Goal: Task Accomplishment & Management: Manage account settings

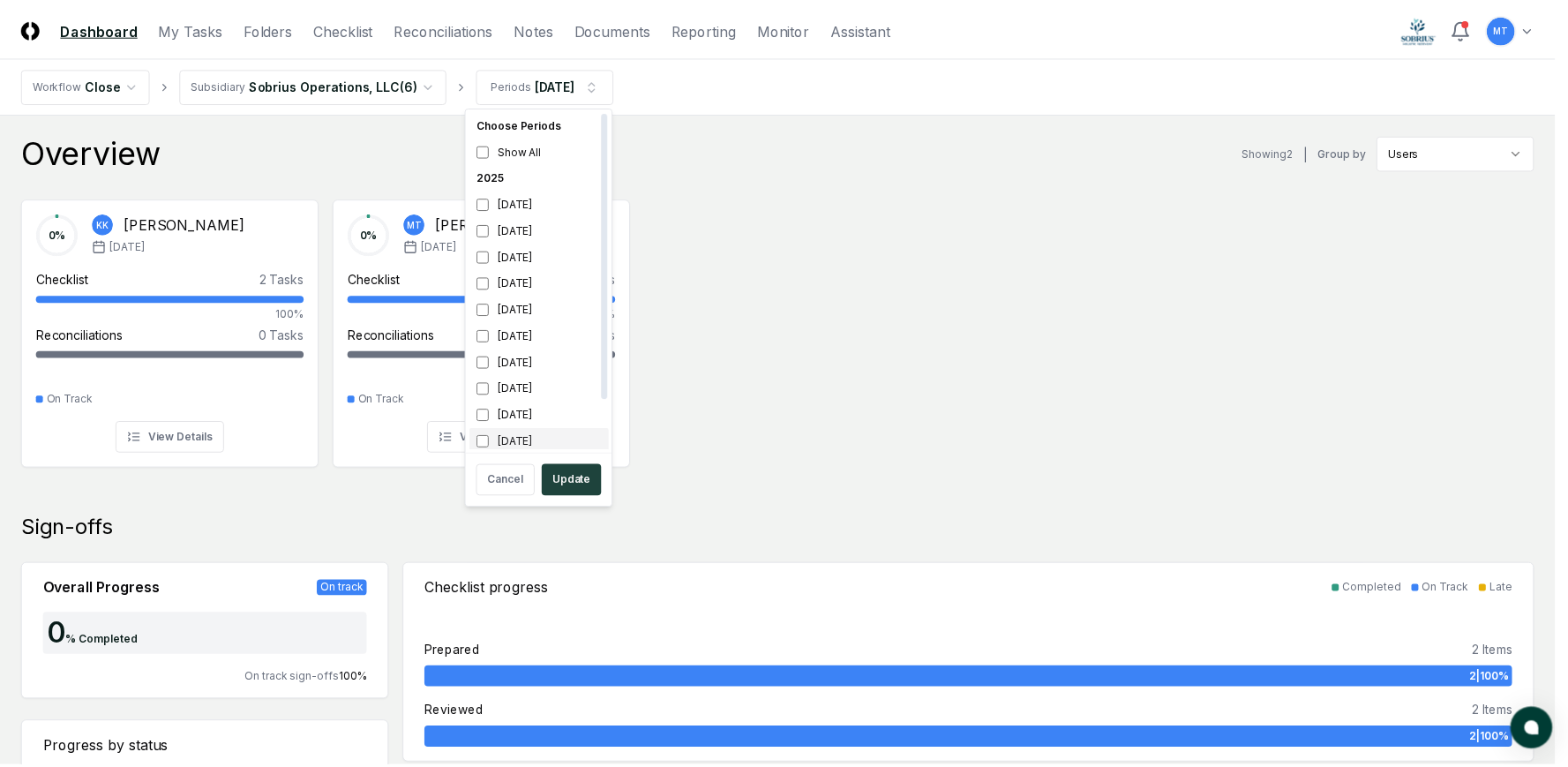
scroll to position [6, 0]
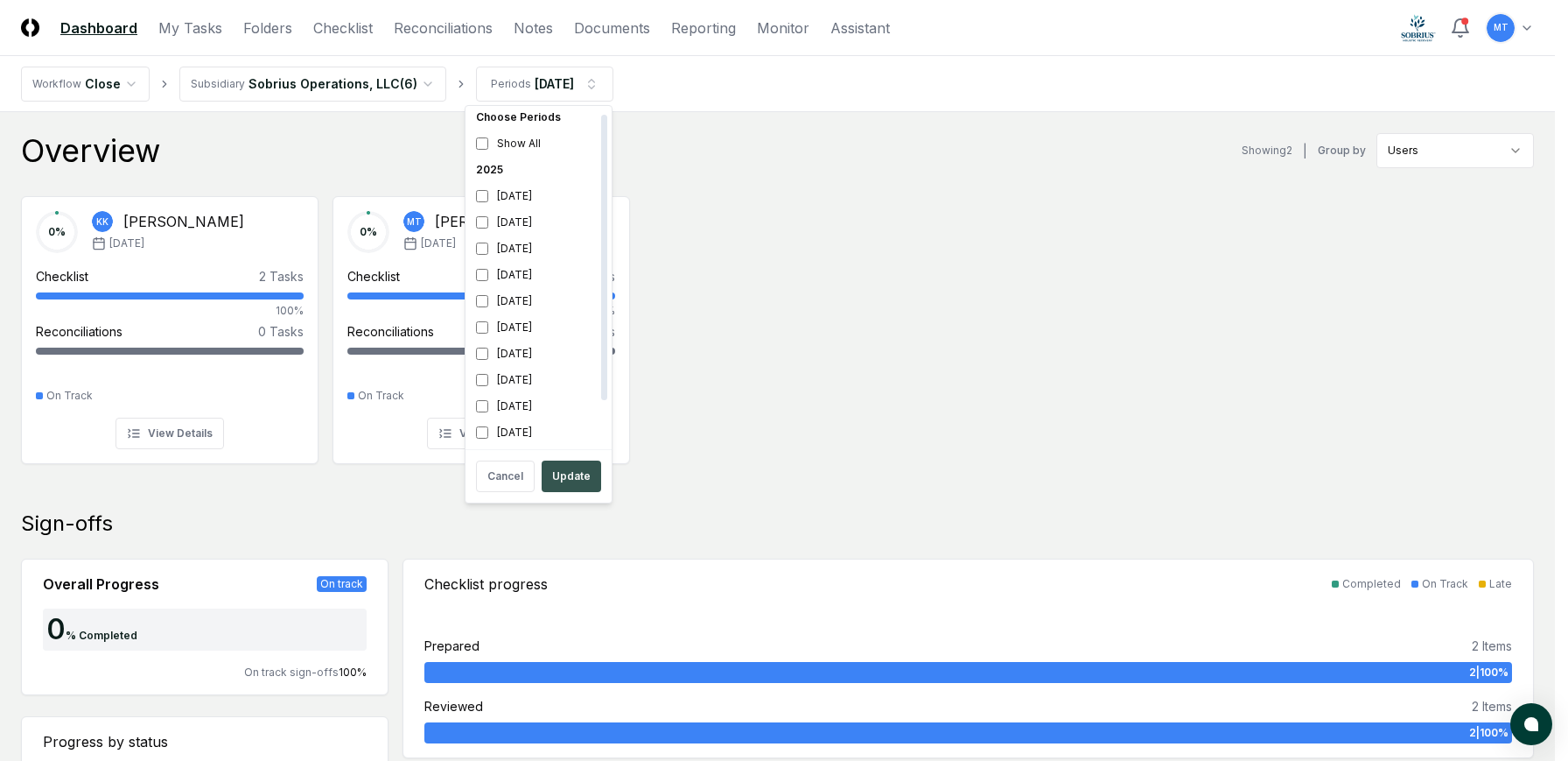
click at [574, 478] on button "Update" at bounding box center [571, 475] width 60 height 31
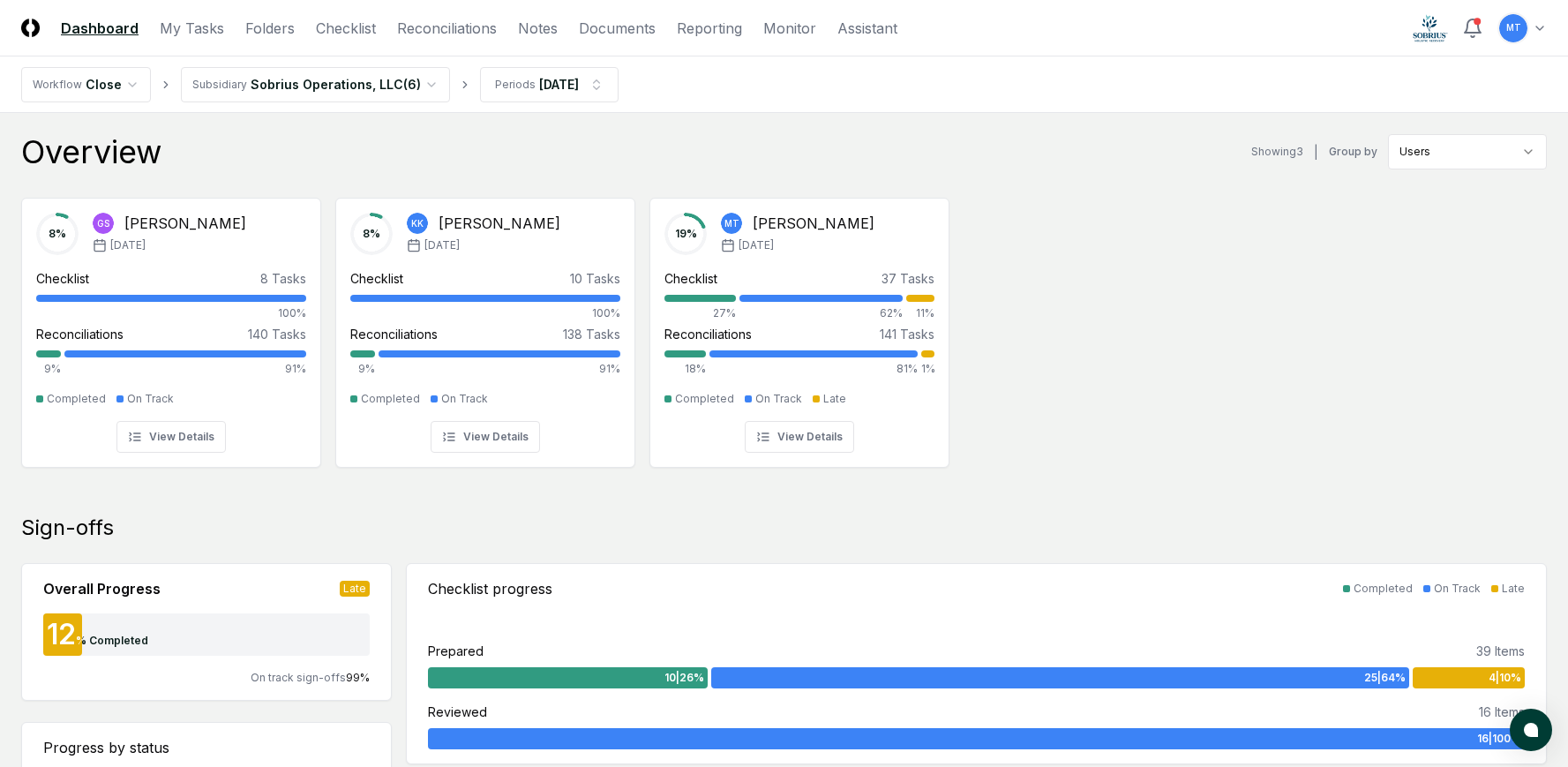
click at [1286, 350] on div "8 % GS [PERSON_NAME] [DATE] Checklist 8 Tasks 100% Reconciliations 140 Tasks 9%…" at bounding box center [784, 330] width 1568 height 295
click at [335, 27] on link "Checklist" at bounding box center [345, 28] width 60 height 21
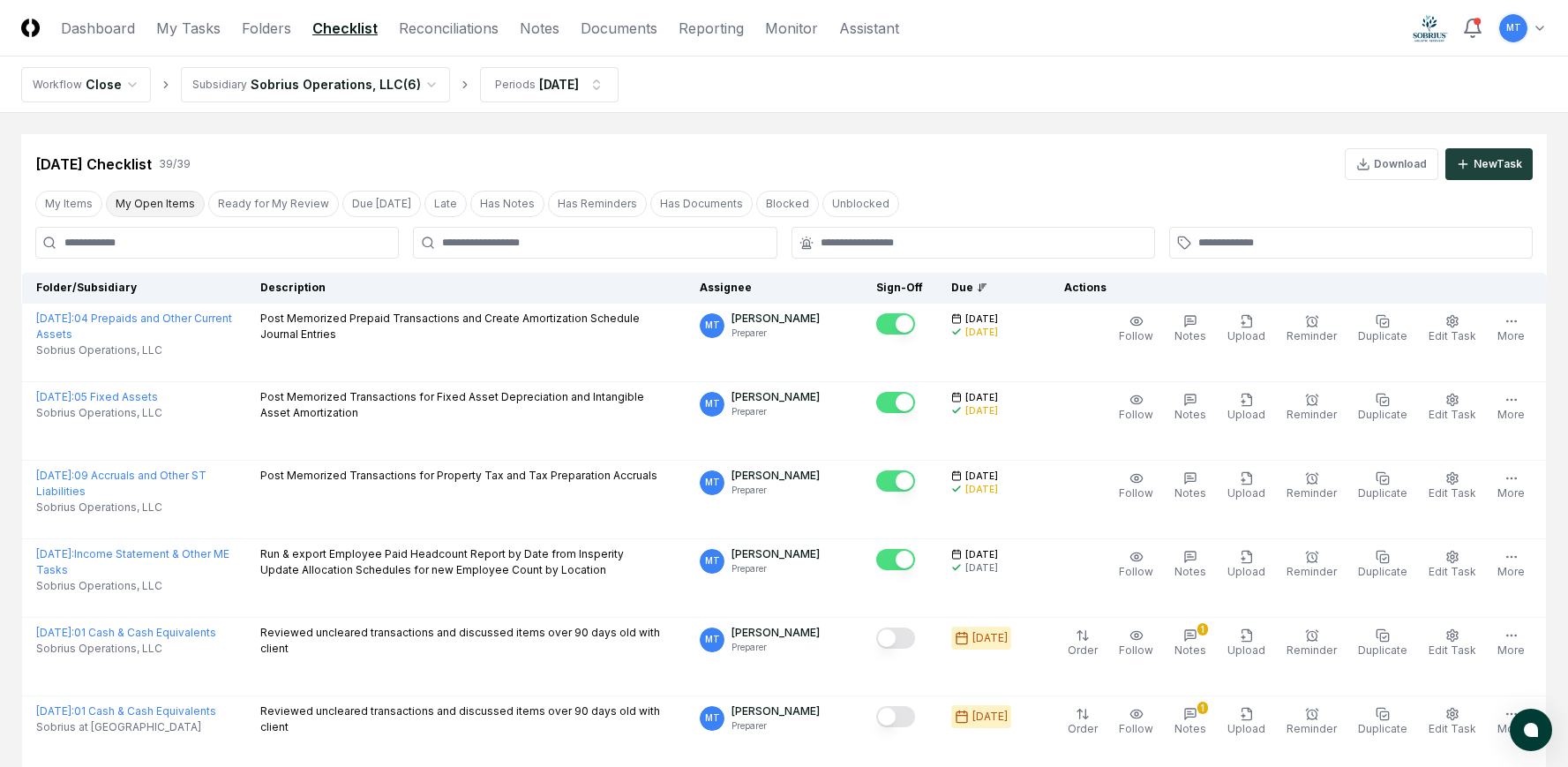
click at [144, 205] on button "My Open Items" at bounding box center [156, 204] width 99 height 27
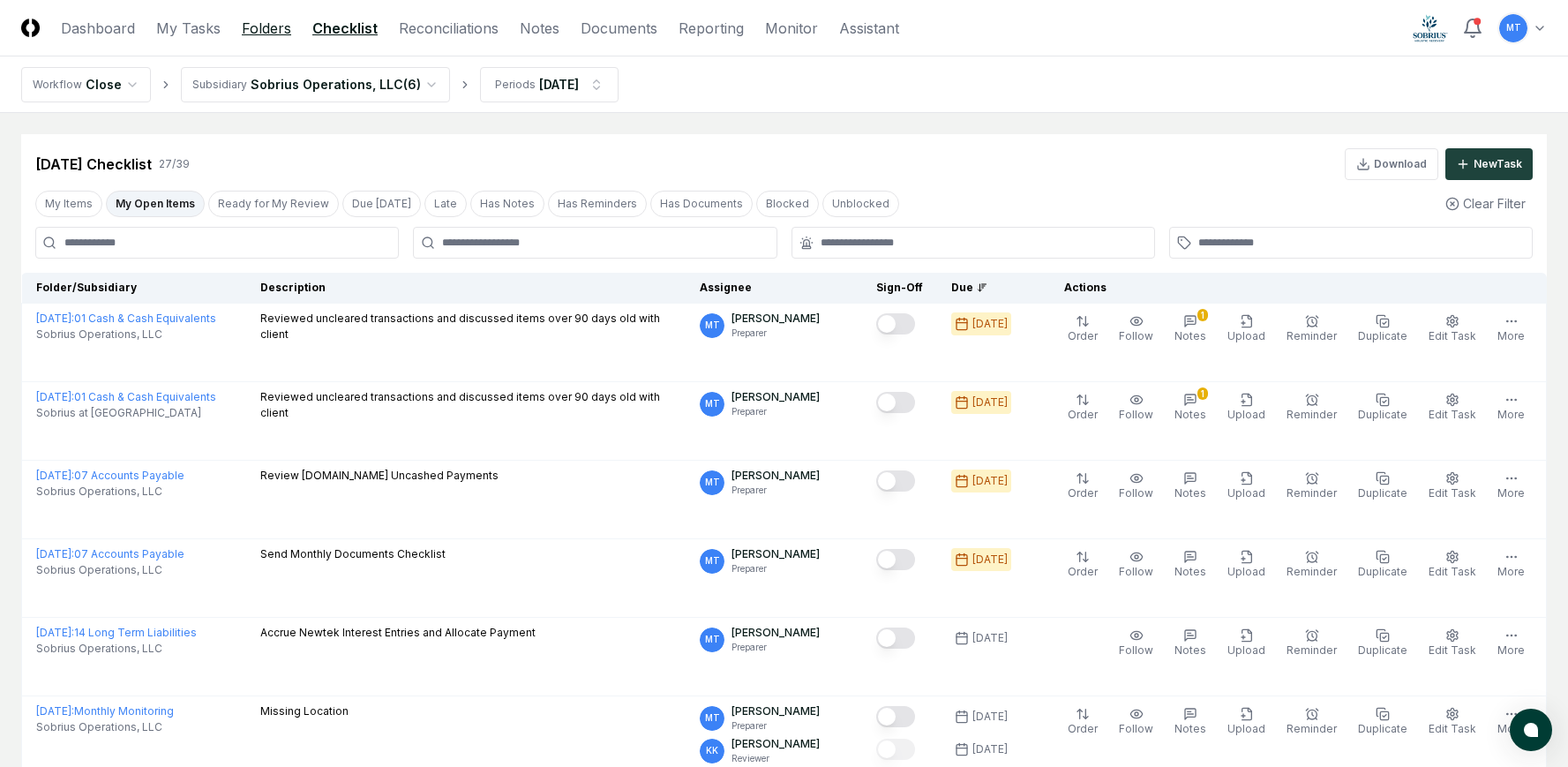
click at [265, 28] on link "Folders" at bounding box center [266, 28] width 50 height 21
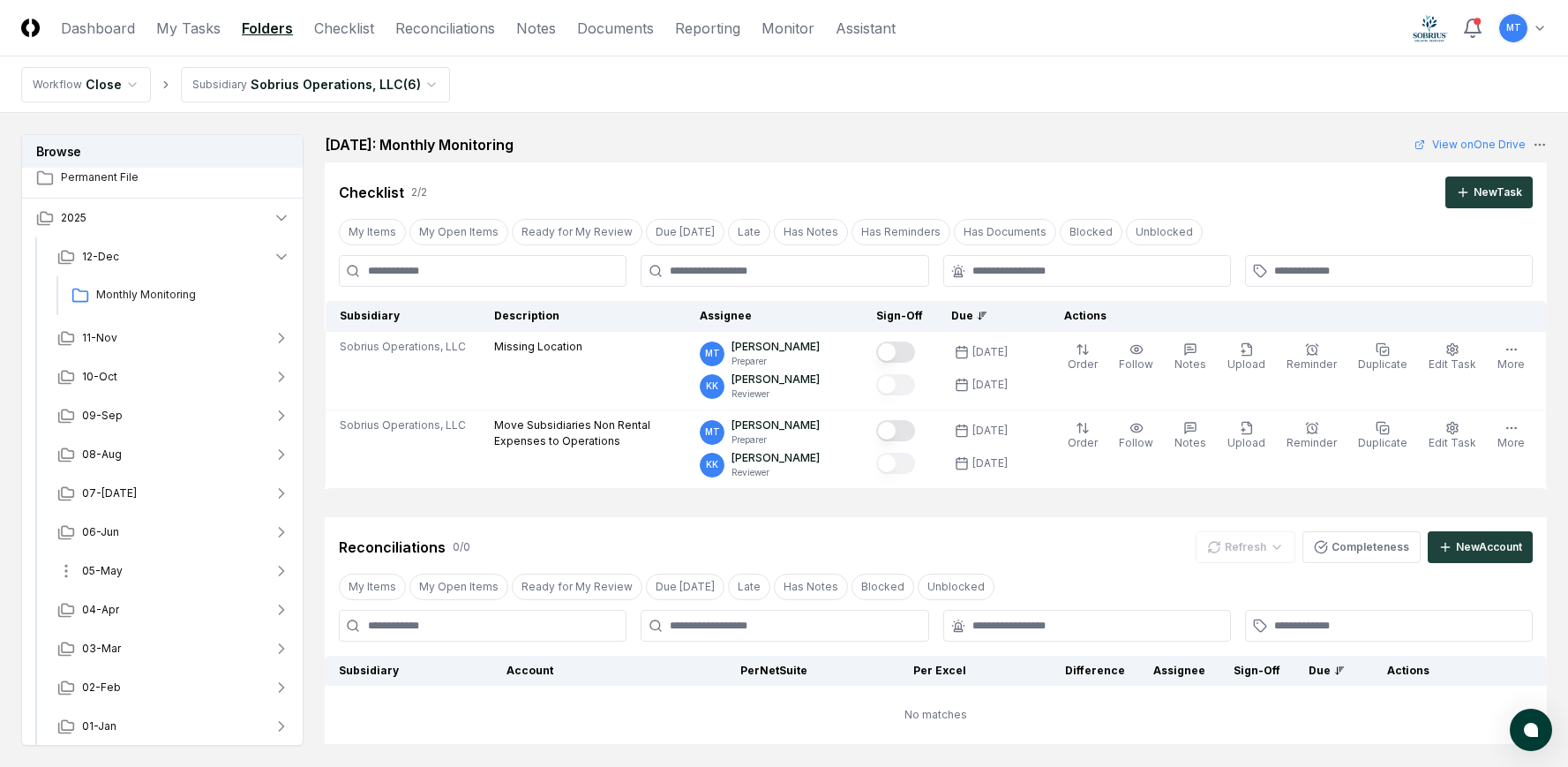
scroll to position [13, 0]
click at [99, 492] on span "07-[DATE]" at bounding box center [109, 488] width 54 height 16
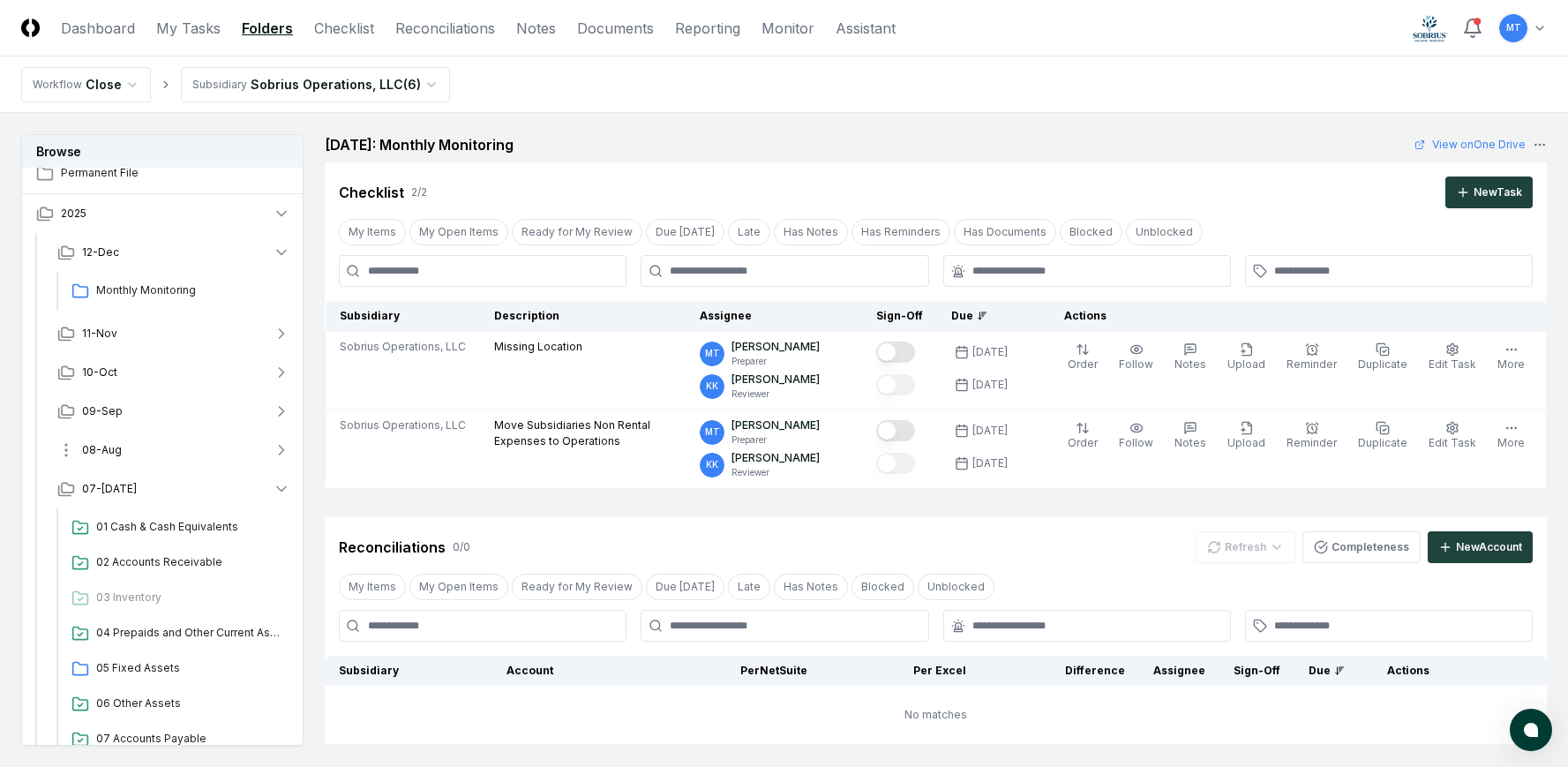
click at [110, 446] on span "08-Aug" at bounding box center [102, 449] width 40 height 16
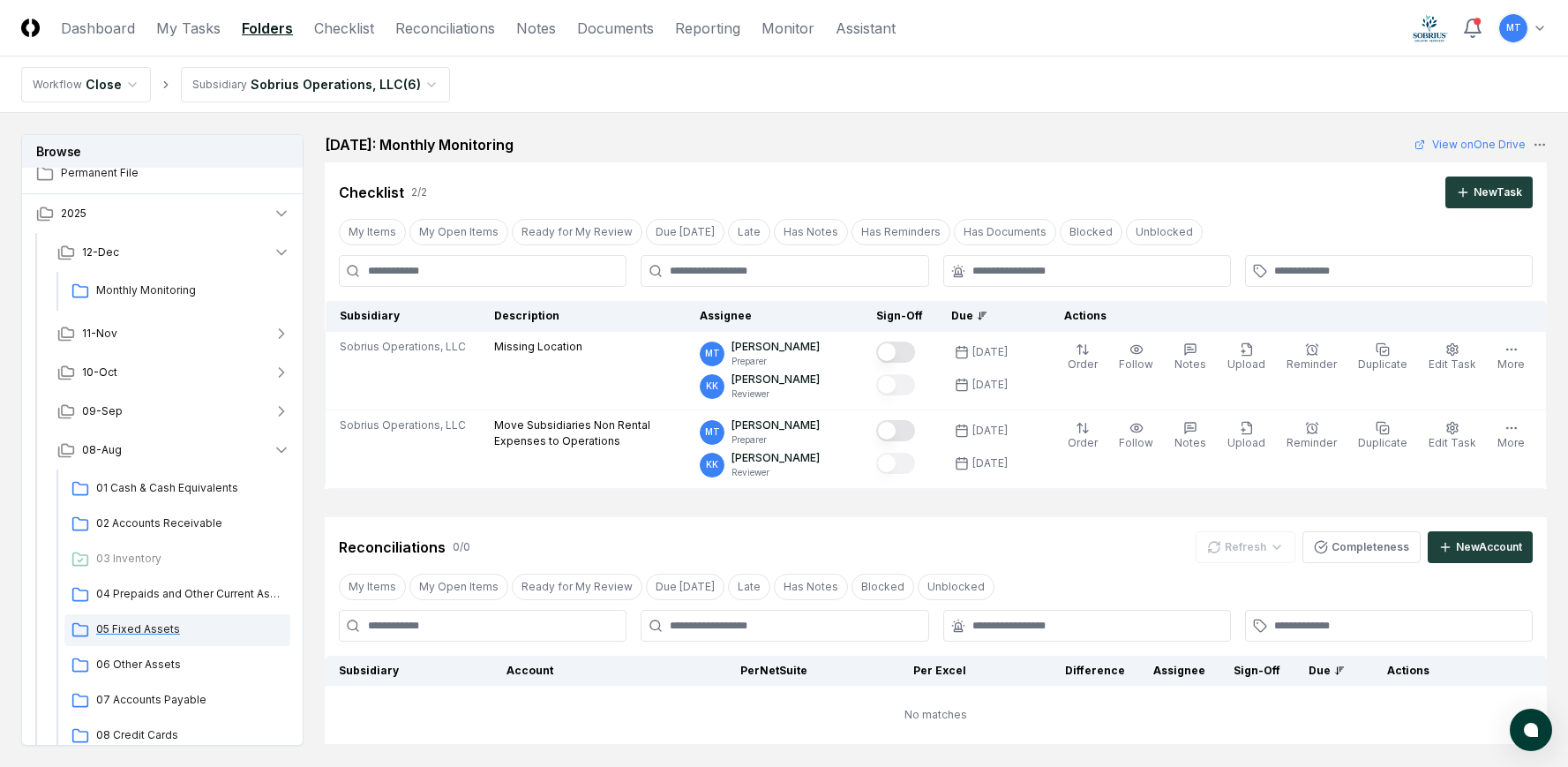
click at [167, 626] on span "05 Fixed Assets" at bounding box center [190, 629] width 187 height 16
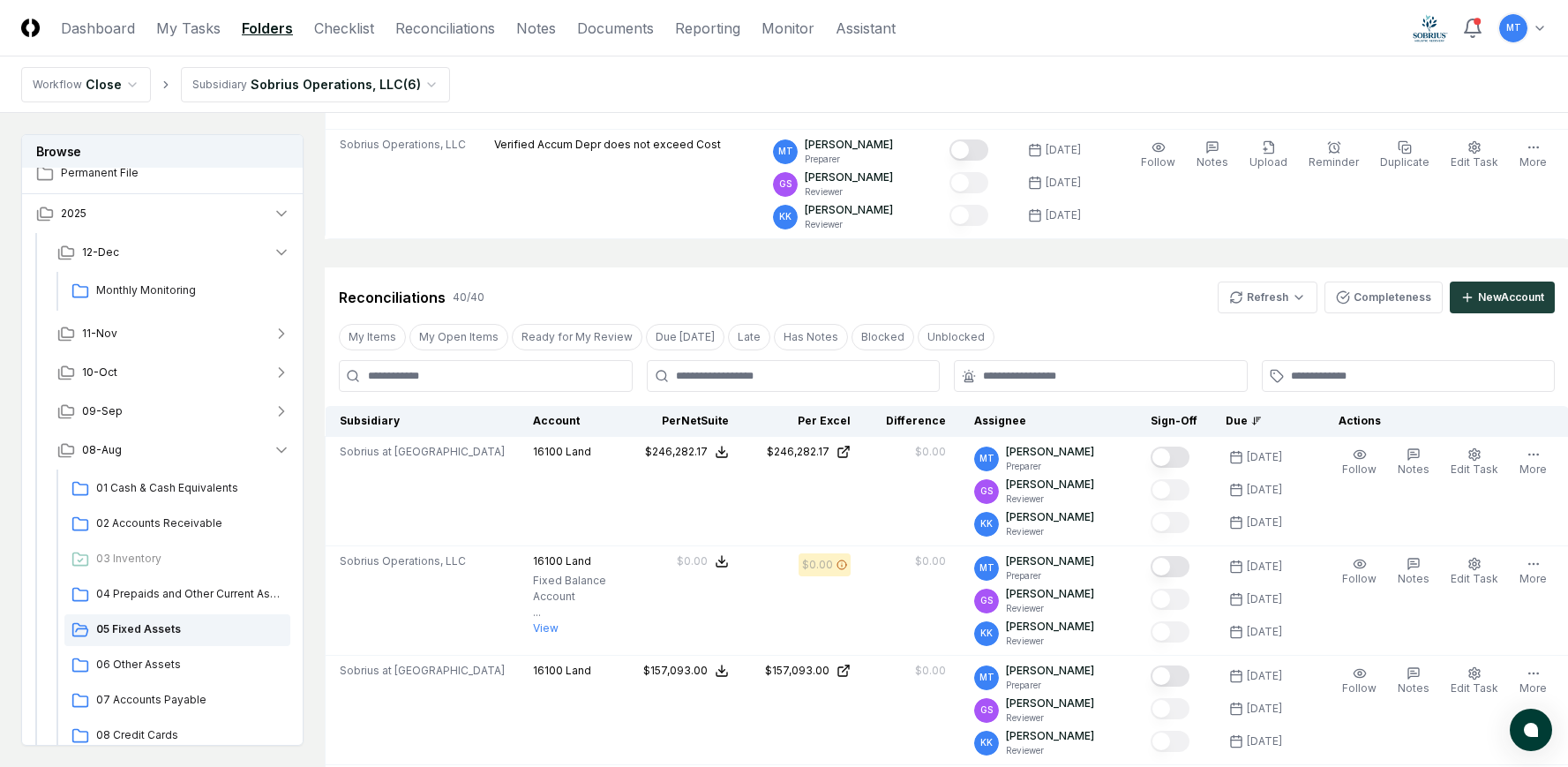
scroll to position [353, 0]
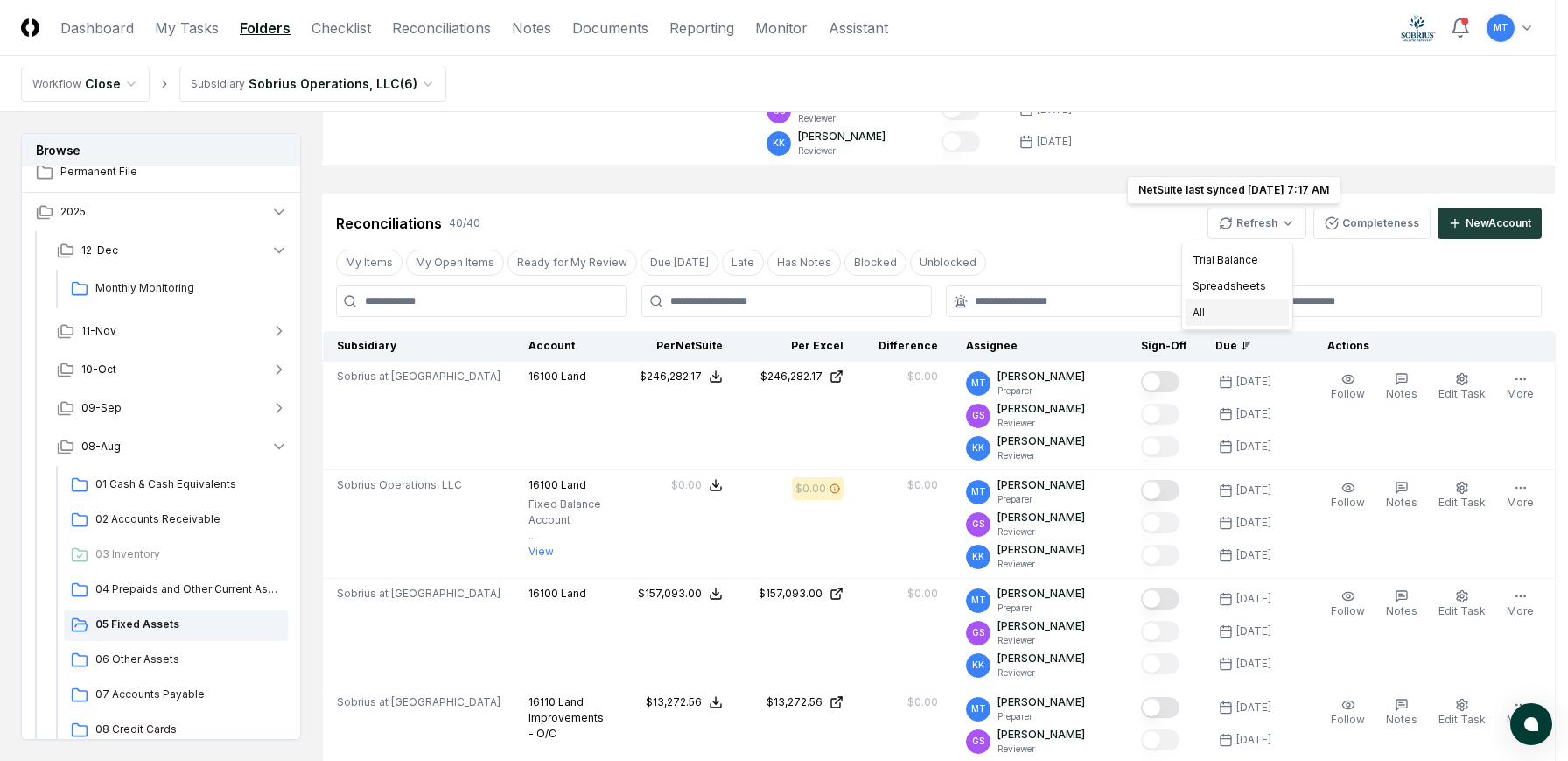
click at [1235, 313] on div "All" at bounding box center [1237, 312] width 103 height 27
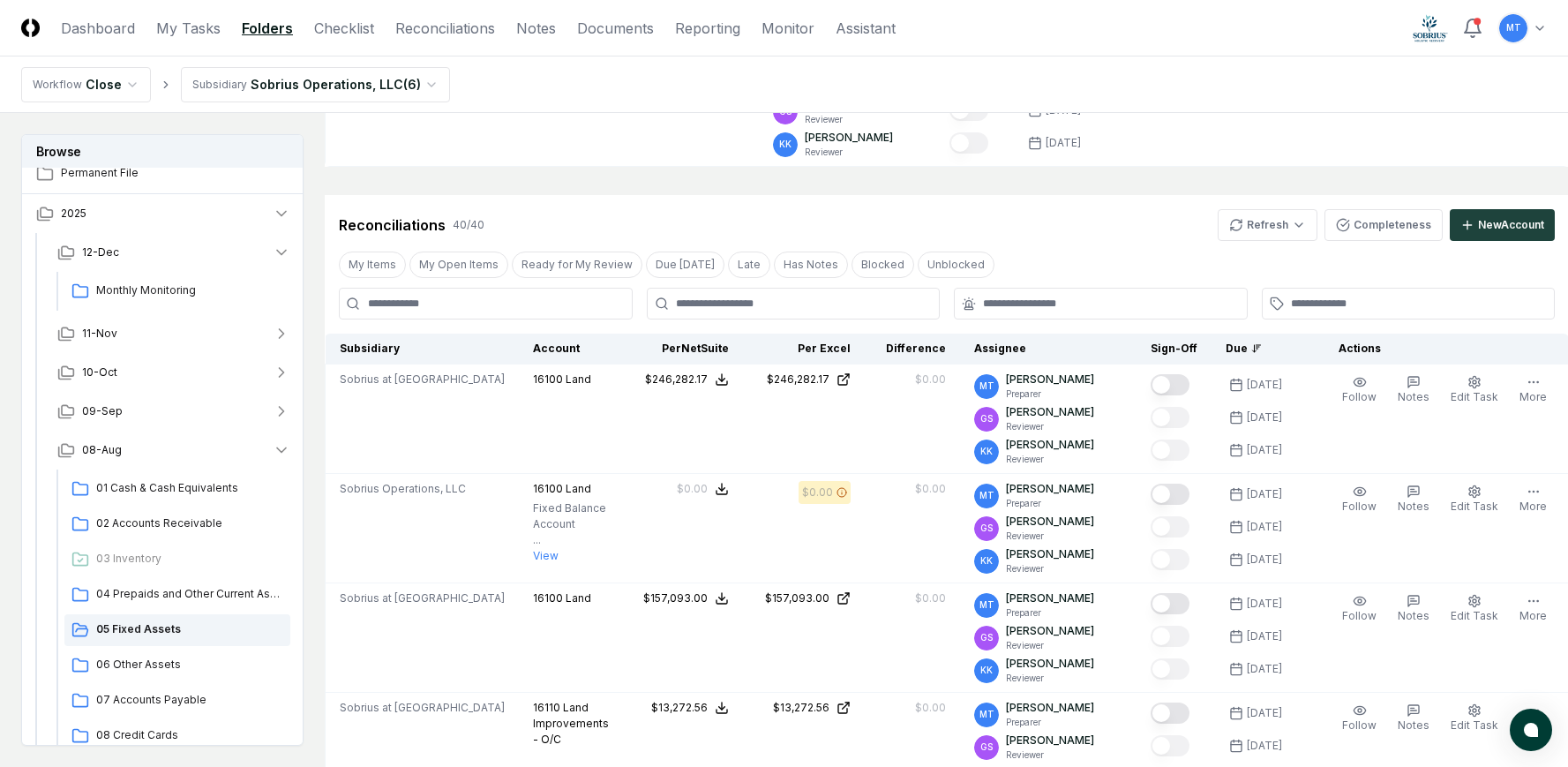
click at [1027, 237] on div "Reconciliations 40 / 40 Refresh Completeness New Account" at bounding box center [947, 224] width 1216 height 31
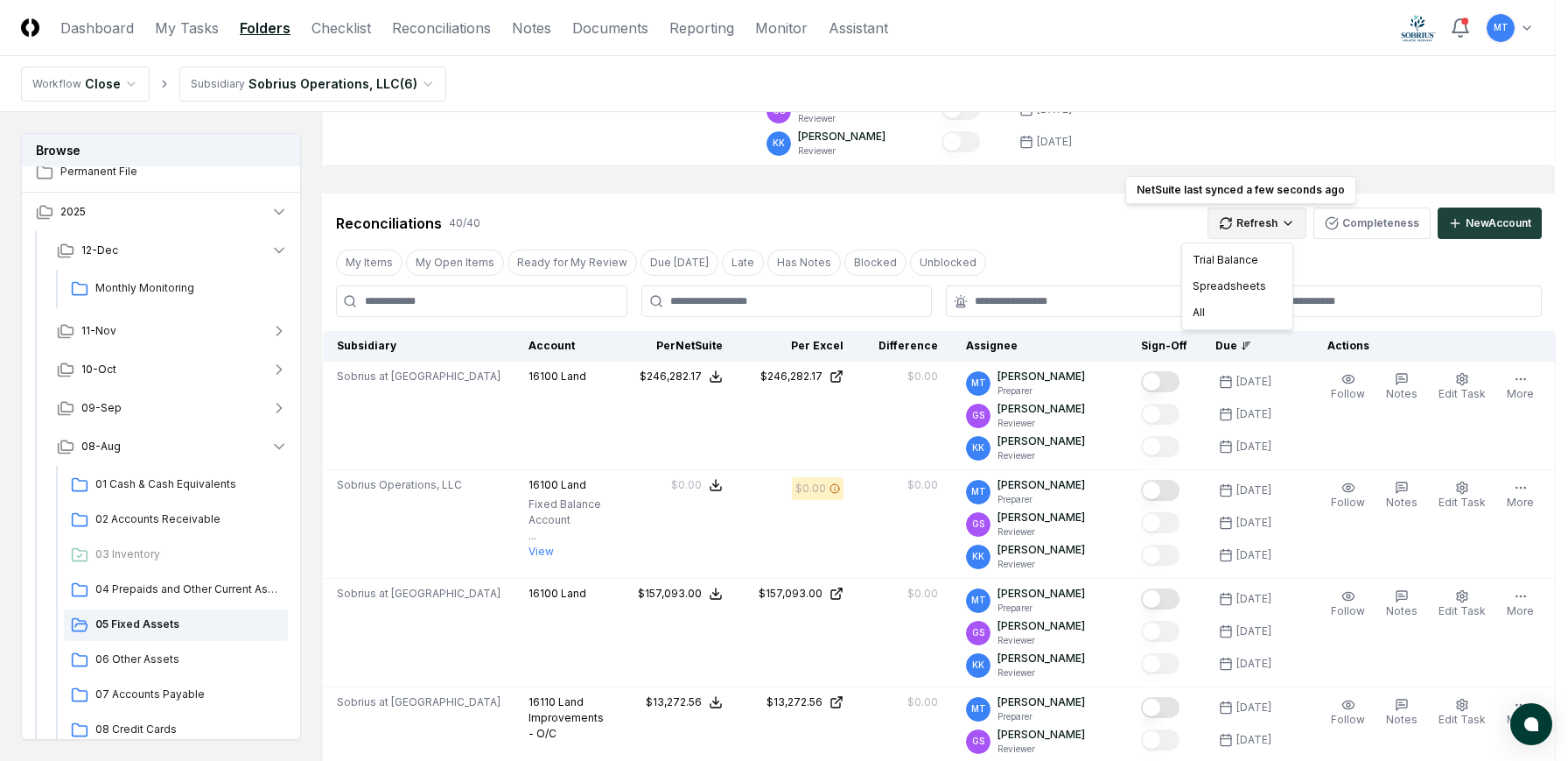
click at [1248, 308] on div "All" at bounding box center [1237, 312] width 103 height 27
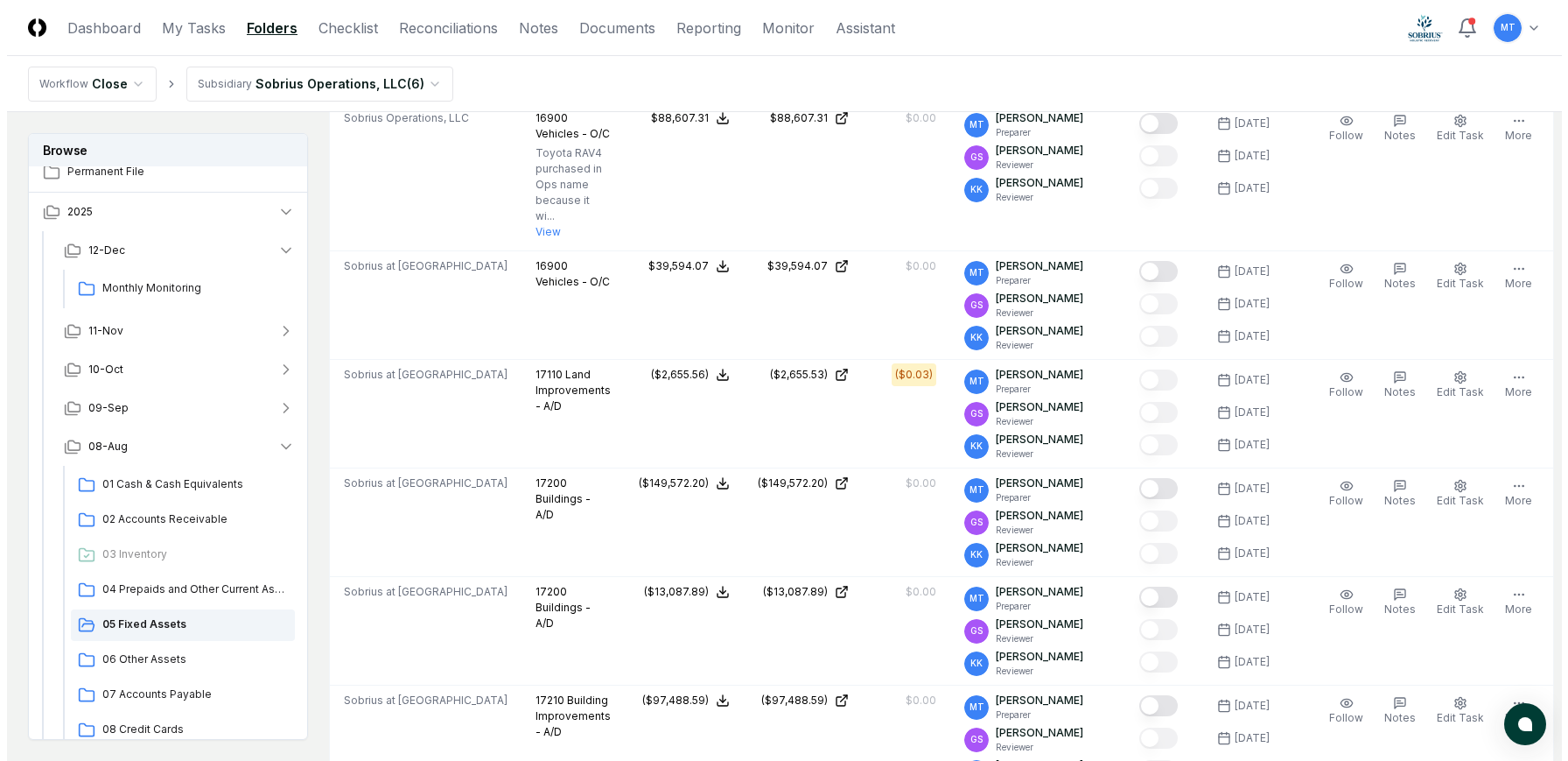
scroll to position [3151, 0]
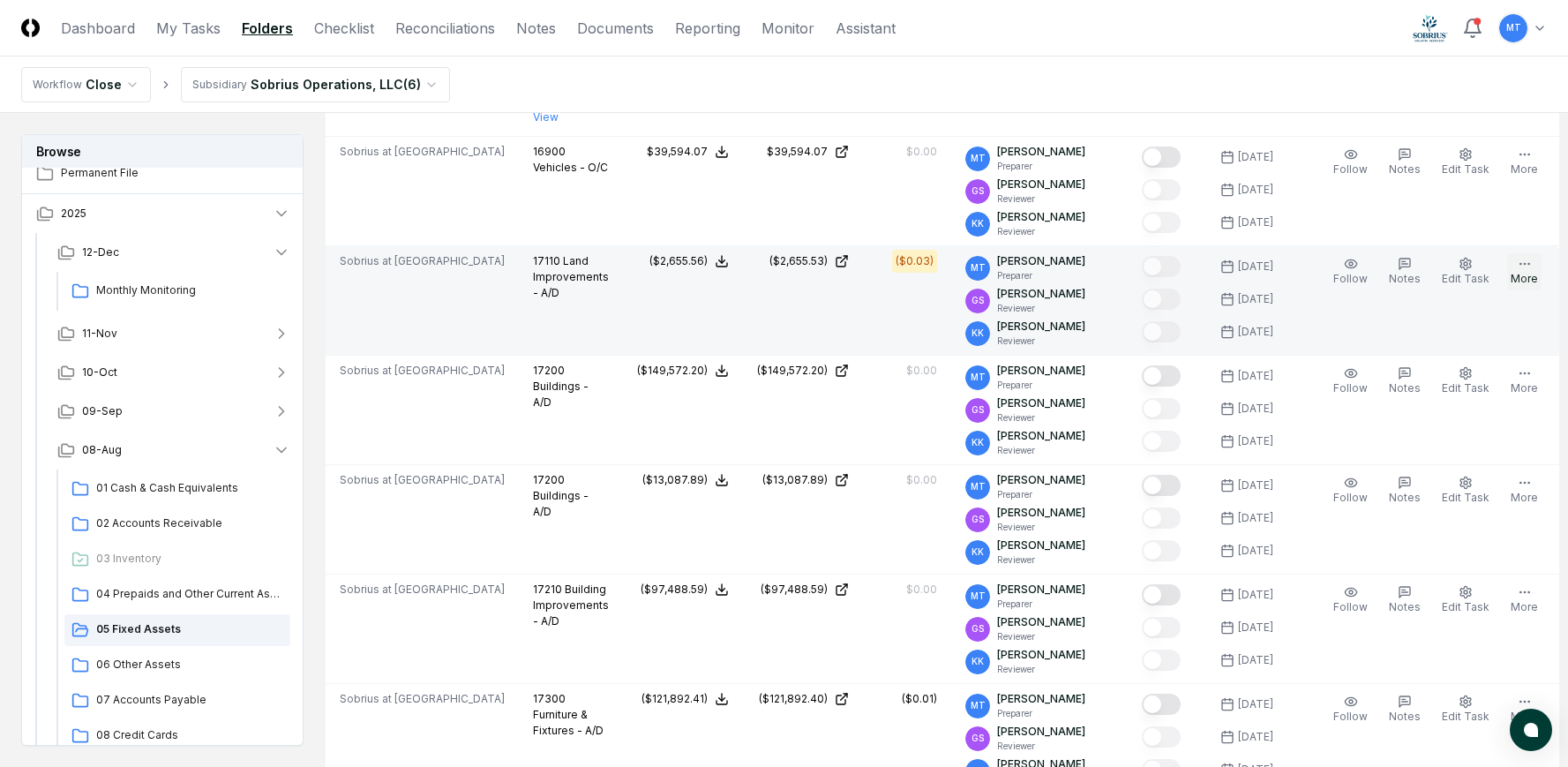
click at [1519, 290] on button "More" at bounding box center [1524, 271] width 34 height 37
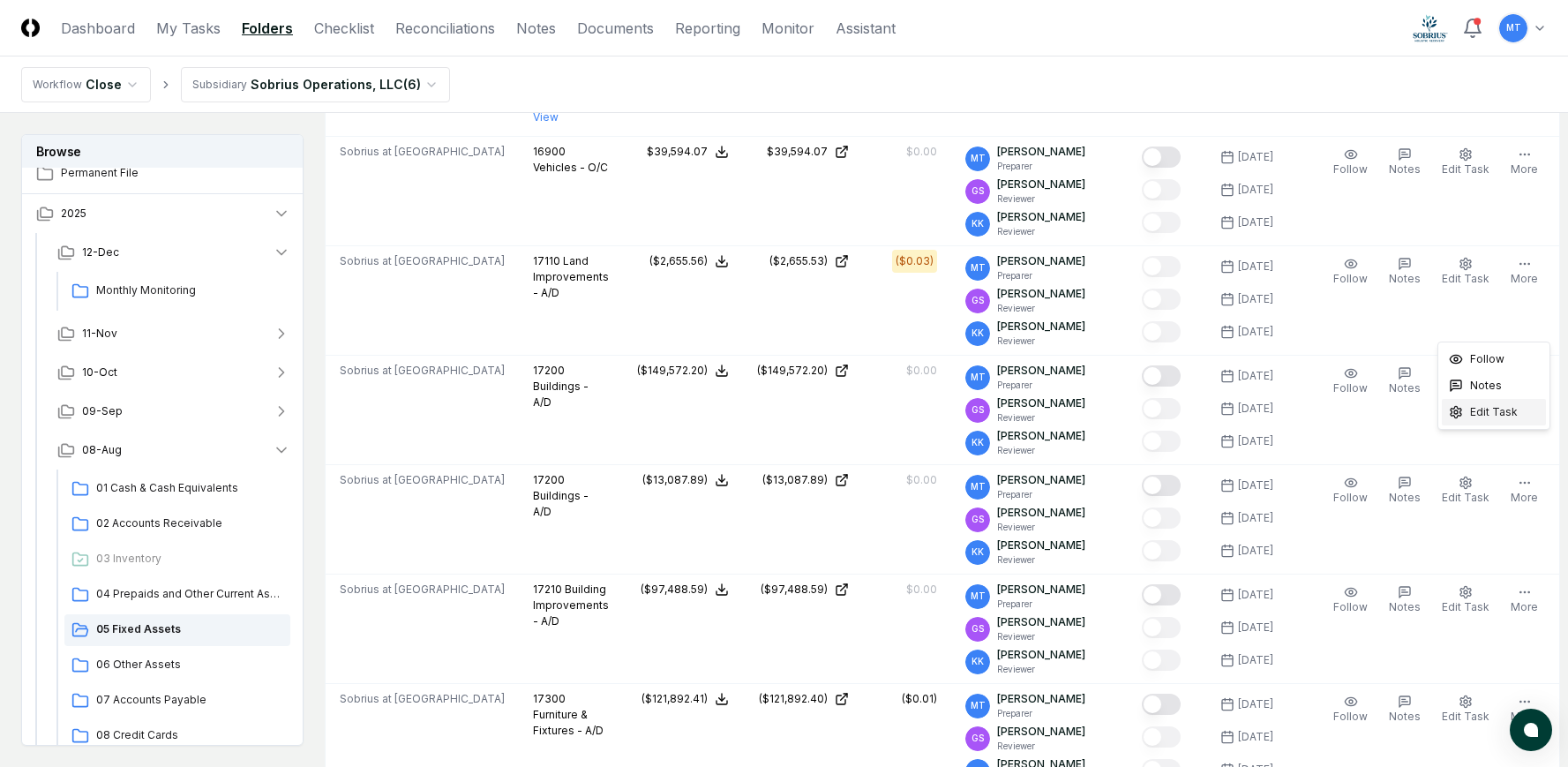
click at [1503, 416] on span "Edit Task" at bounding box center [1495, 412] width 48 height 16
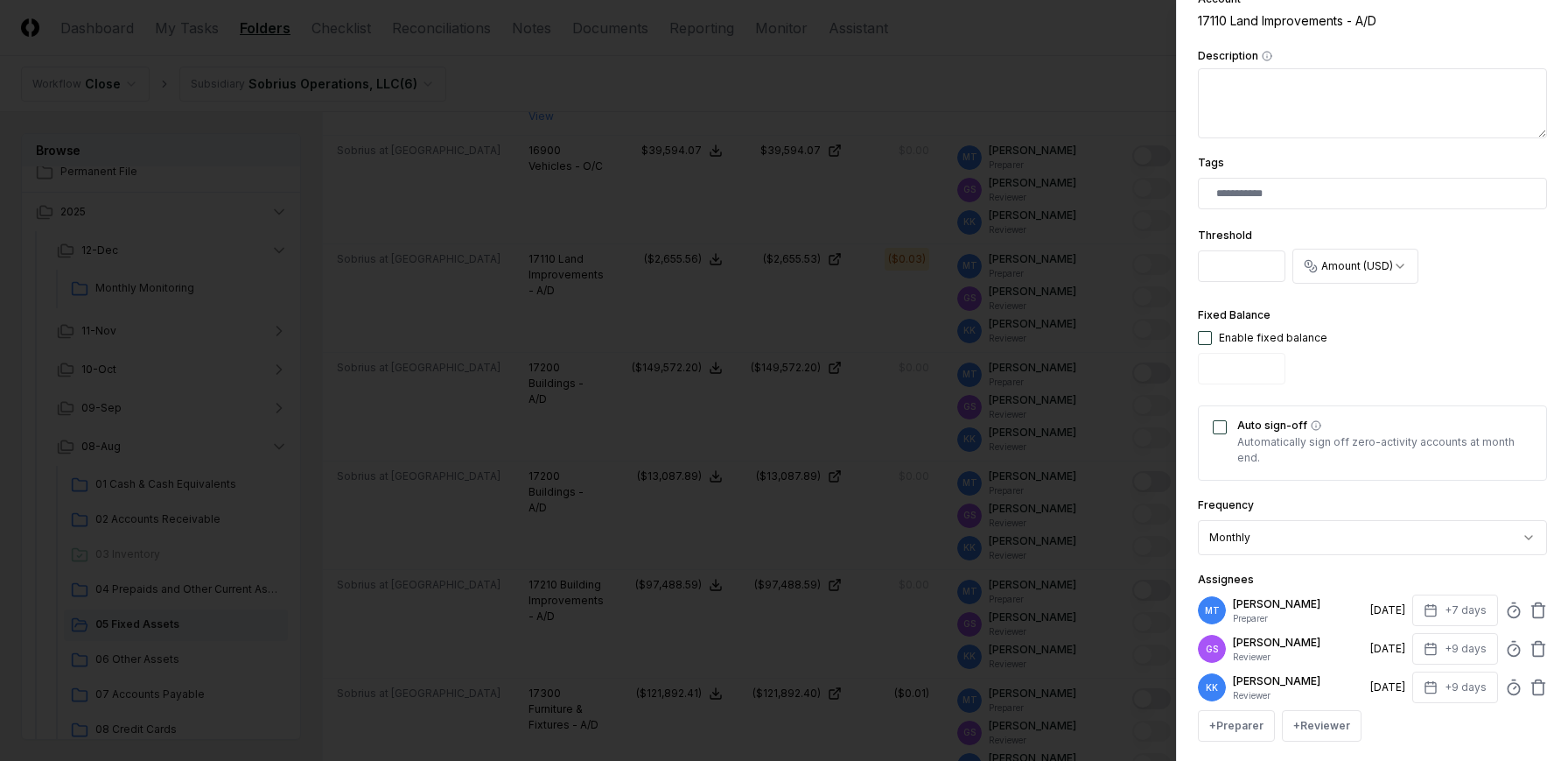
scroll to position [311, 0]
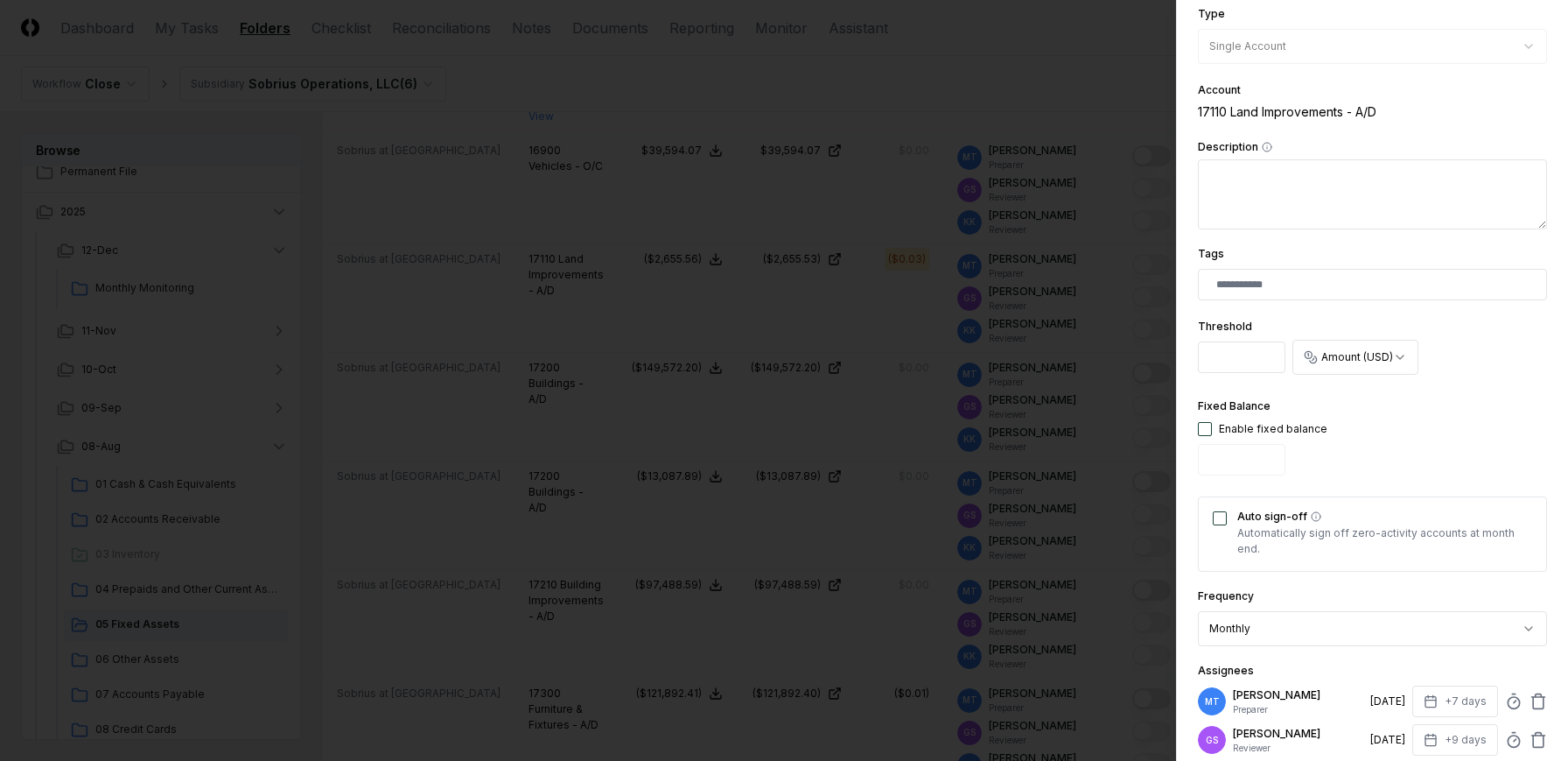
click at [1243, 355] on input "****" at bounding box center [1242, 357] width 87 height 31
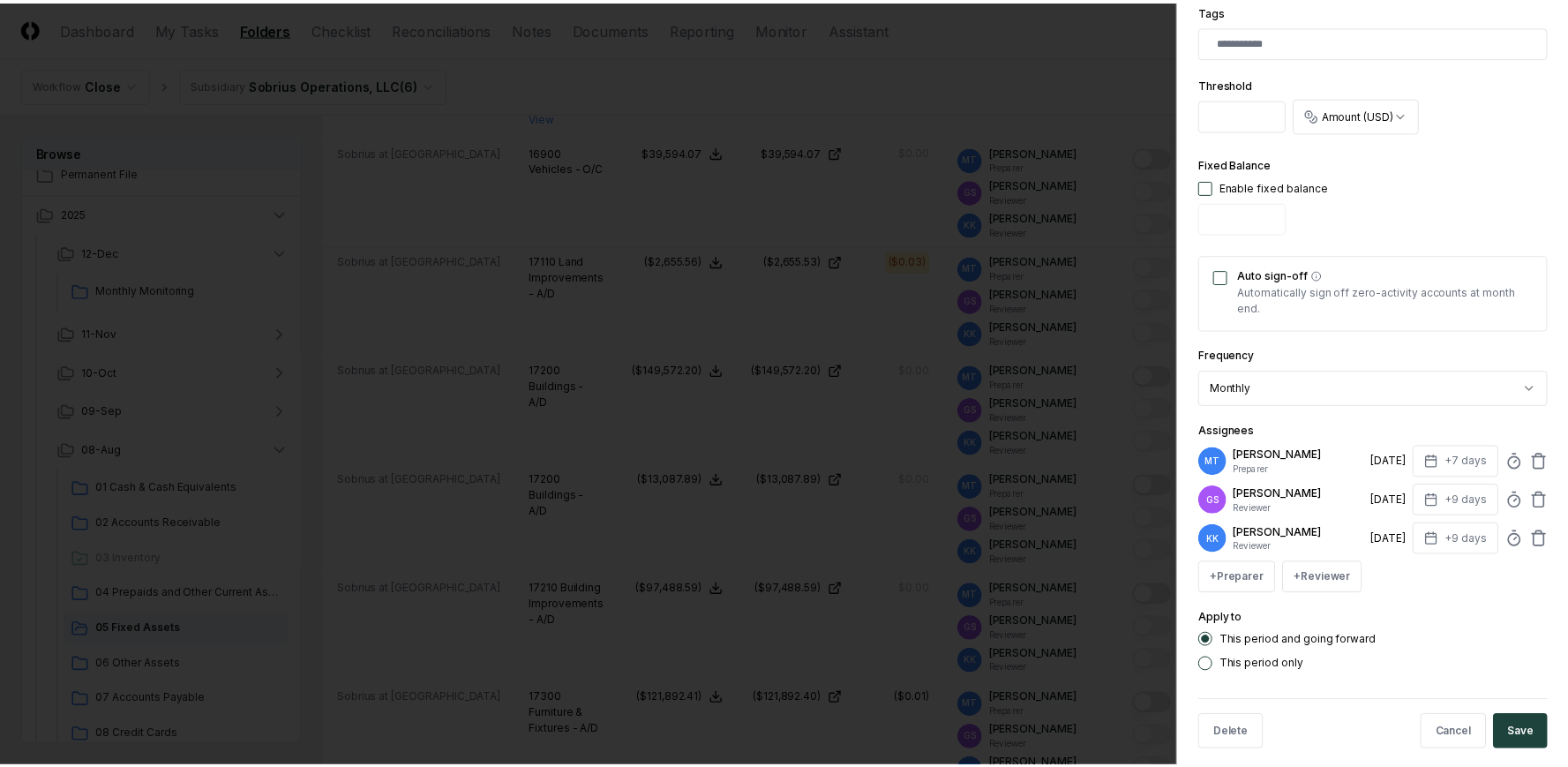
scroll to position [579, 0]
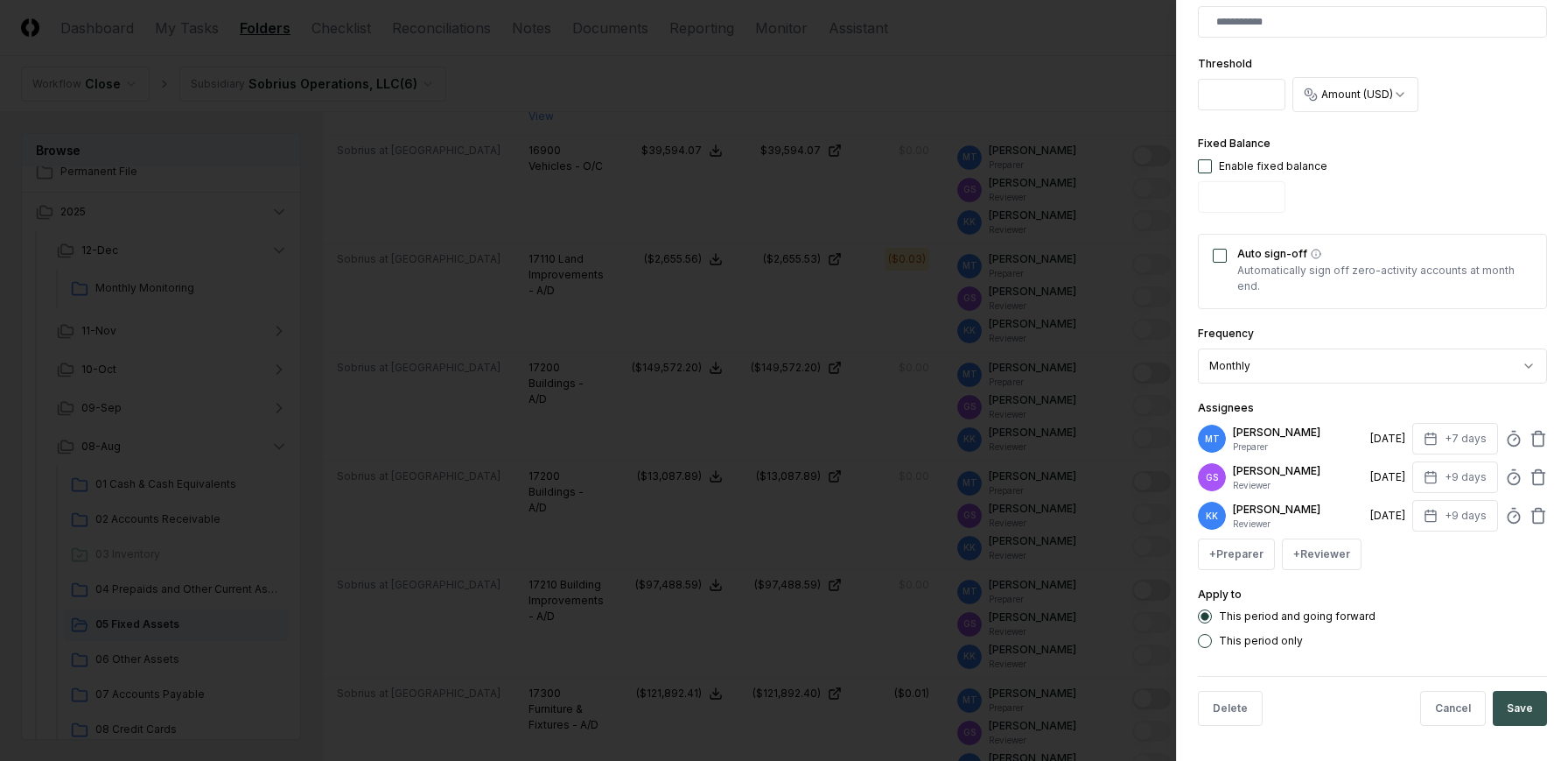
type input "****"
click at [1527, 706] on button "Save" at bounding box center [1520, 708] width 54 height 35
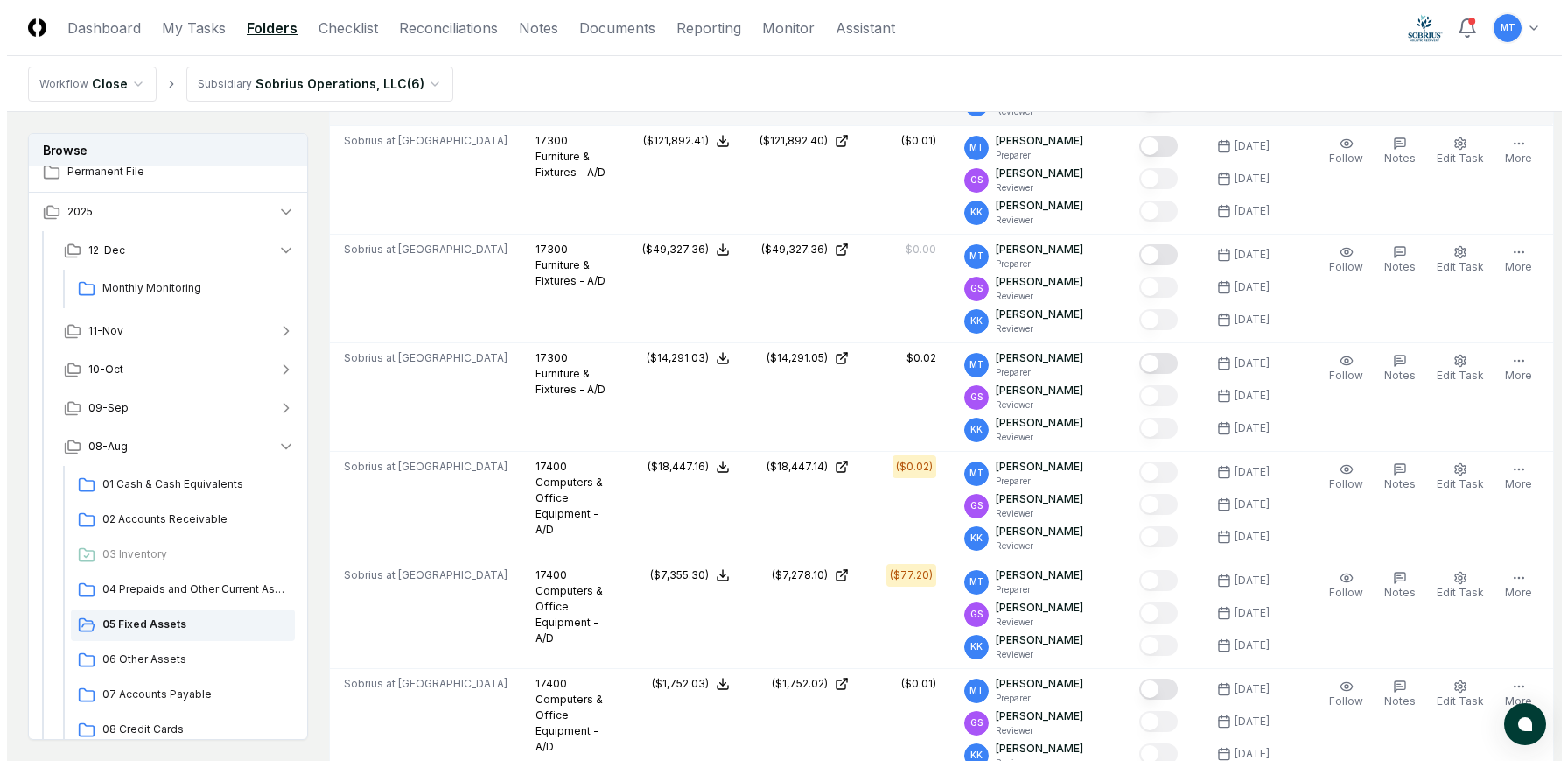
scroll to position [3851, 0]
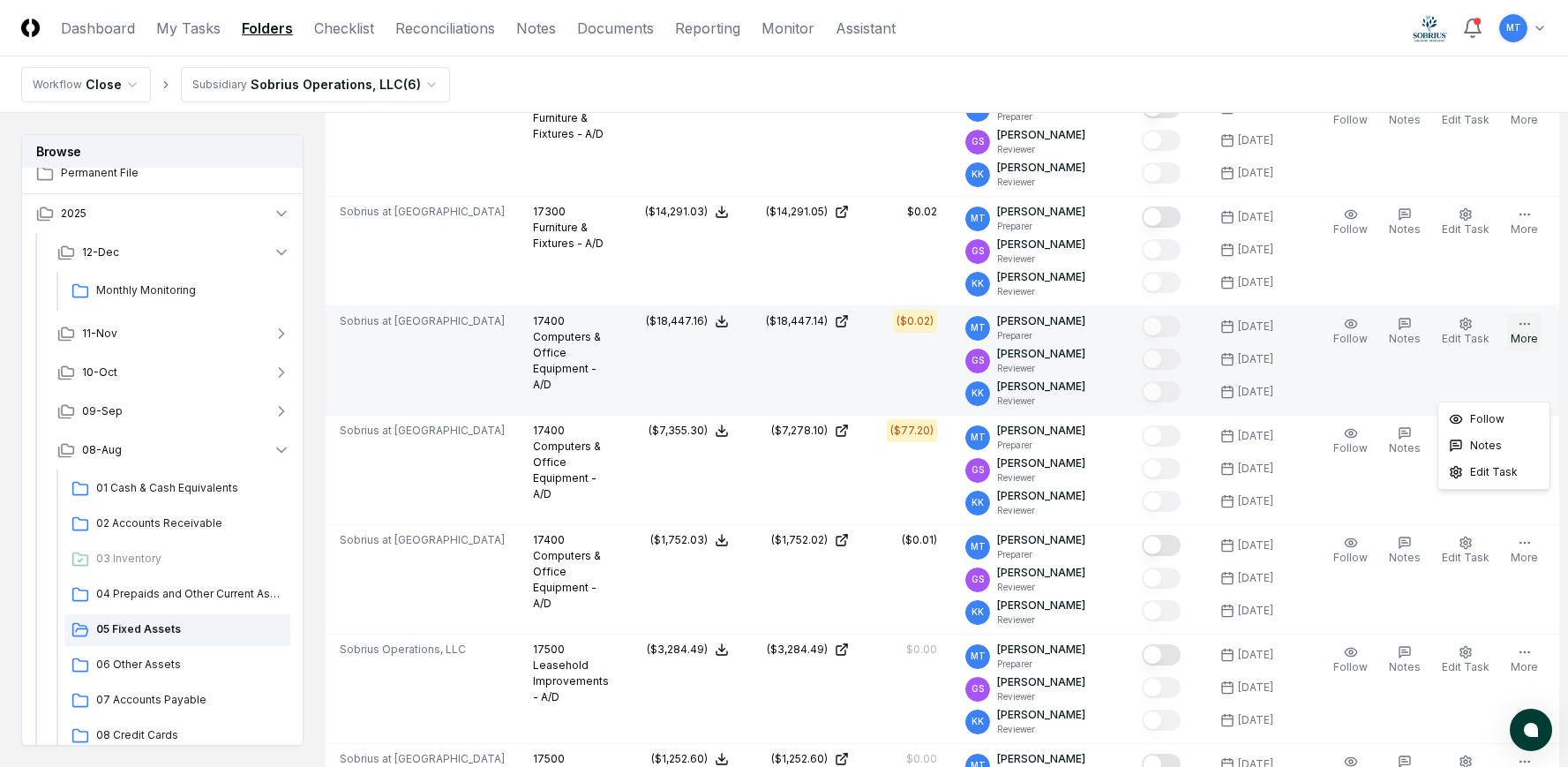
click at [1518, 331] on icon "button" at bounding box center [1525, 323] width 14 height 14
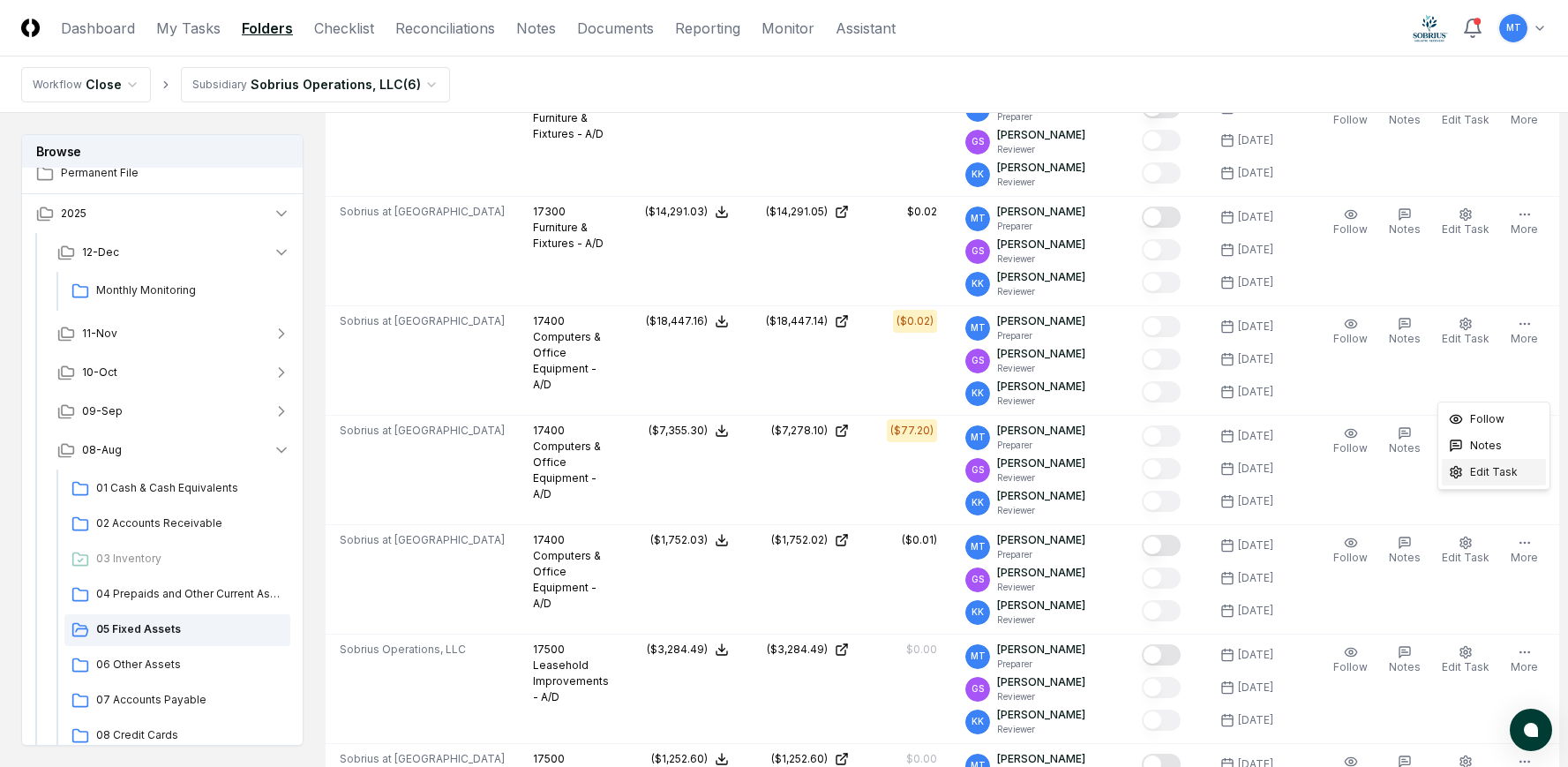
click at [1507, 476] on span "Edit Task" at bounding box center [1495, 471] width 48 height 16
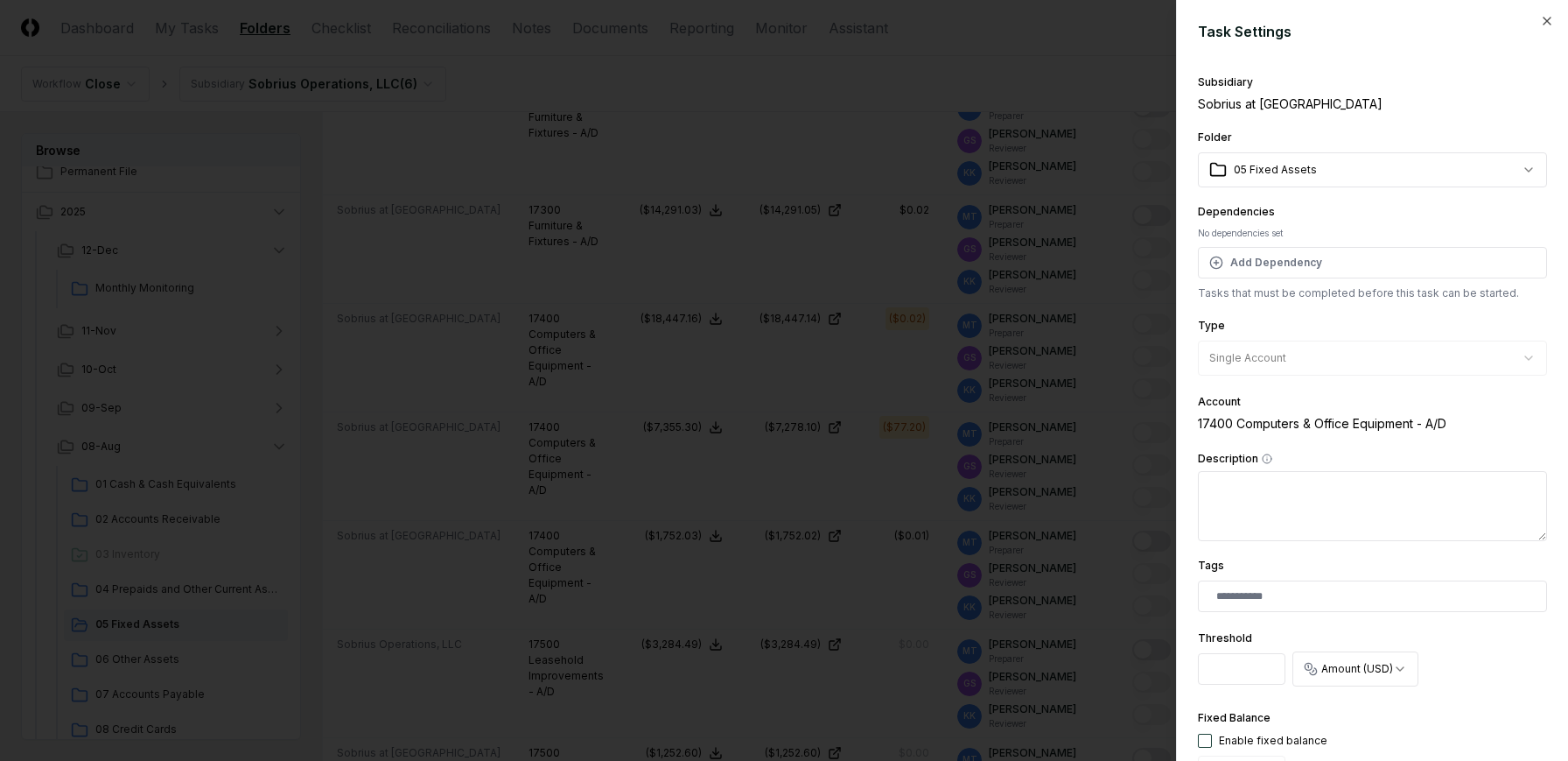
scroll to position [437, 0]
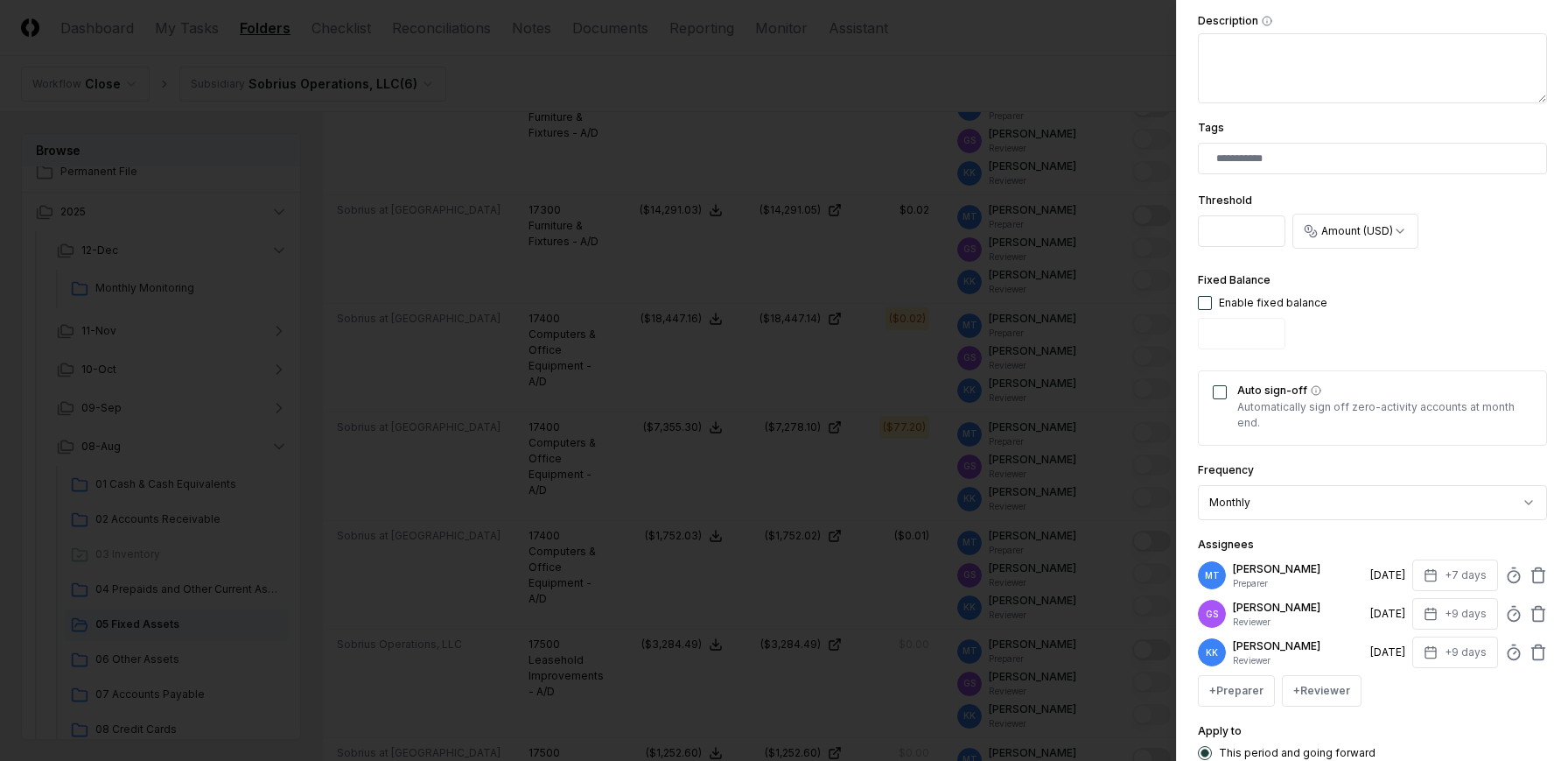
click at [1255, 239] on input "****" at bounding box center [1242, 230] width 87 height 31
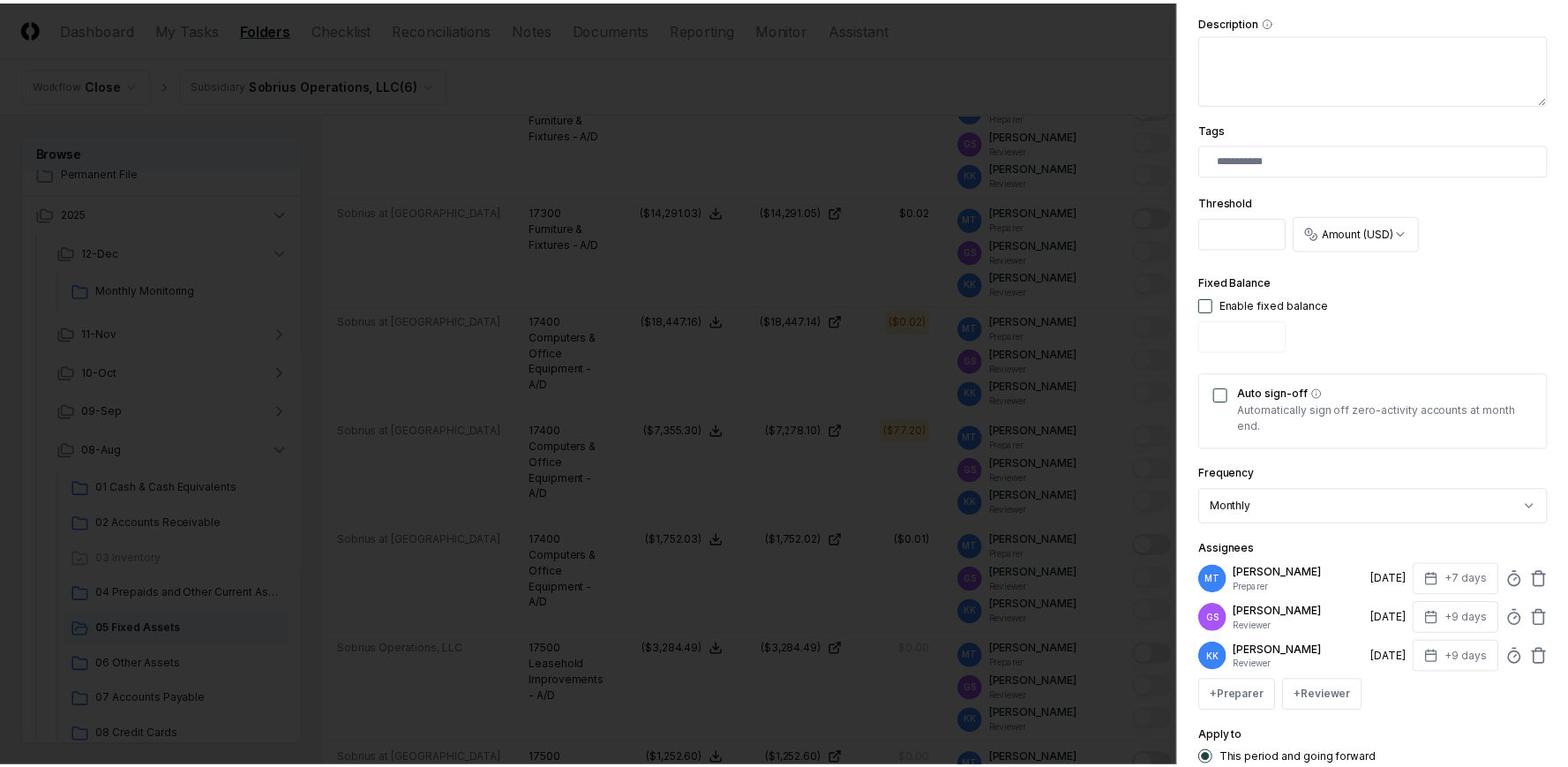
scroll to position [579, 0]
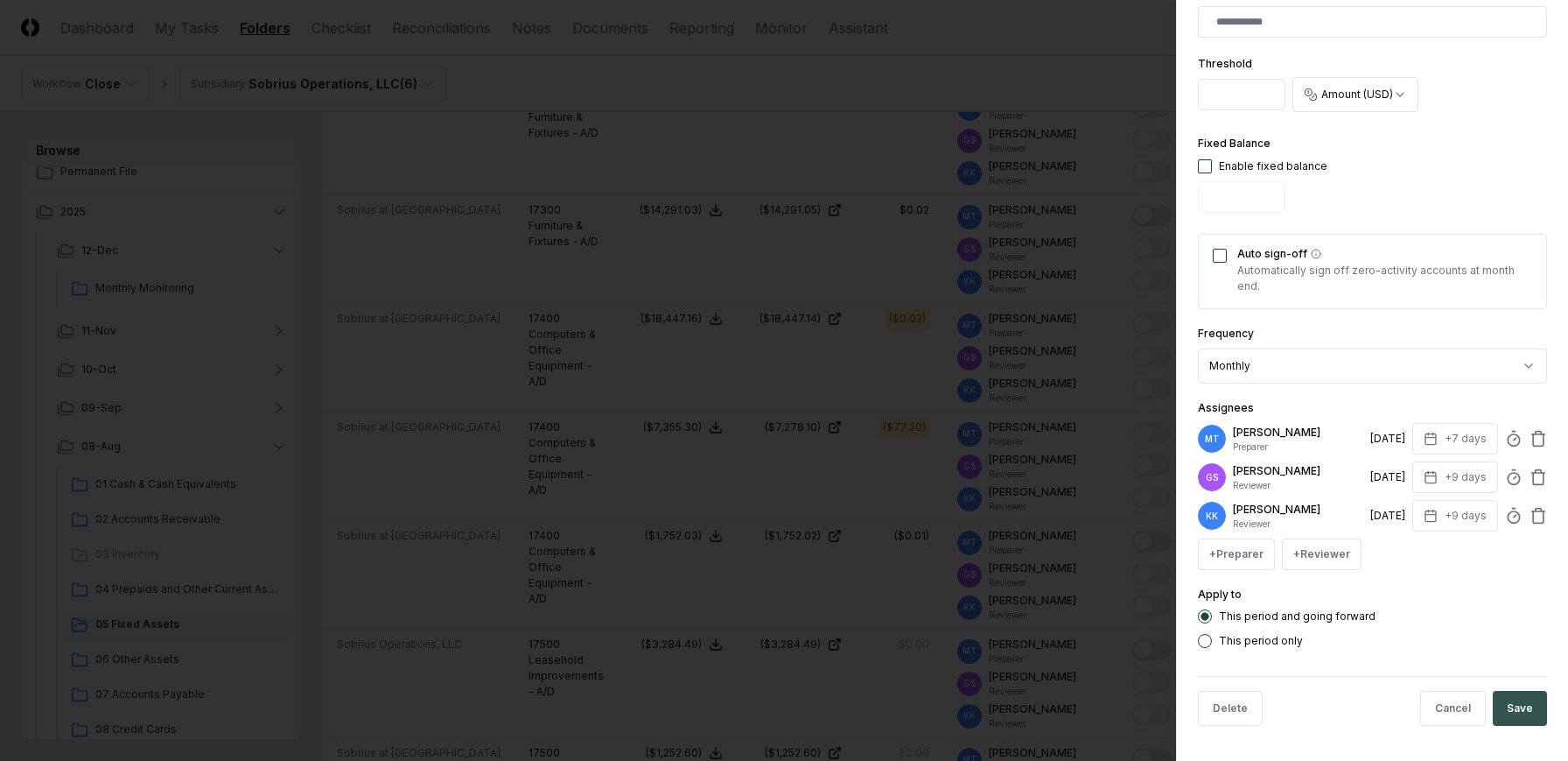
type input "****"
click at [1514, 706] on button "Save" at bounding box center [1520, 708] width 54 height 35
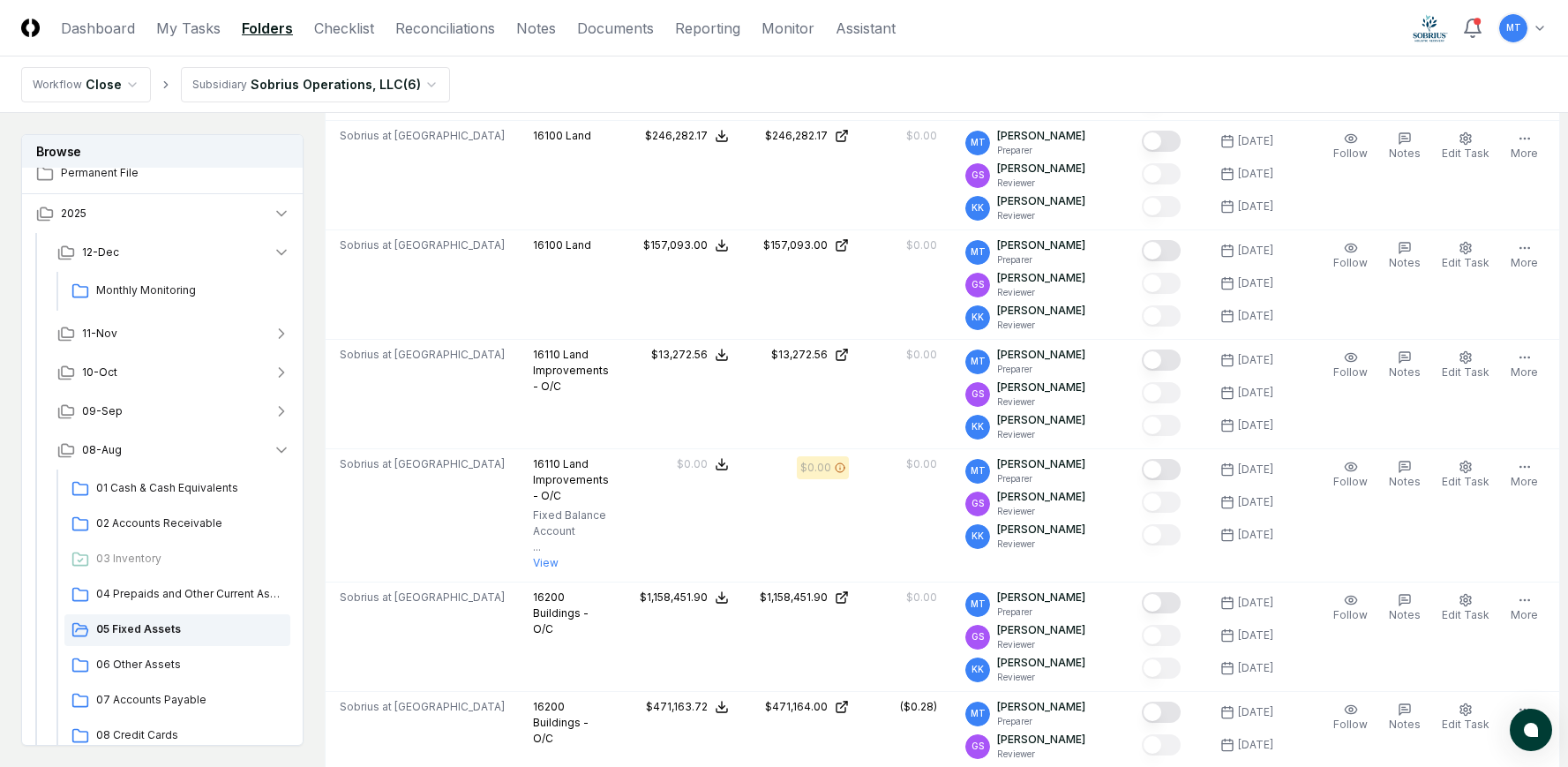
scroll to position [0, 0]
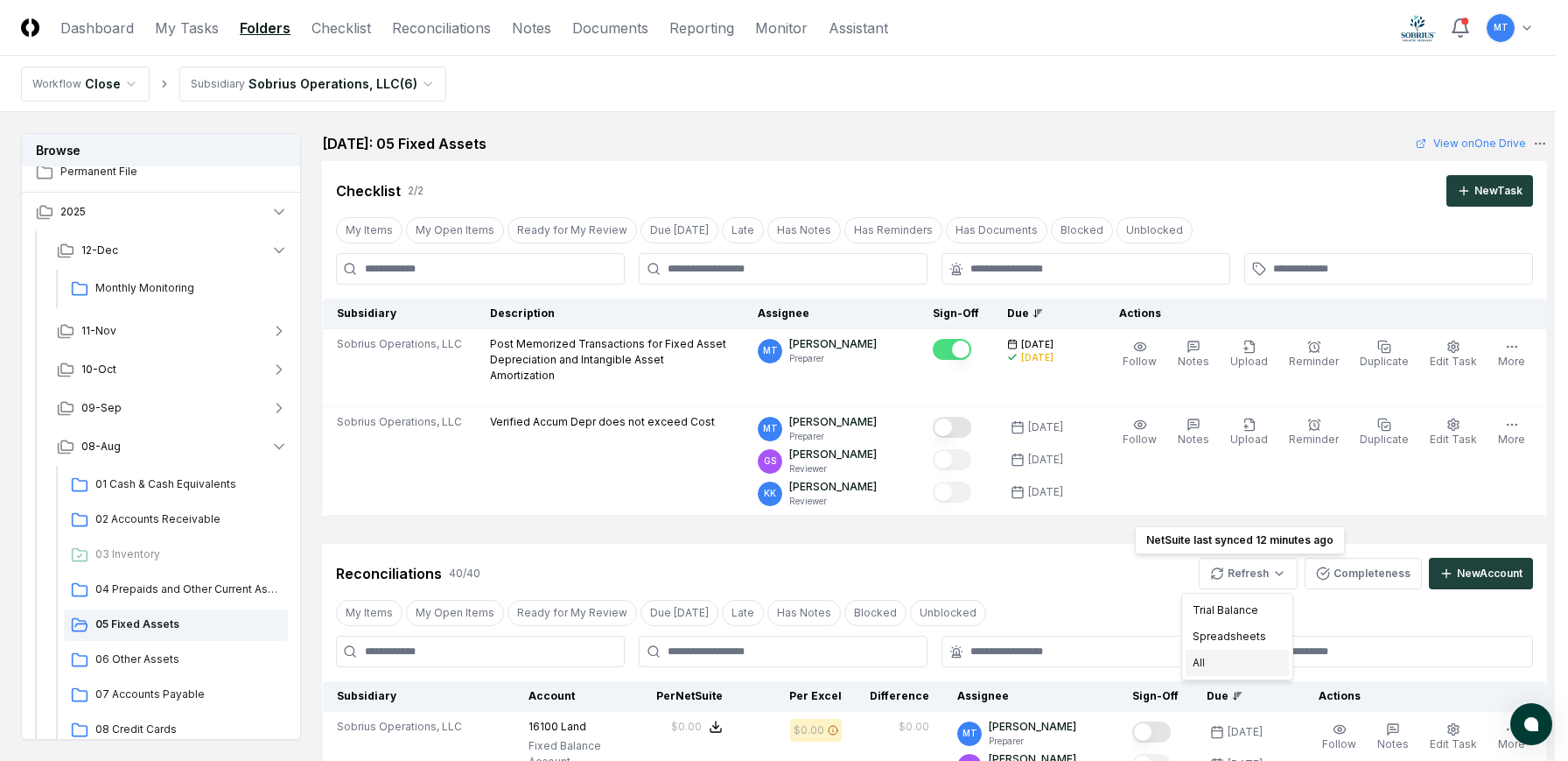
click at [1239, 660] on div "All" at bounding box center [1237, 663] width 103 height 27
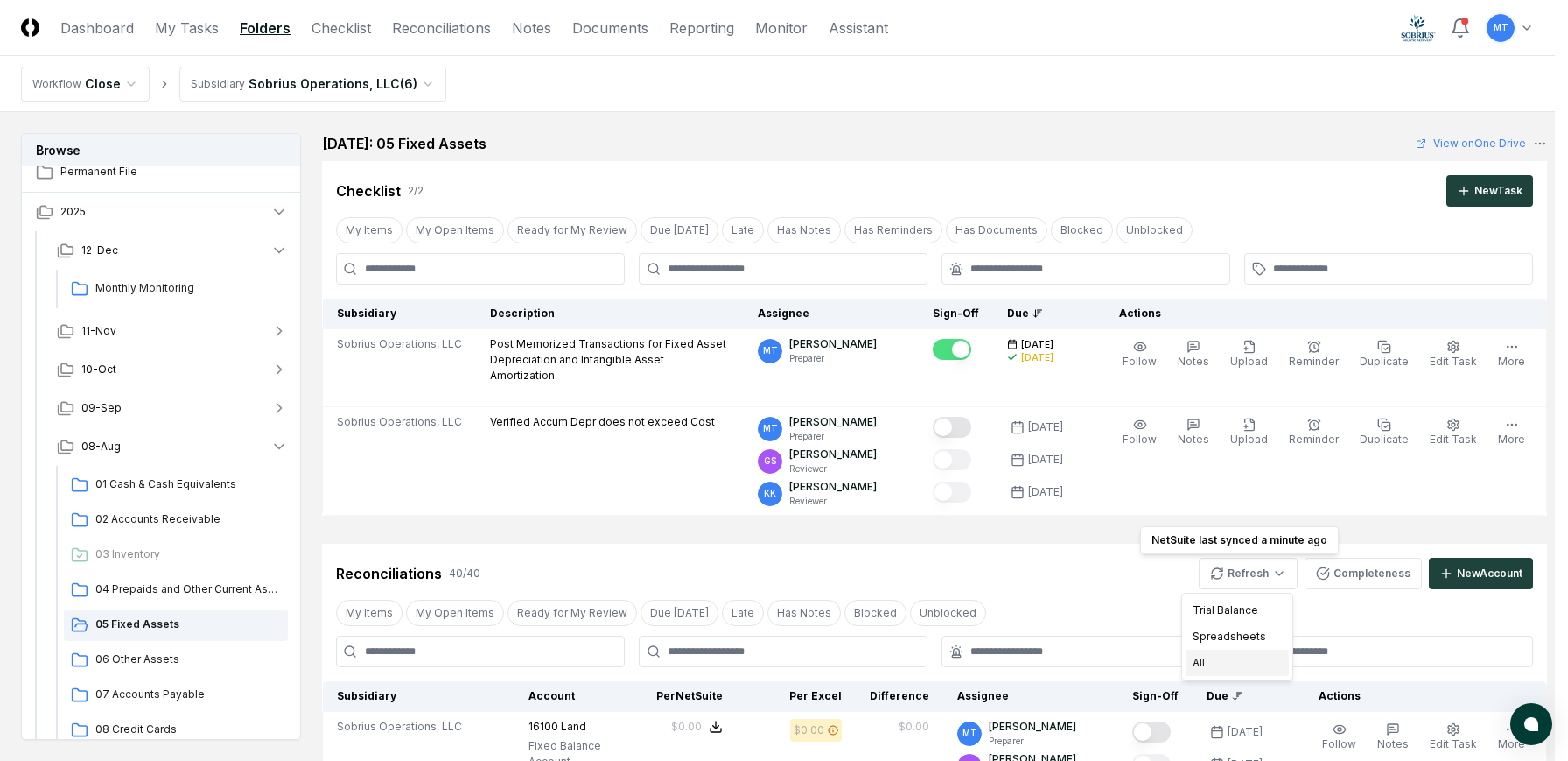
click at [1227, 657] on div "All" at bounding box center [1237, 663] width 103 height 27
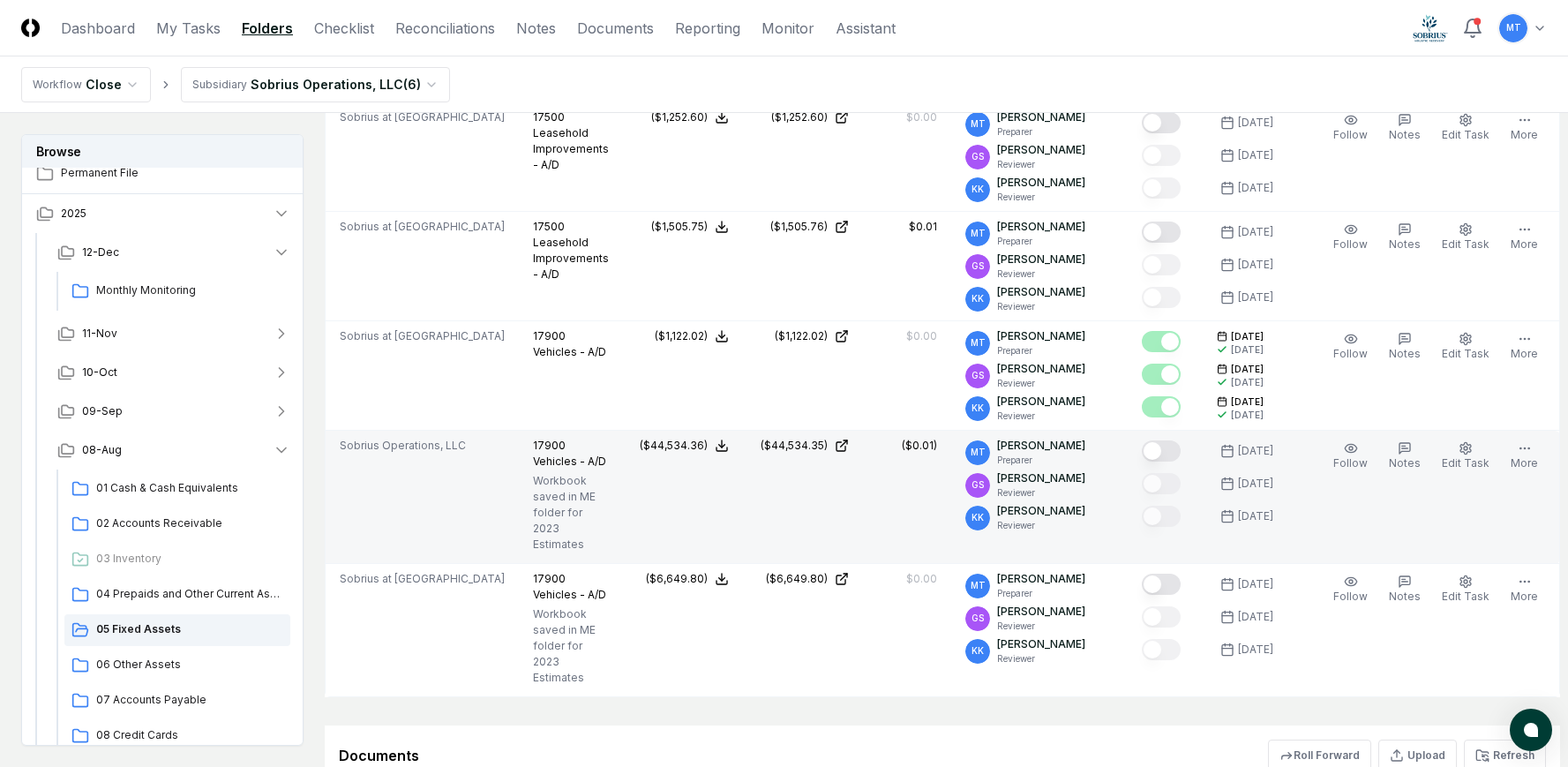
scroll to position [4499, 0]
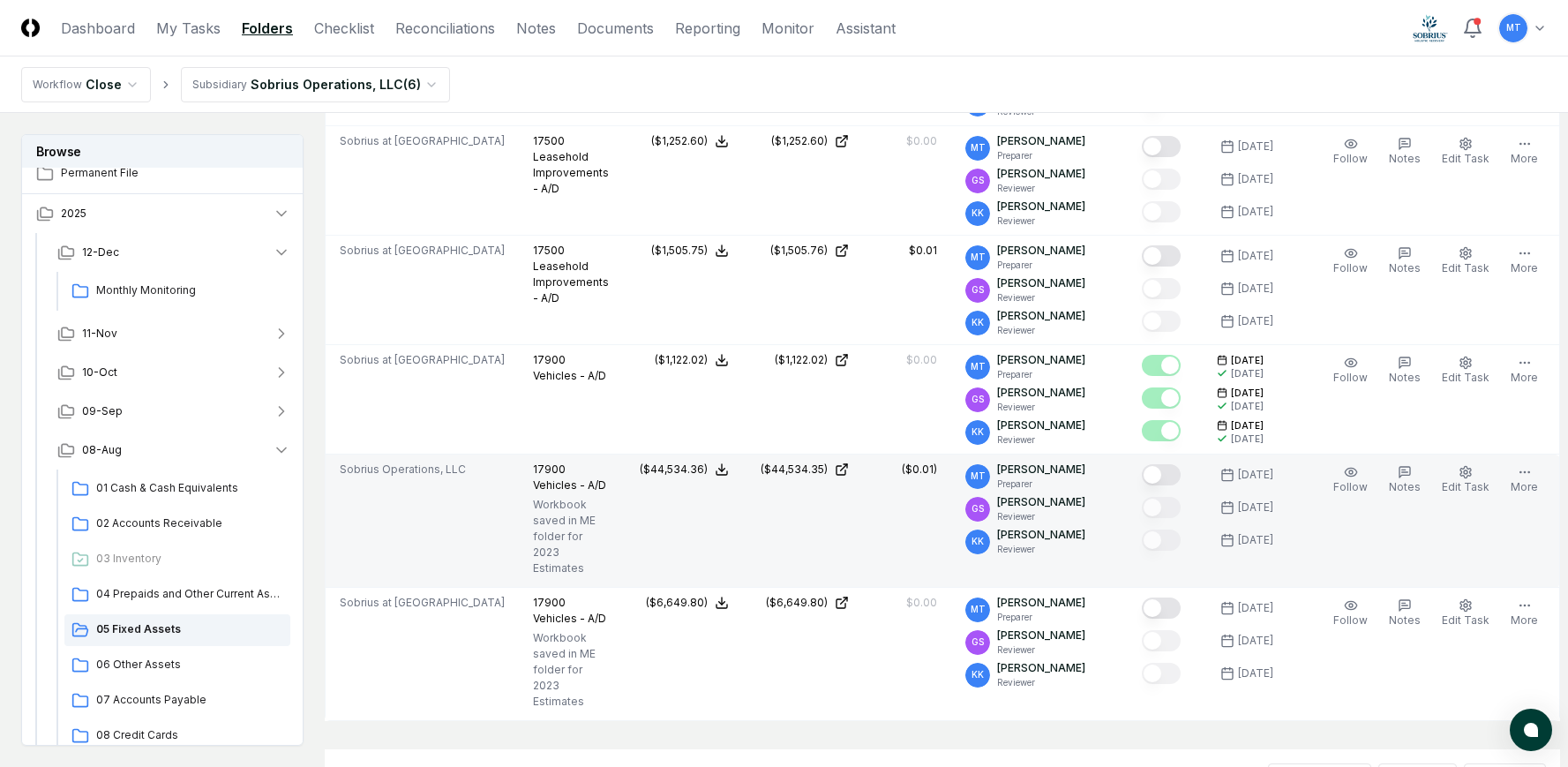
click at [1168, 486] on button "Mark complete" at bounding box center [1161, 474] width 39 height 21
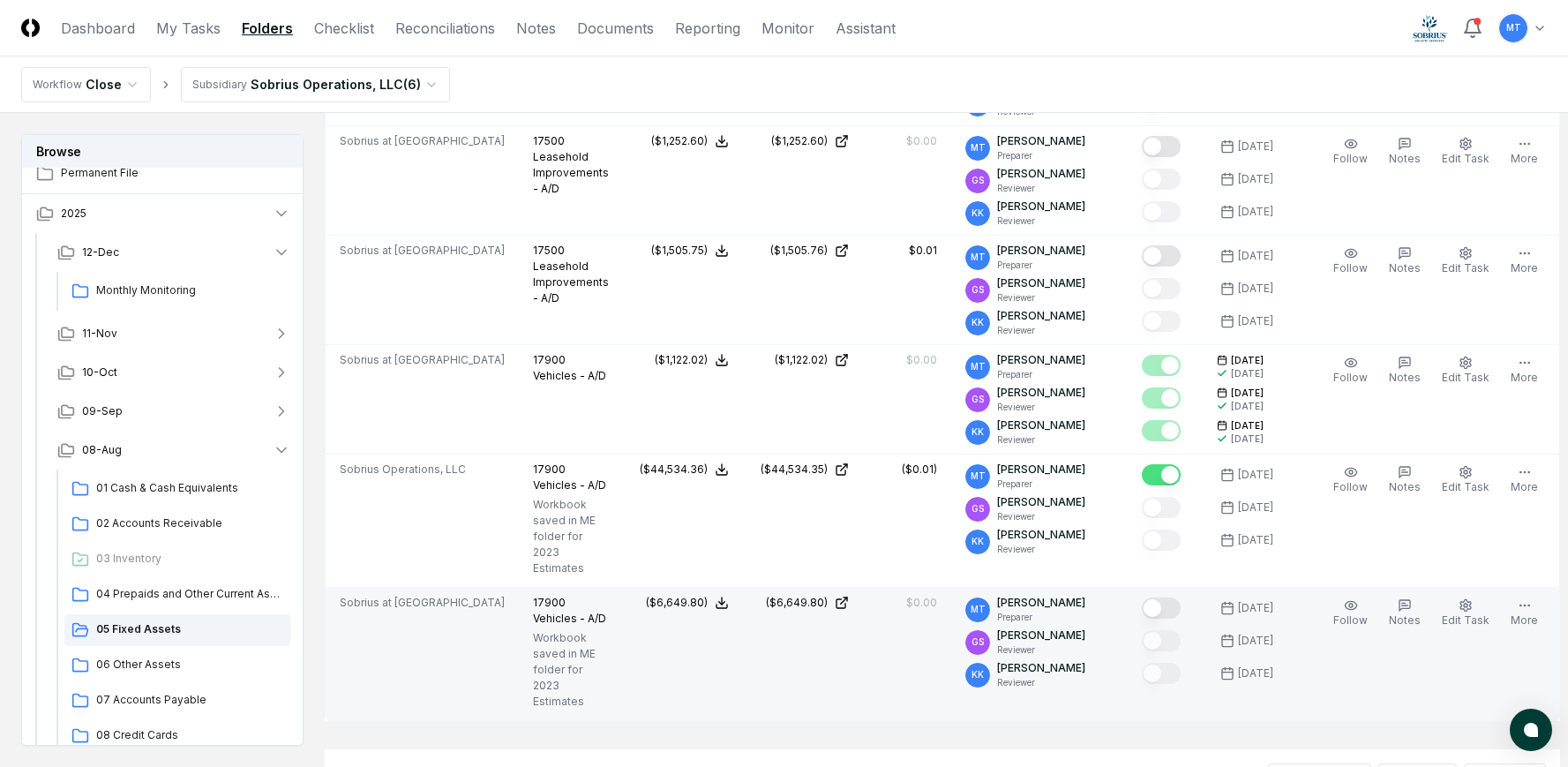
click at [1168, 618] on button "Mark complete" at bounding box center [1161, 608] width 39 height 21
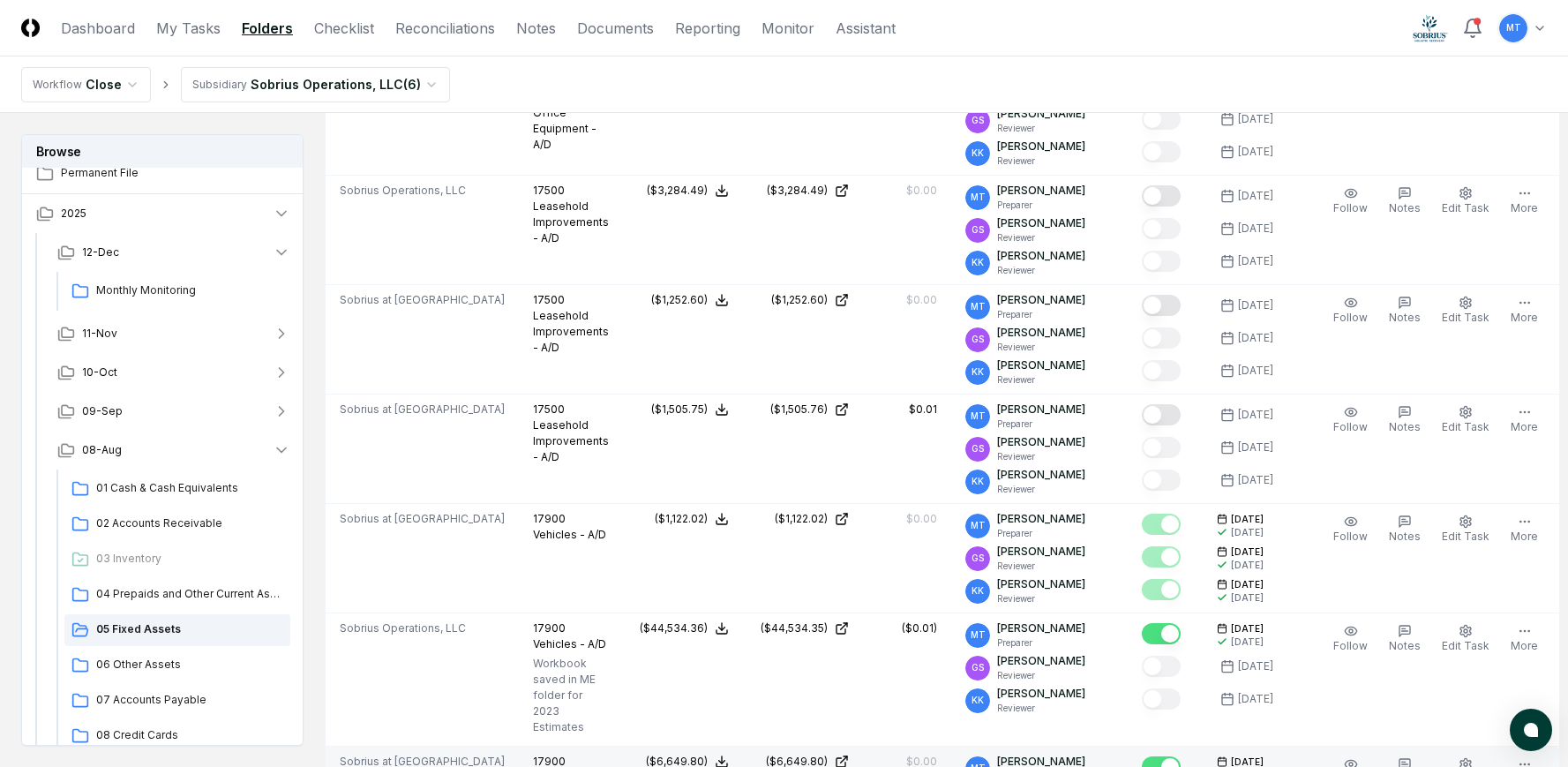
scroll to position [4322, 0]
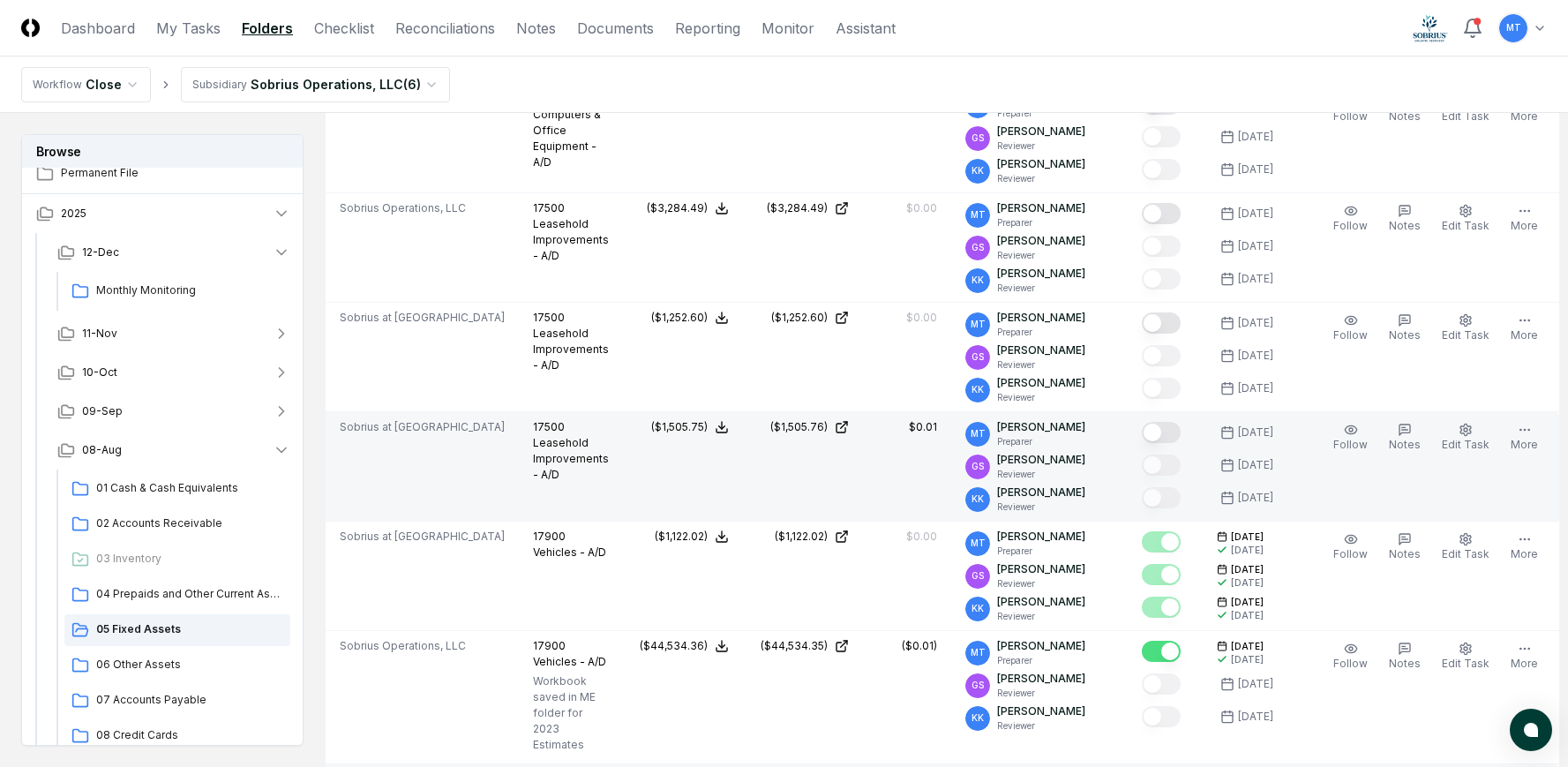
click at [1160, 443] on button "Mark complete" at bounding box center [1161, 432] width 39 height 21
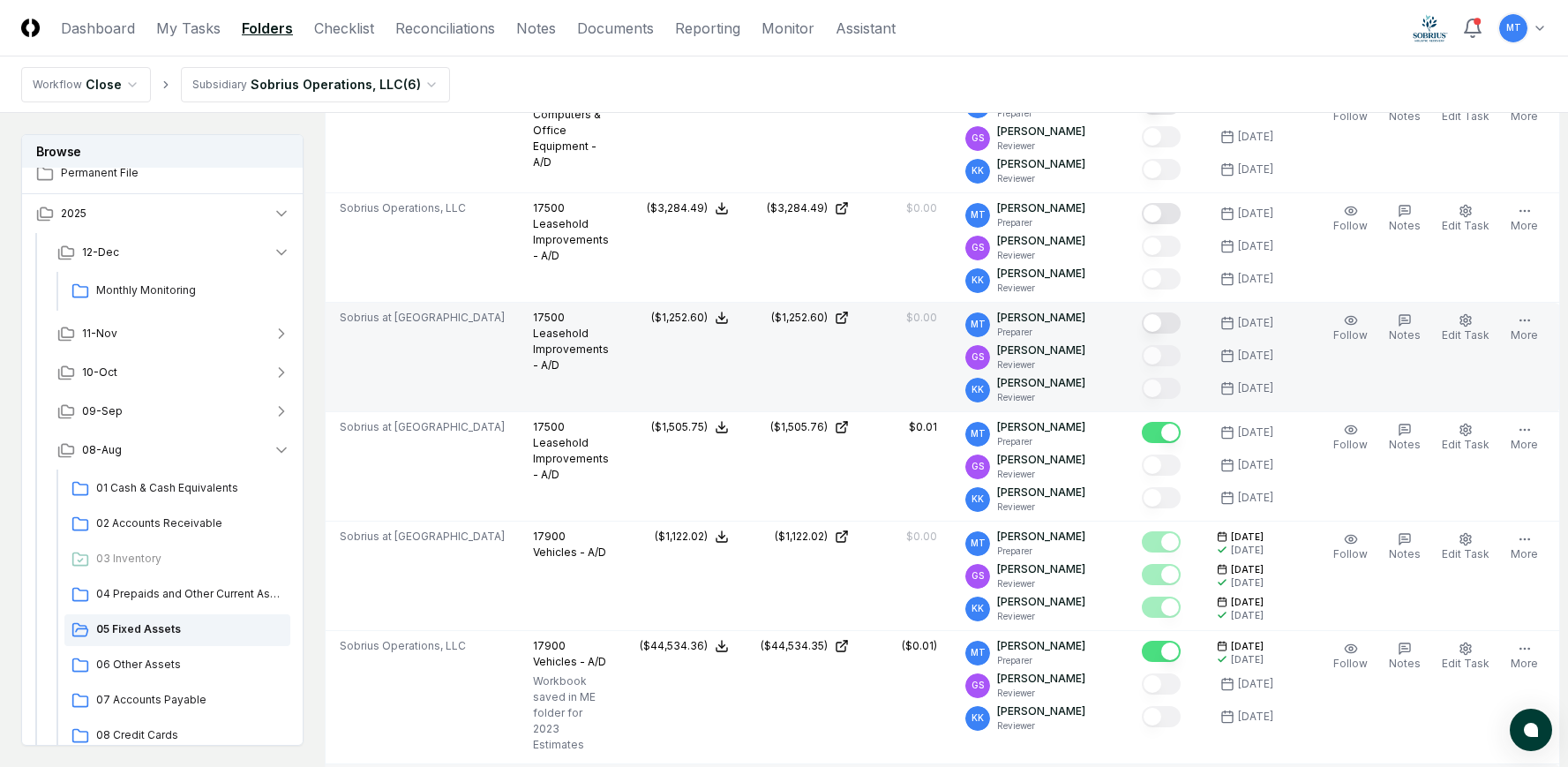
click at [1165, 334] on button "Mark complete" at bounding box center [1161, 322] width 39 height 21
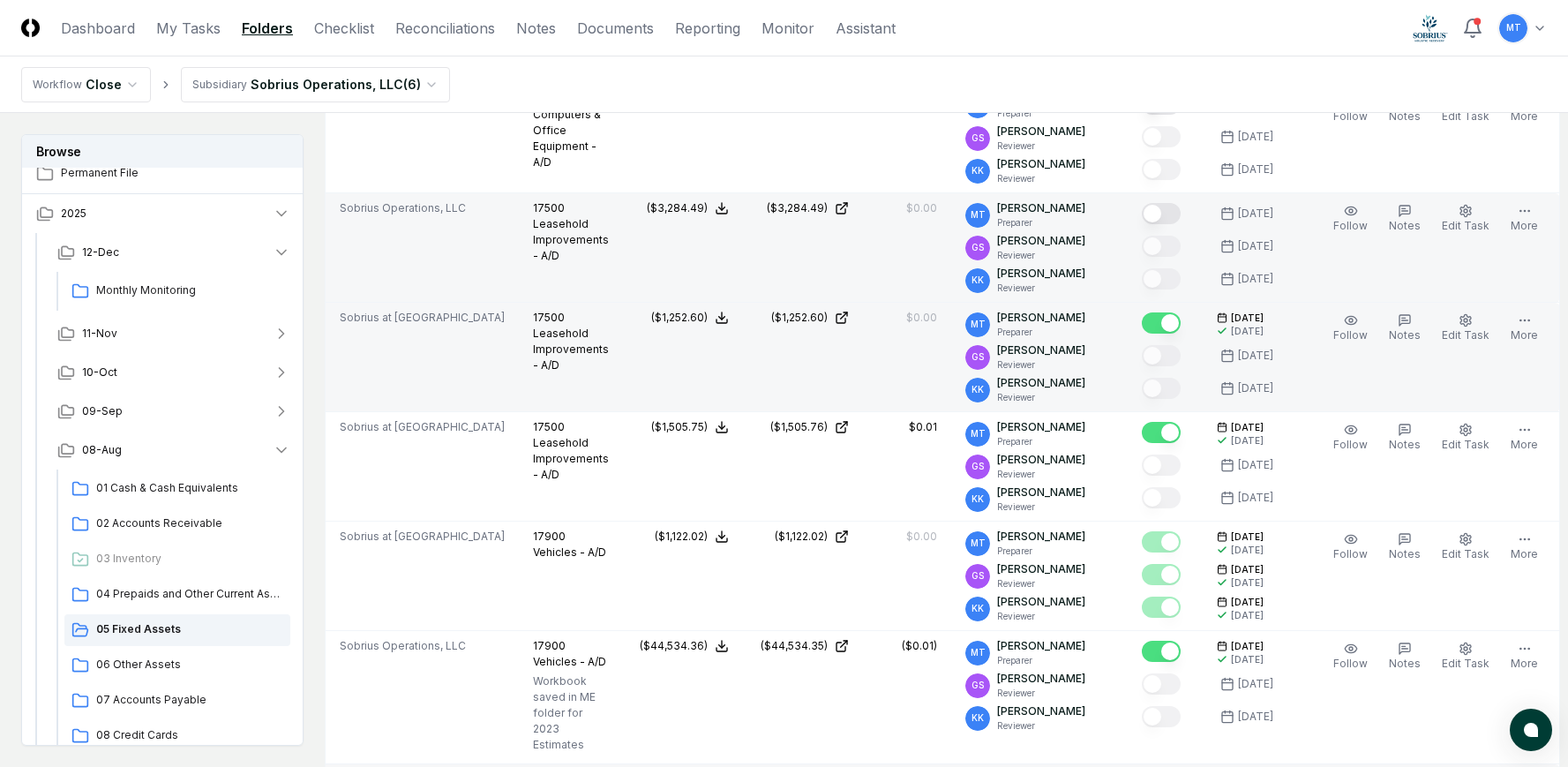
click at [1174, 224] on button "Mark complete" at bounding box center [1161, 214] width 39 height 21
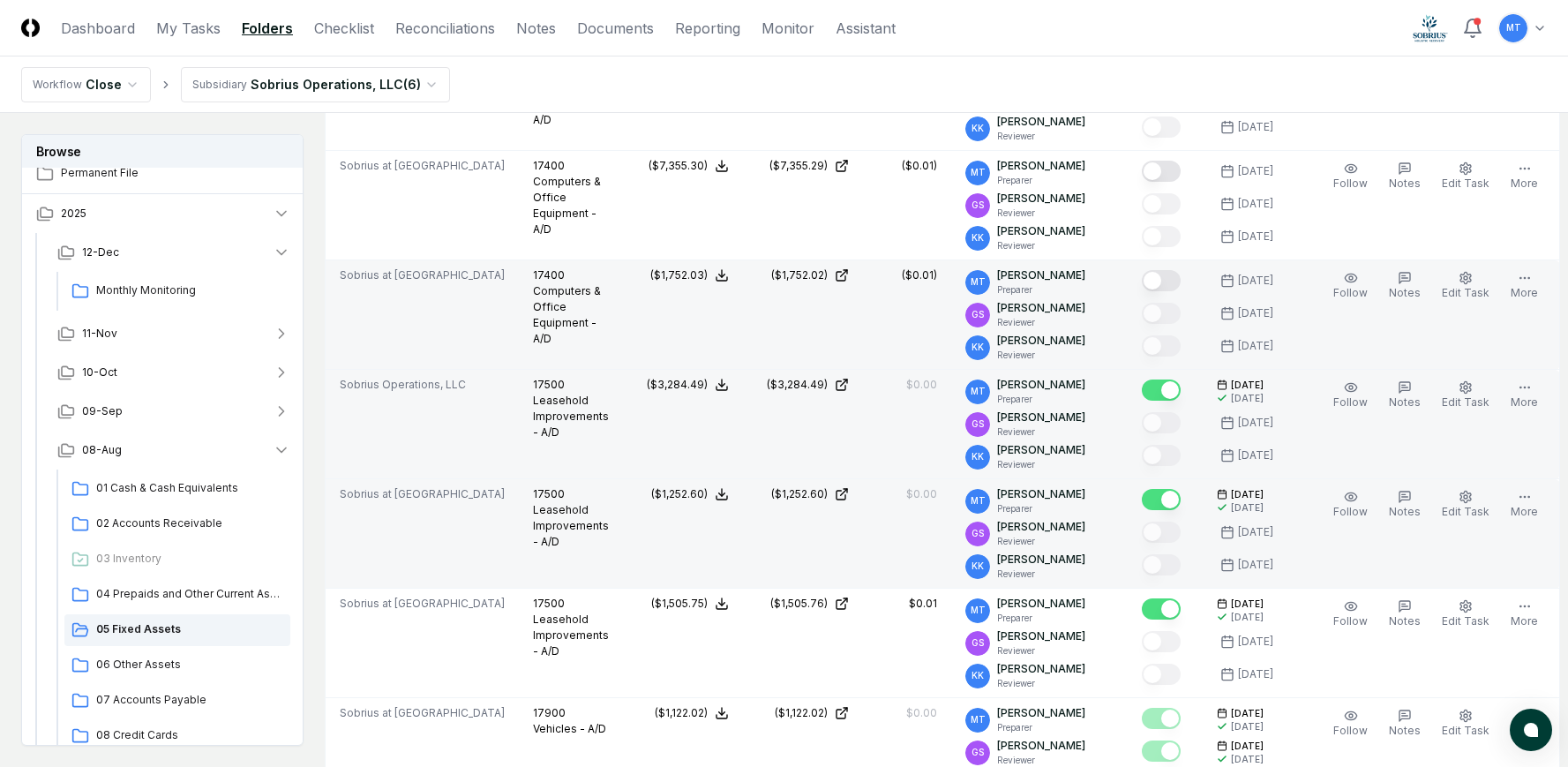
scroll to position [4058, 0]
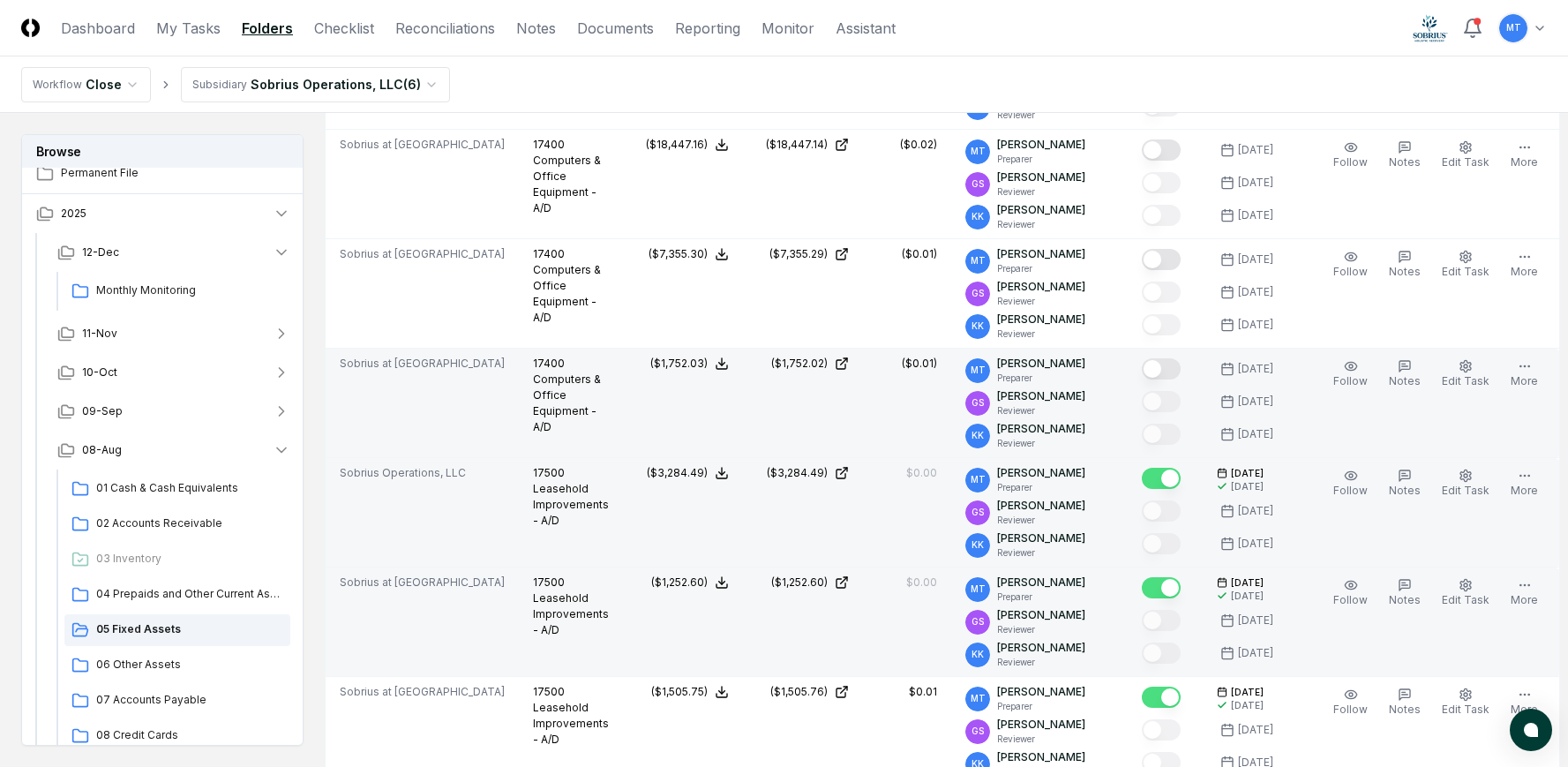
click at [1169, 380] on button "Mark complete" at bounding box center [1161, 368] width 39 height 21
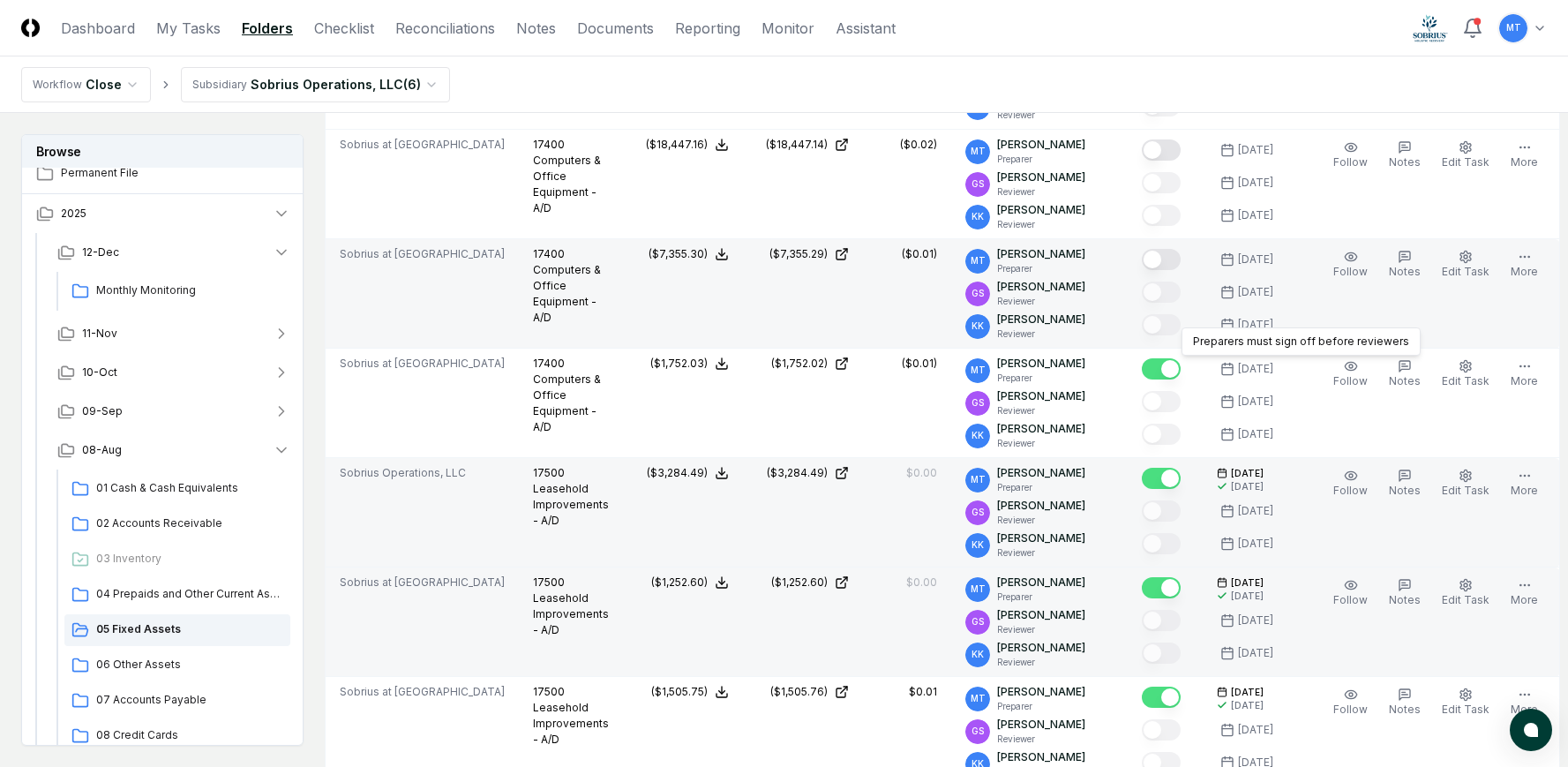
click at [1168, 270] on button "Mark complete" at bounding box center [1161, 259] width 39 height 21
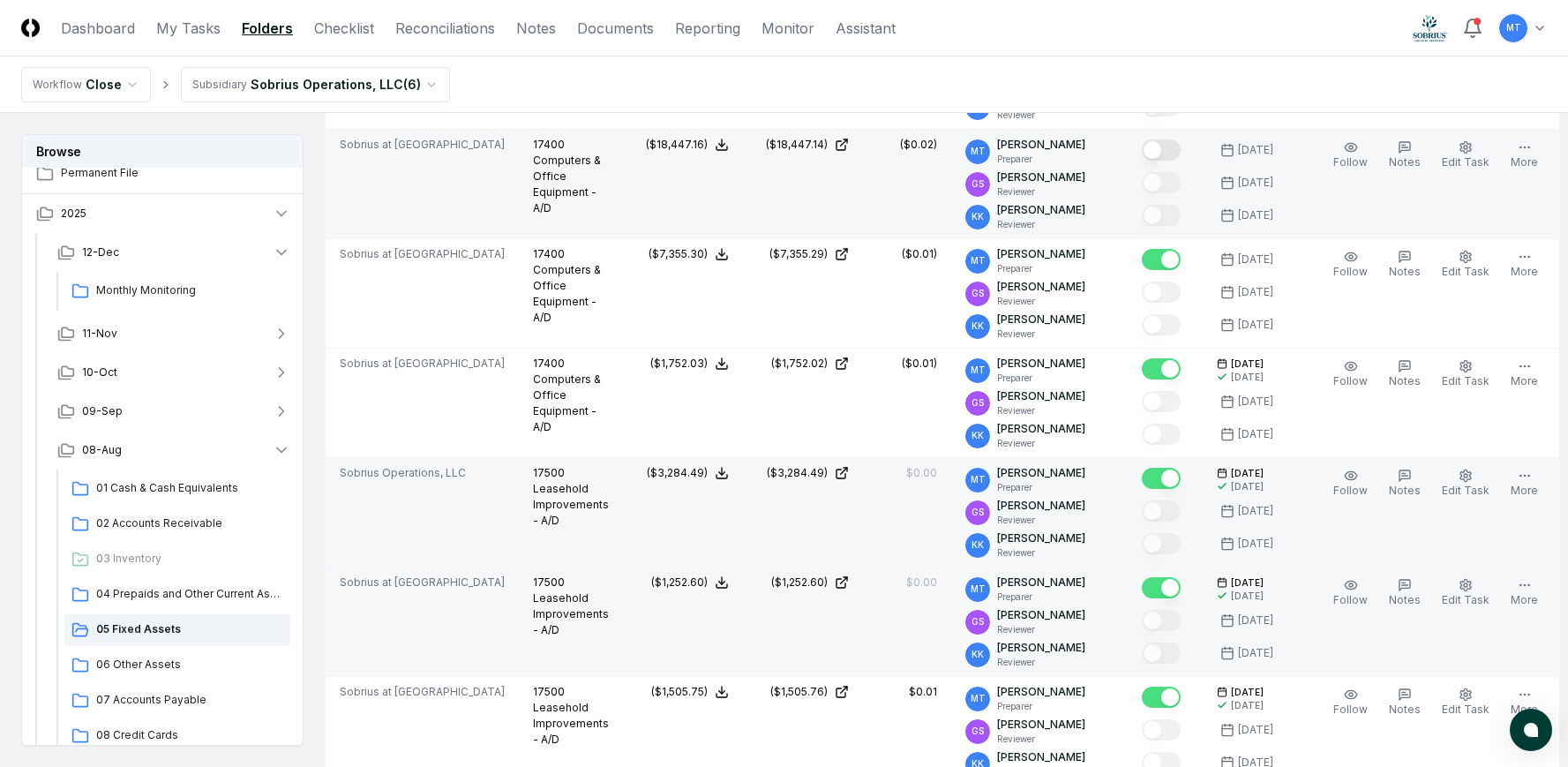
click at [1169, 160] on button "Mark complete" at bounding box center [1161, 150] width 39 height 21
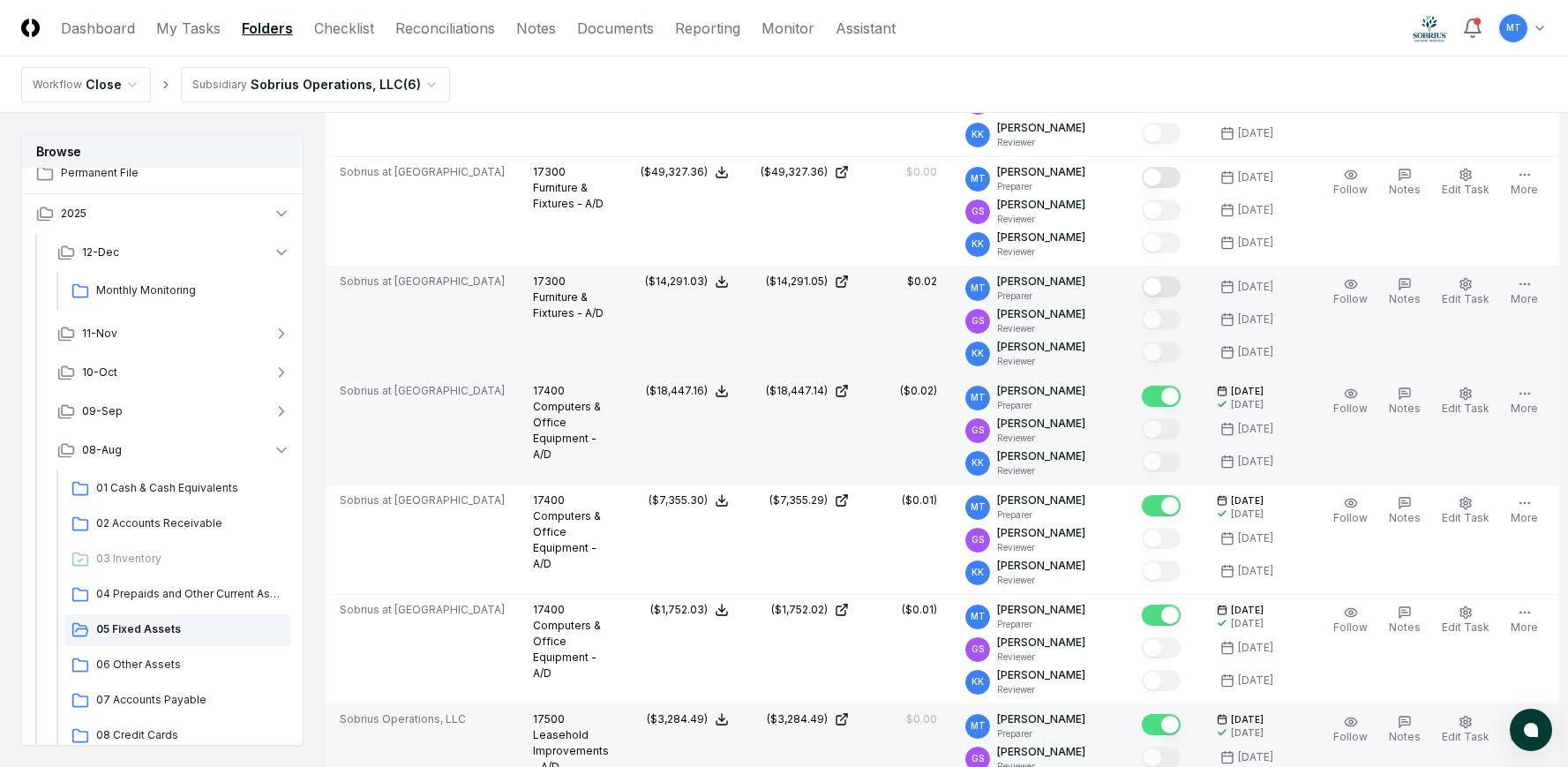
scroll to position [3793, 0]
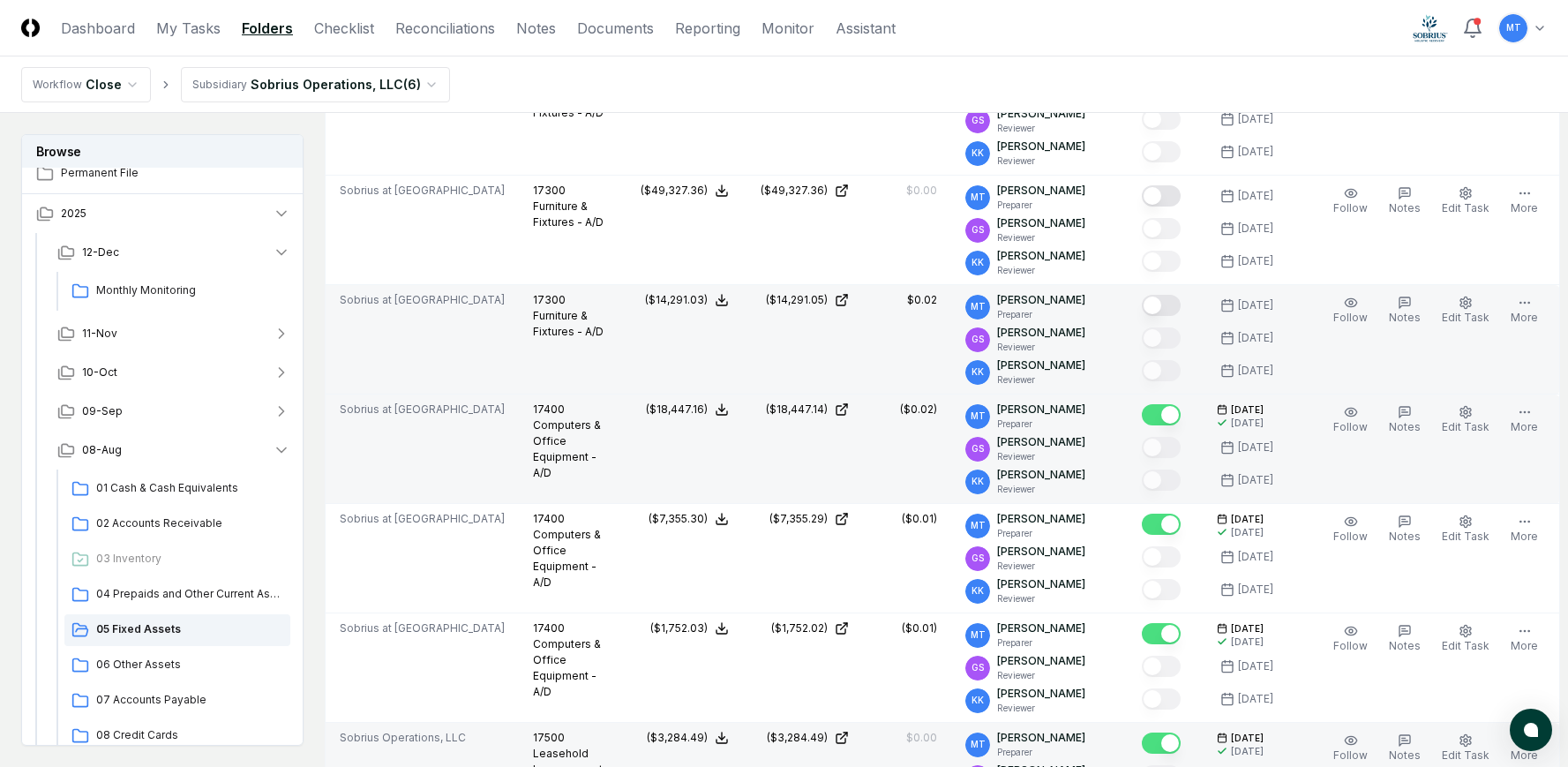
click at [1165, 316] on button "Mark complete" at bounding box center [1161, 305] width 39 height 21
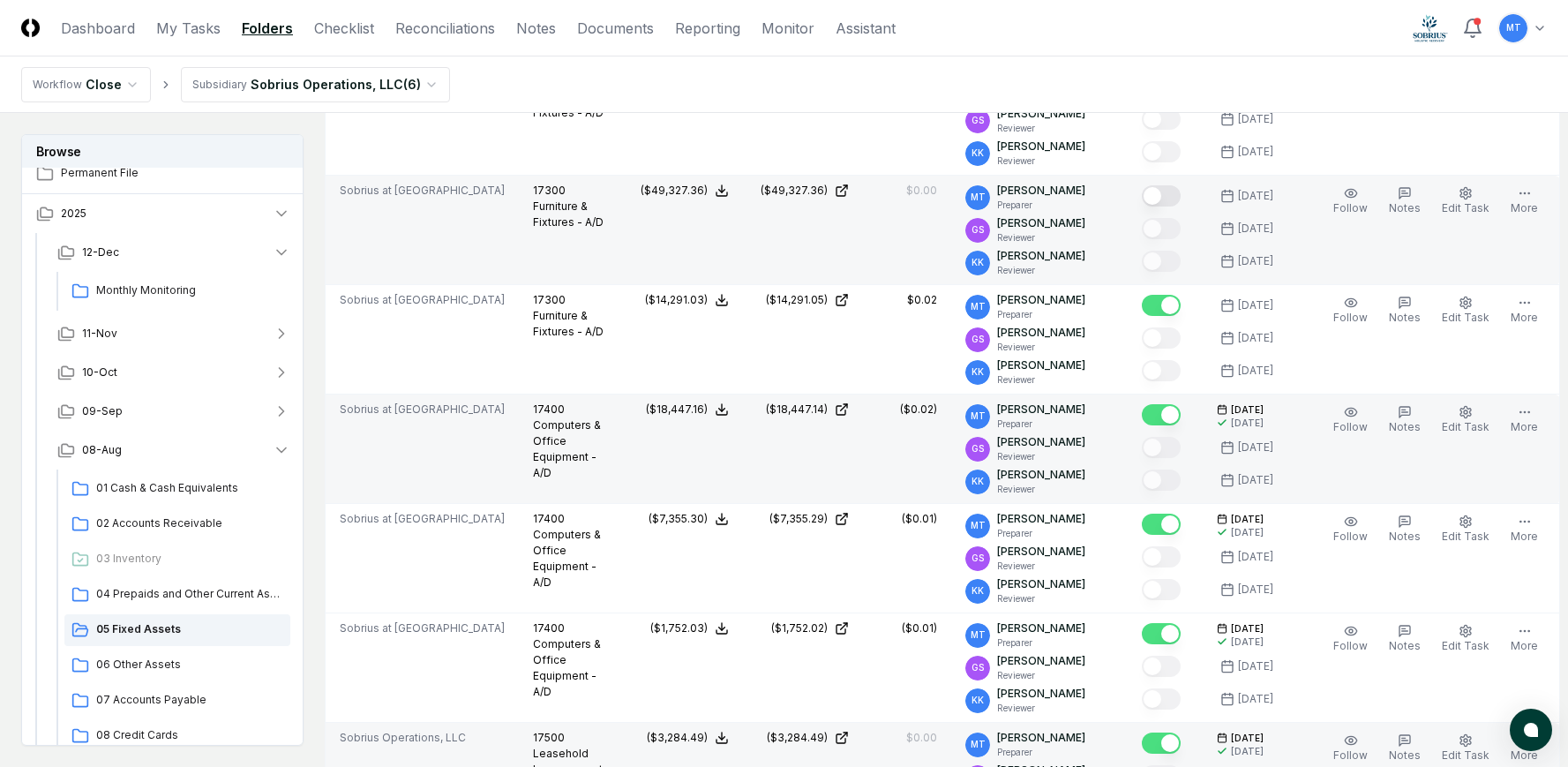
click at [1171, 206] on button "Mark complete" at bounding box center [1161, 196] width 39 height 21
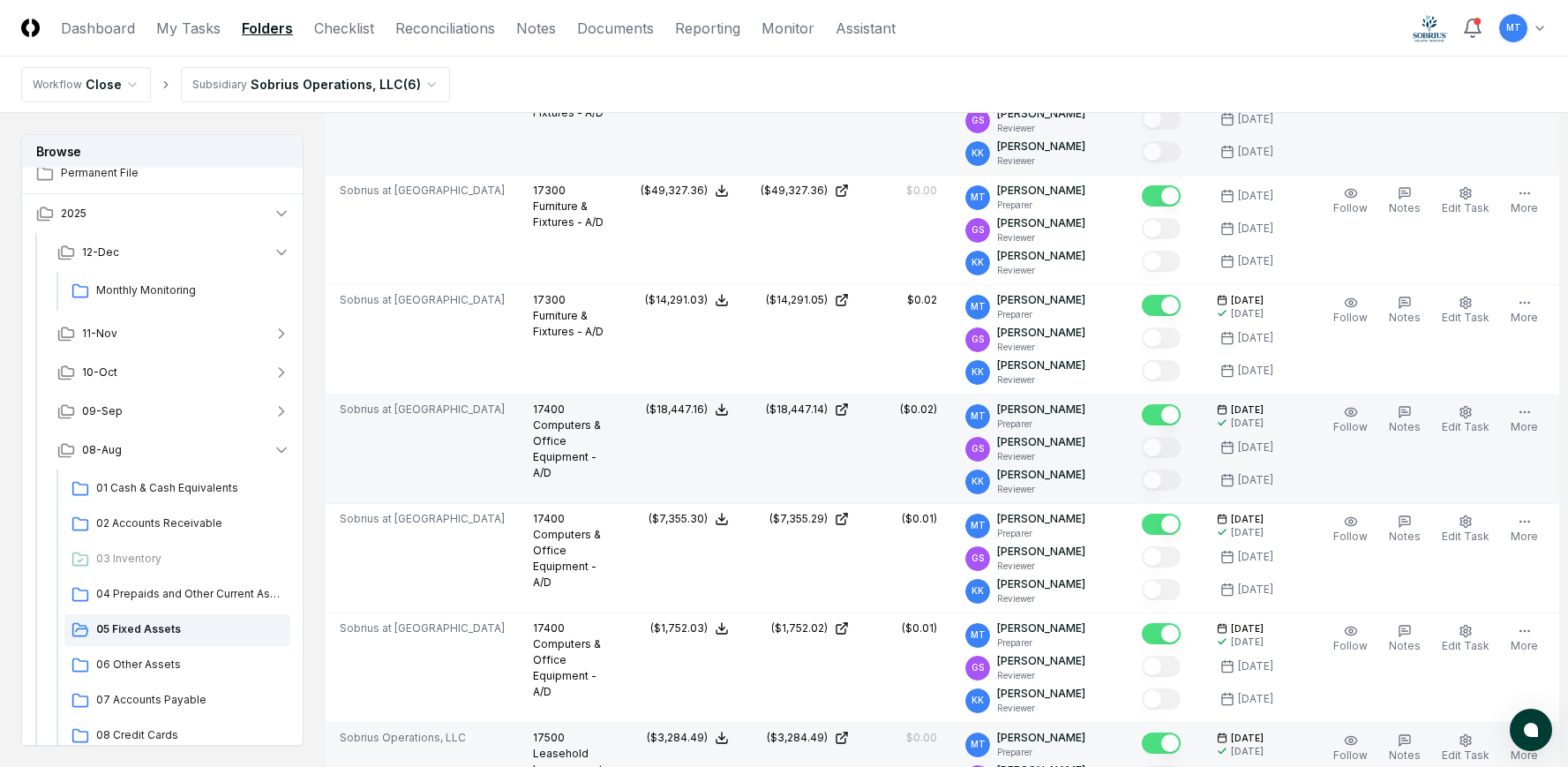
click at [1170, 97] on button "Mark complete" at bounding box center [1161, 87] width 39 height 21
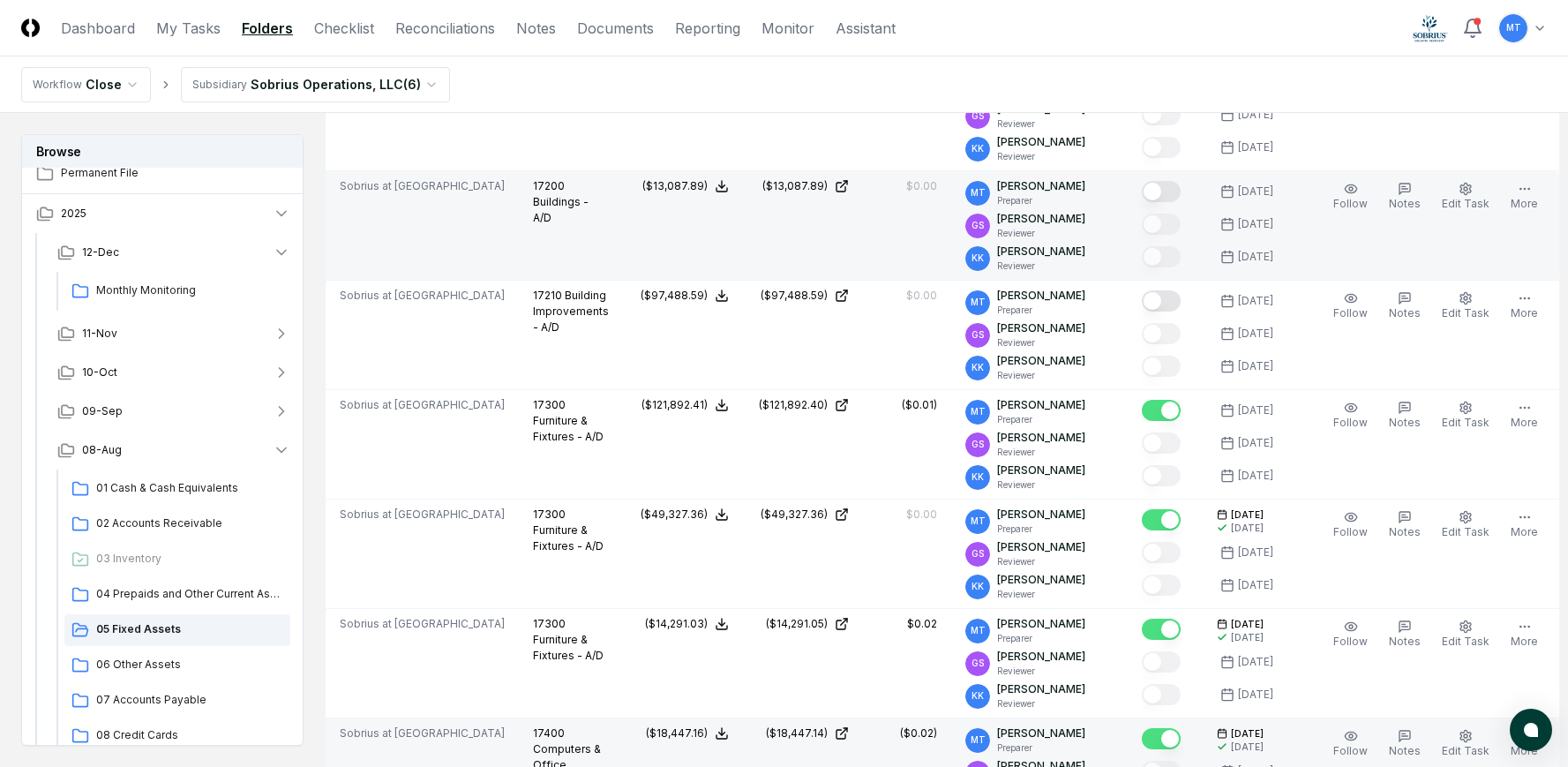
scroll to position [3441, 0]
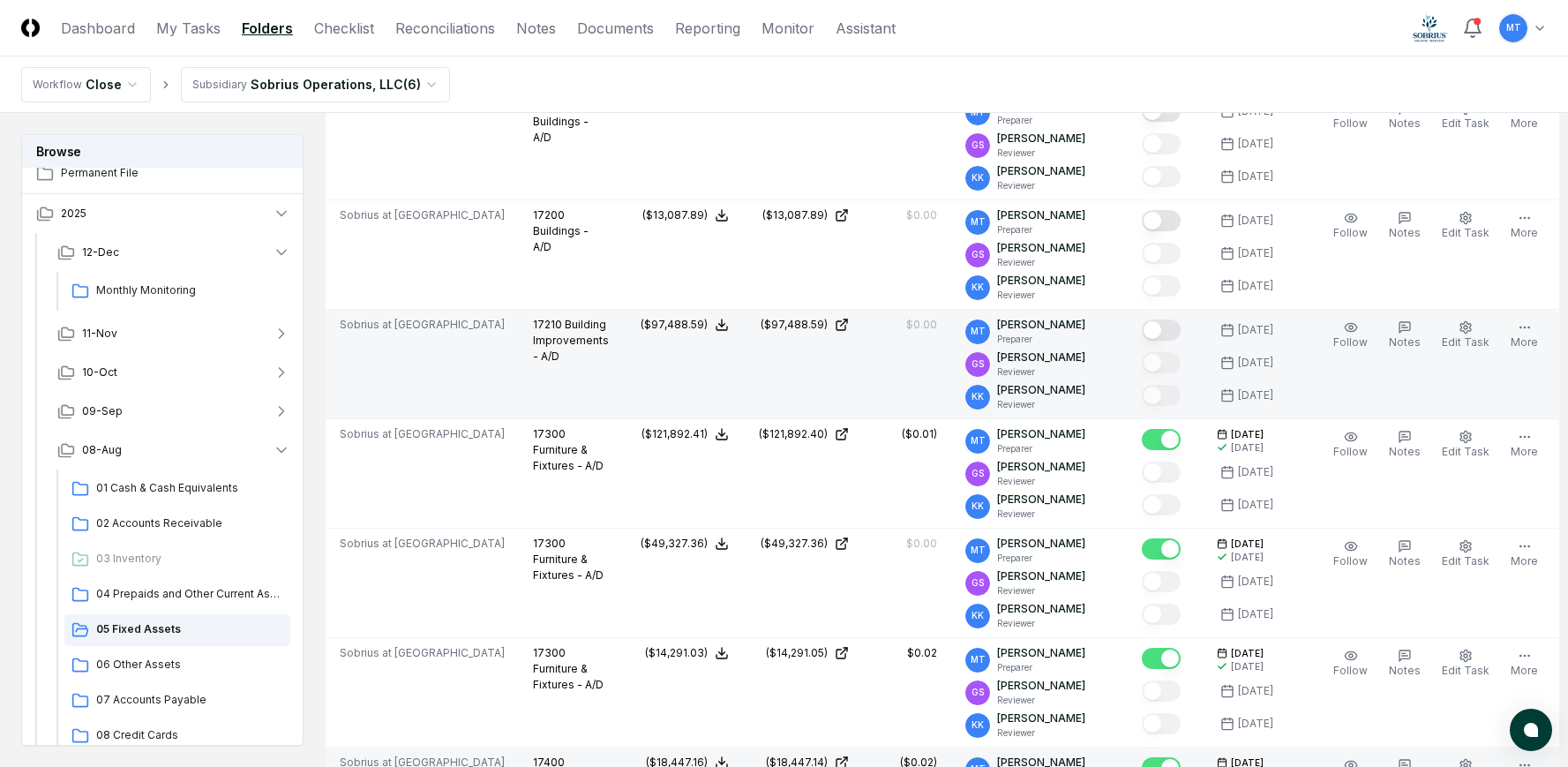
click at [1169, 341] on button "Mark complete" at bounding box center [1161, 330] width 39 height 21
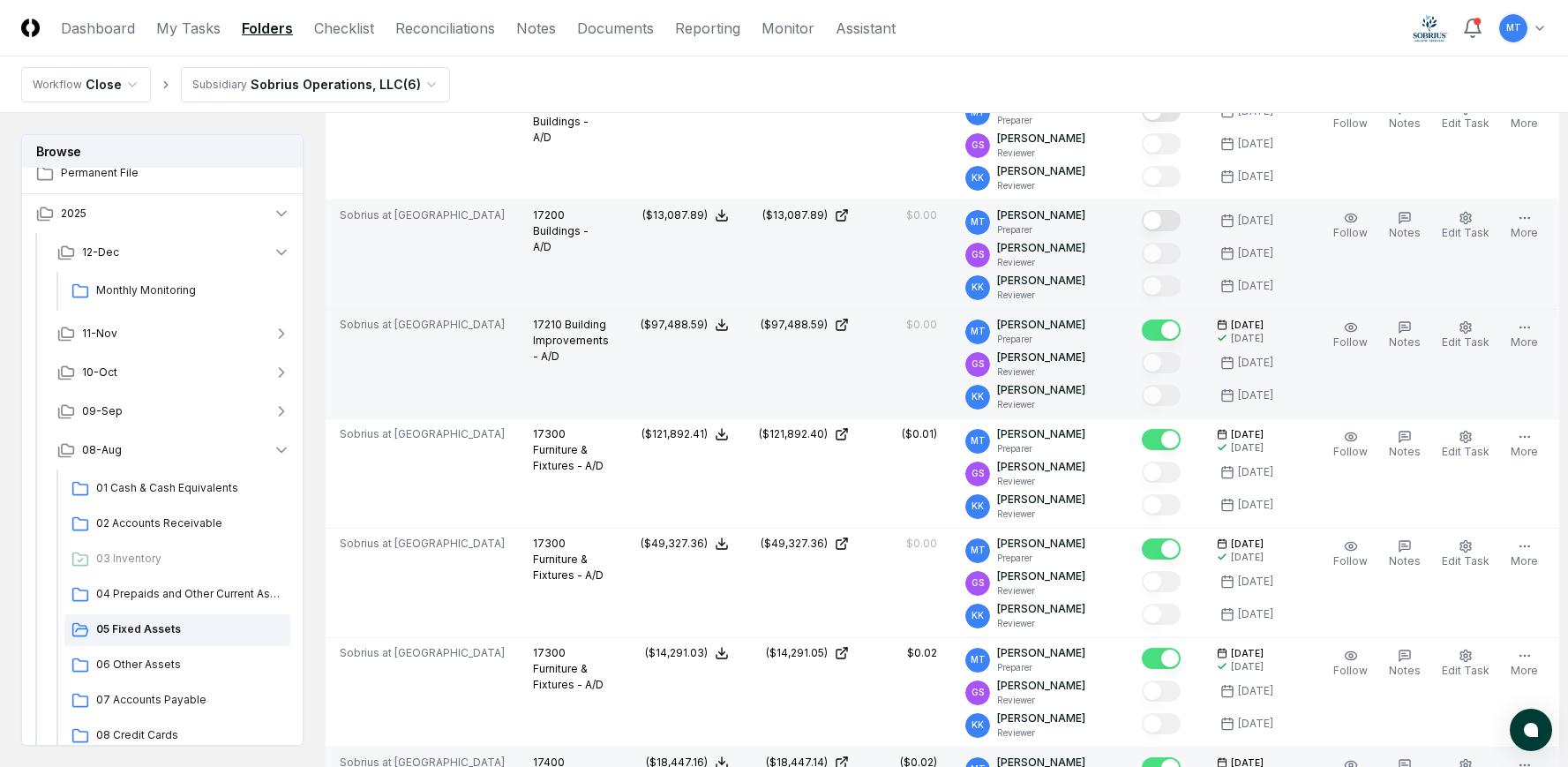
click at [1168, 231] on button "Mark complete" at bounding box center [1161, 220] width 39 height 21
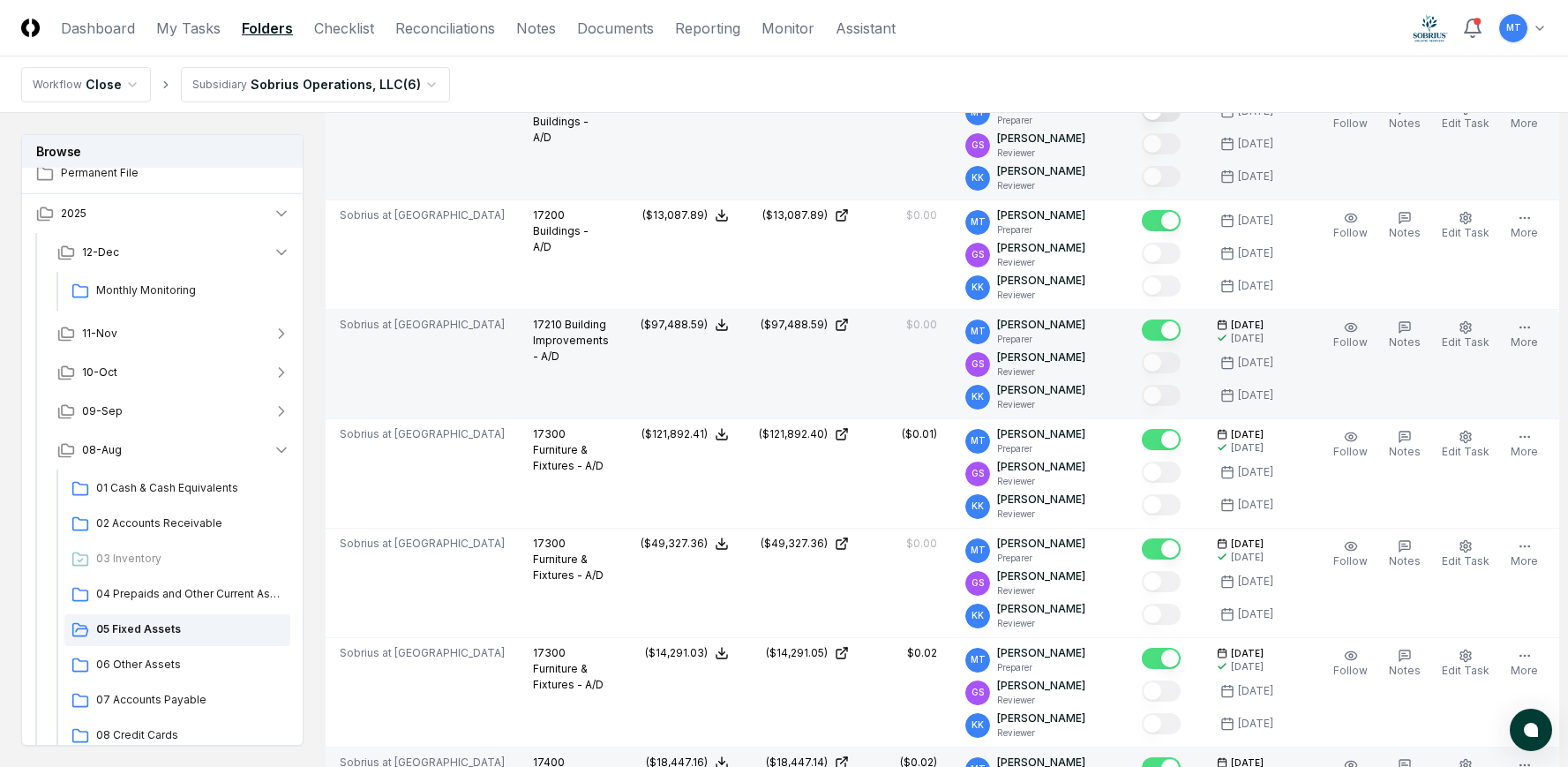
click at [1168, 122] on button "Mark complete" at bounding box center [1161, 111] width 39 height 21
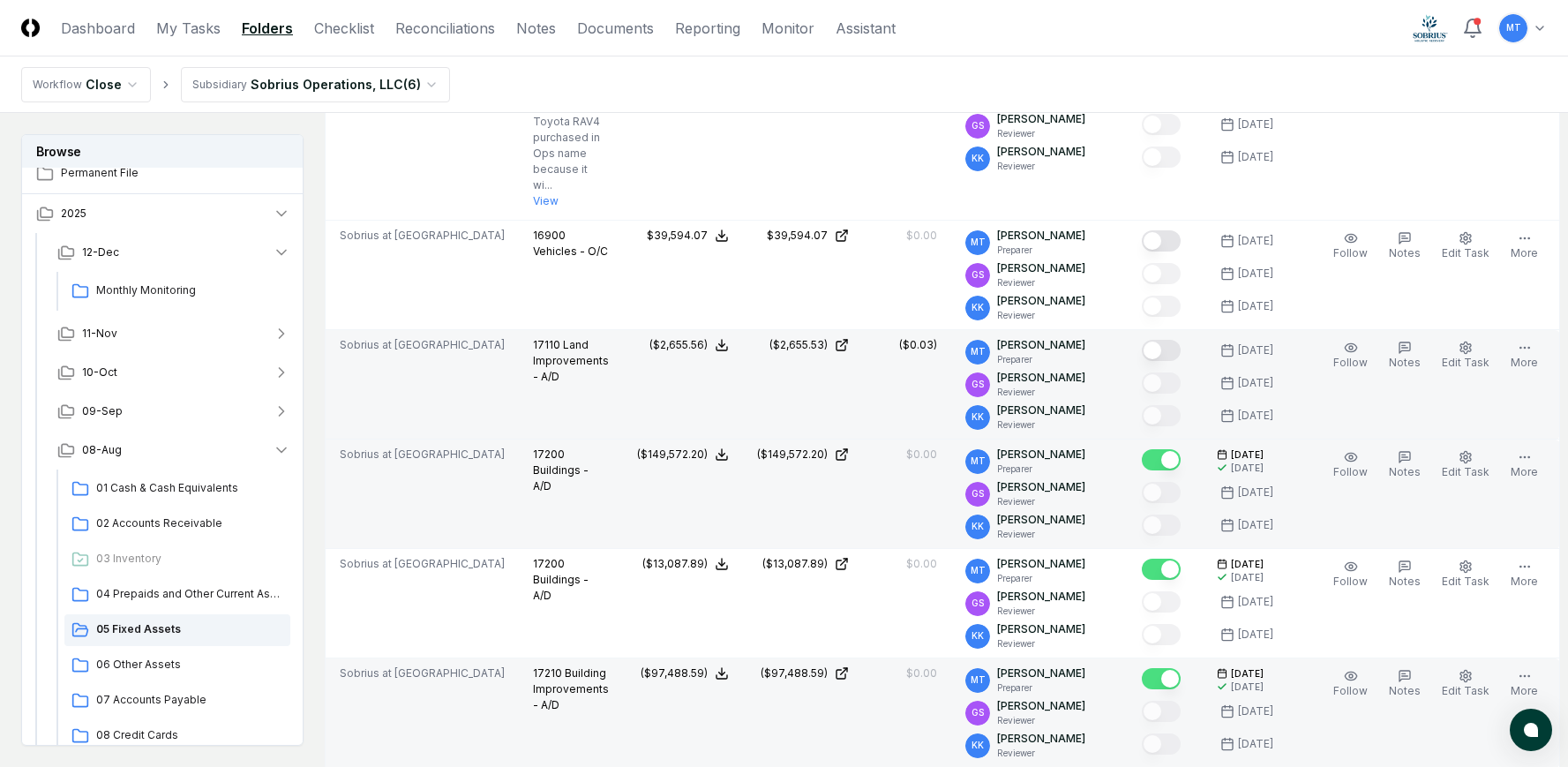
scroll to position [3088, 0]
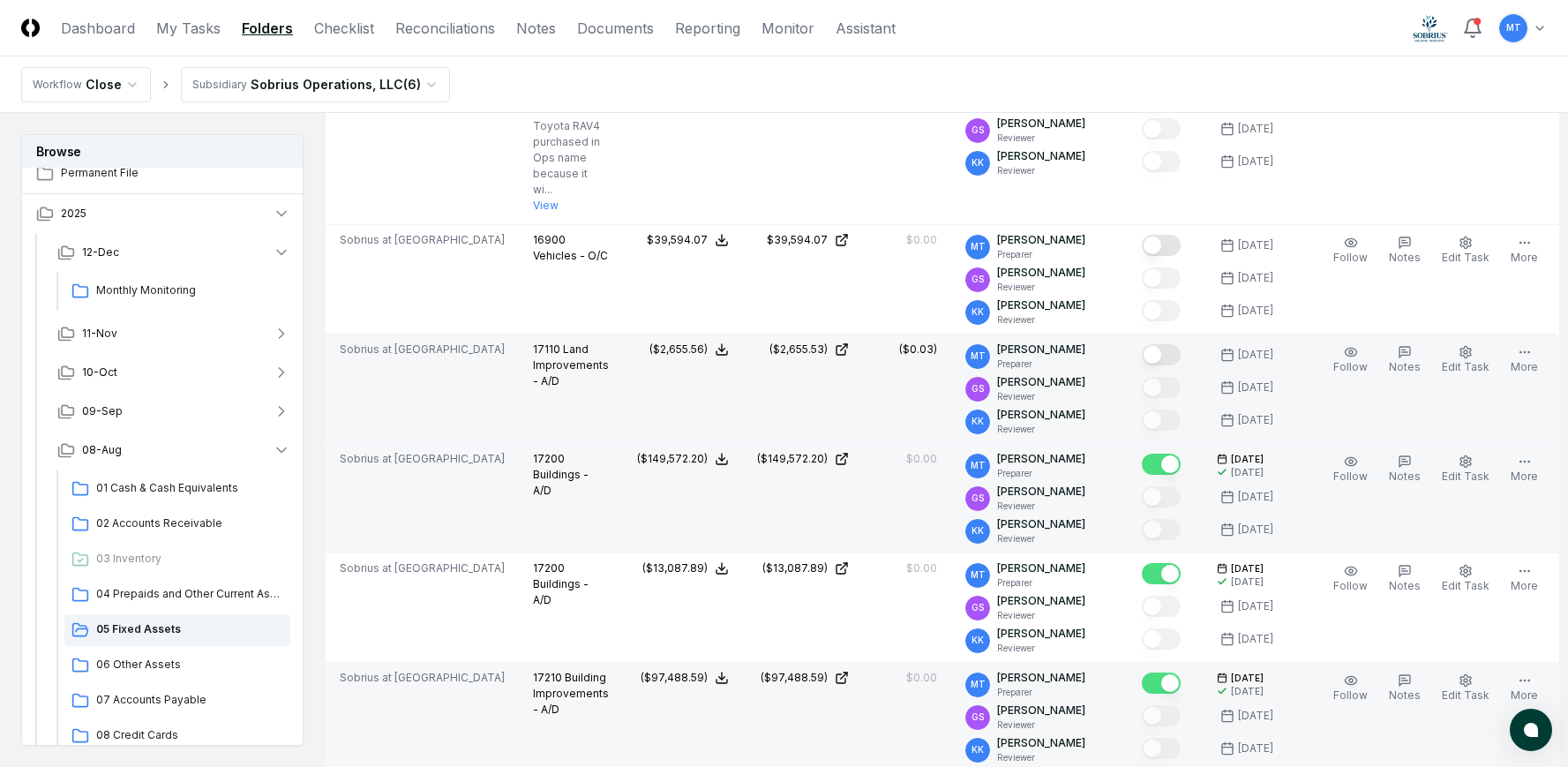
click at [1165, 365] on button "Mark complete" at bounding box center [1161, 355] width 39 height 21
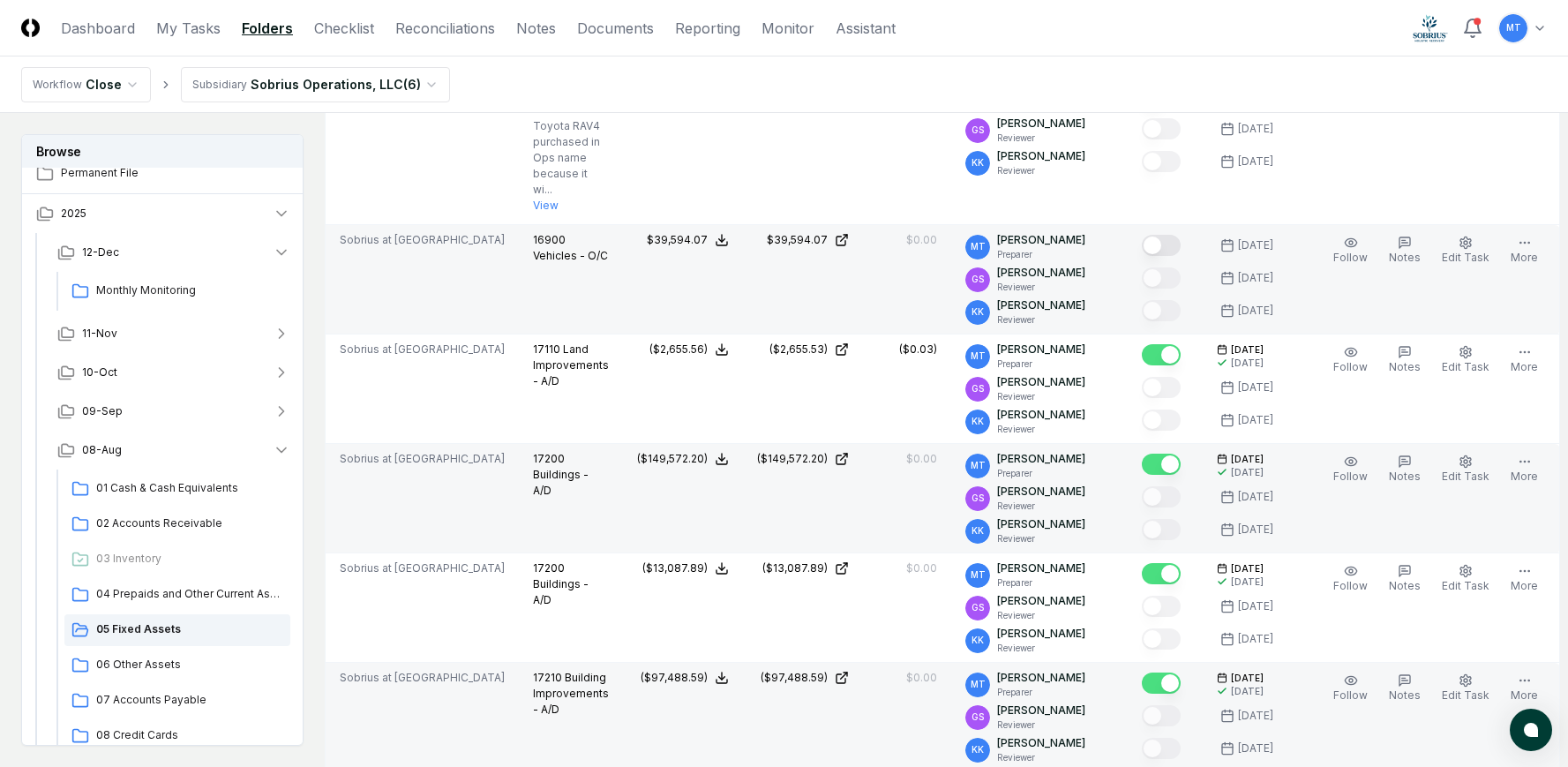
click at [1164, 256] on button "Mark complete" at bounding box center [1161, 245] width 39 height 21
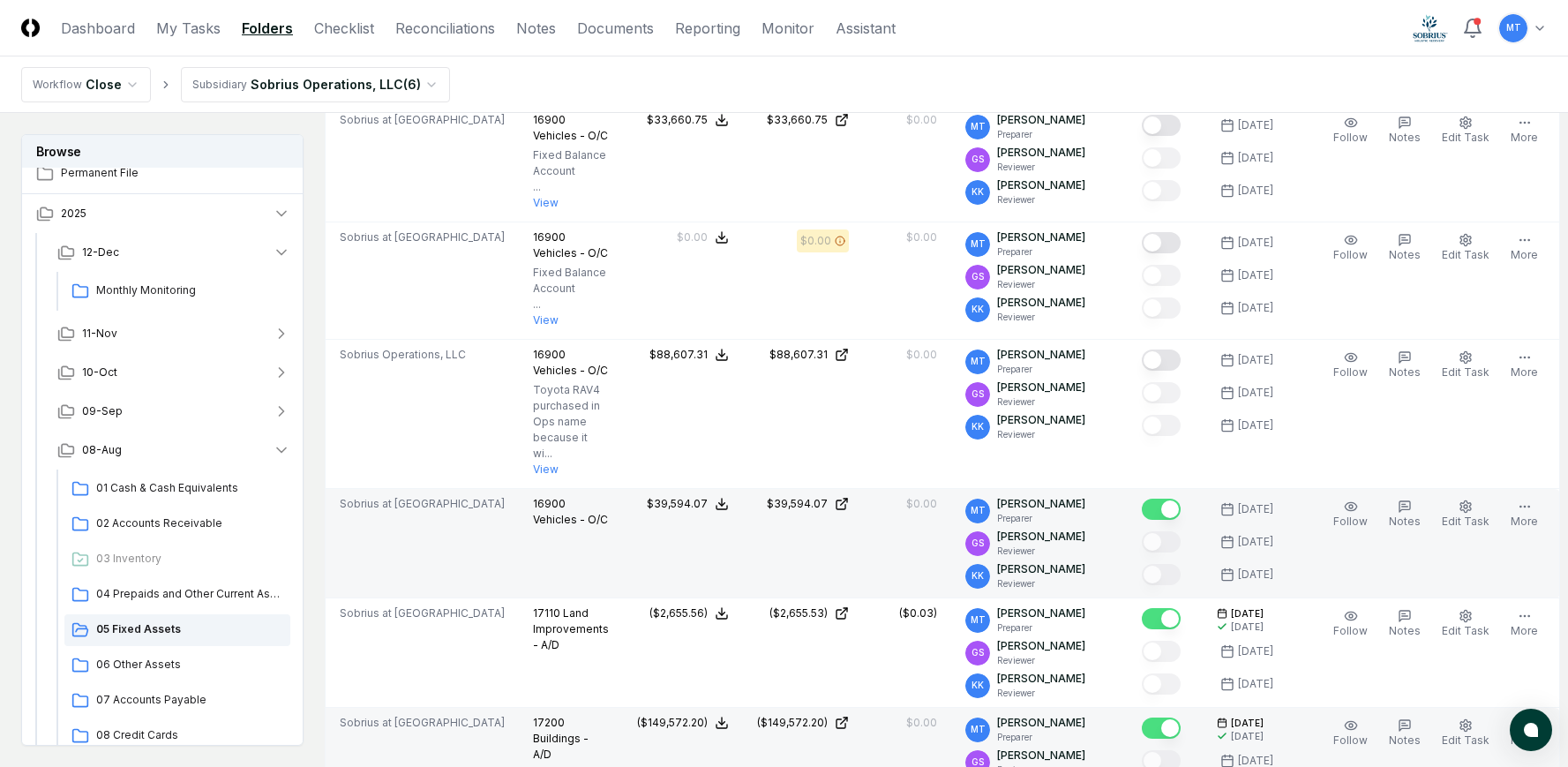
scroll to position [2823, 0]
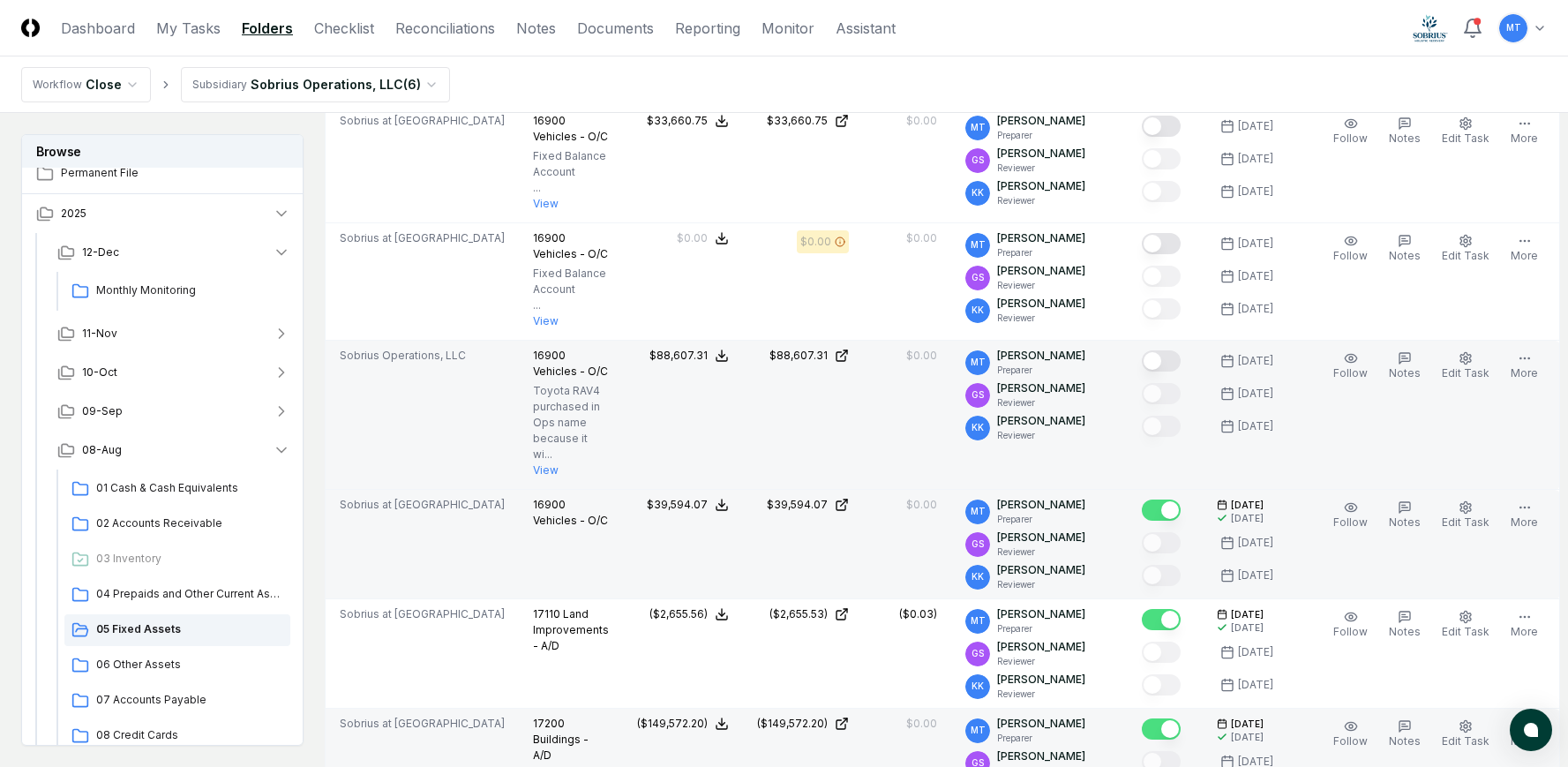
click at [1164, 371] on button "Mark complete" at bounding box center [1161, 361] width 39 height 21
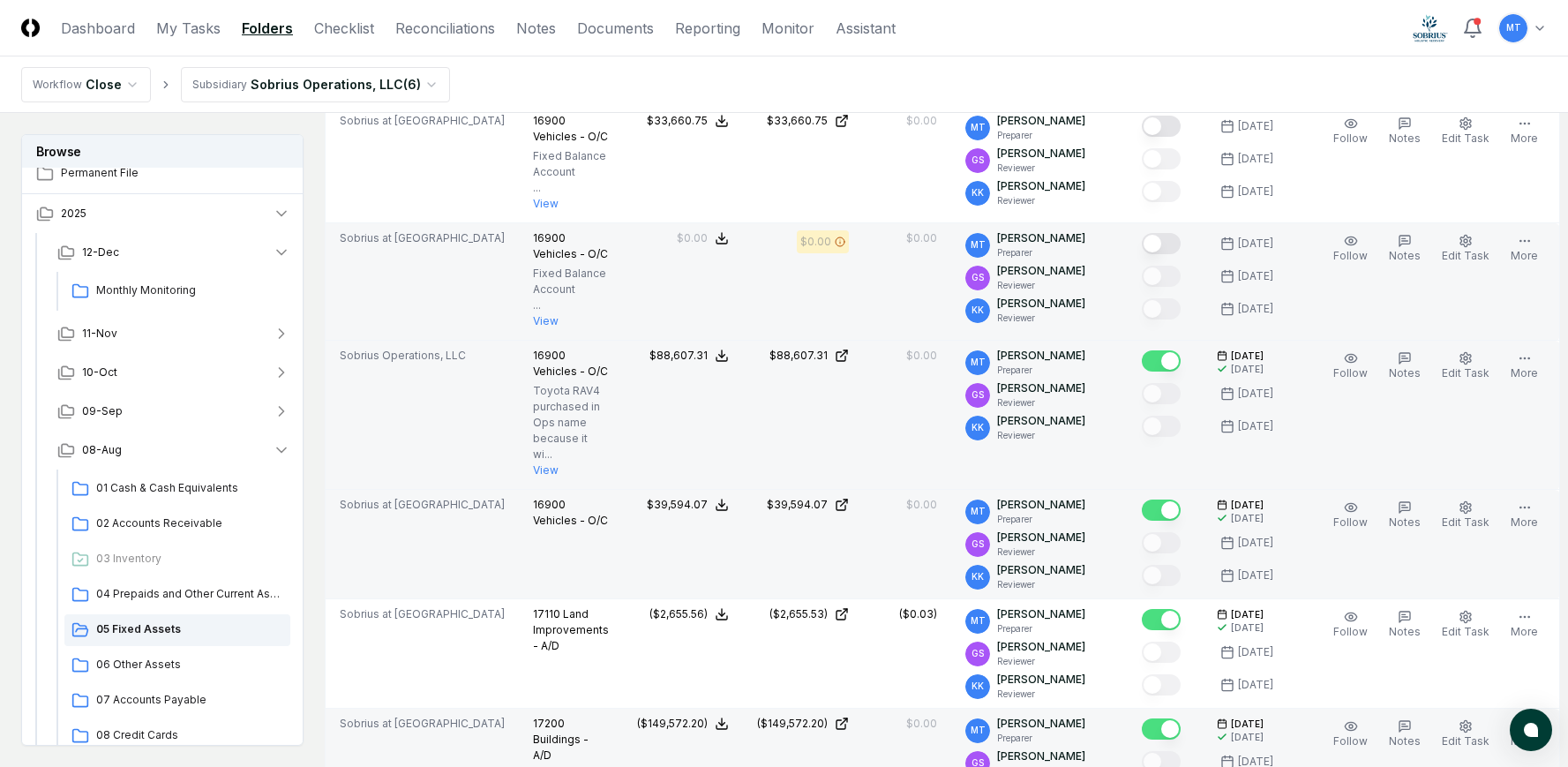
click at [1161, 254] on button "Mark complete" at bounding box center [1161, 243] width 39 height 21
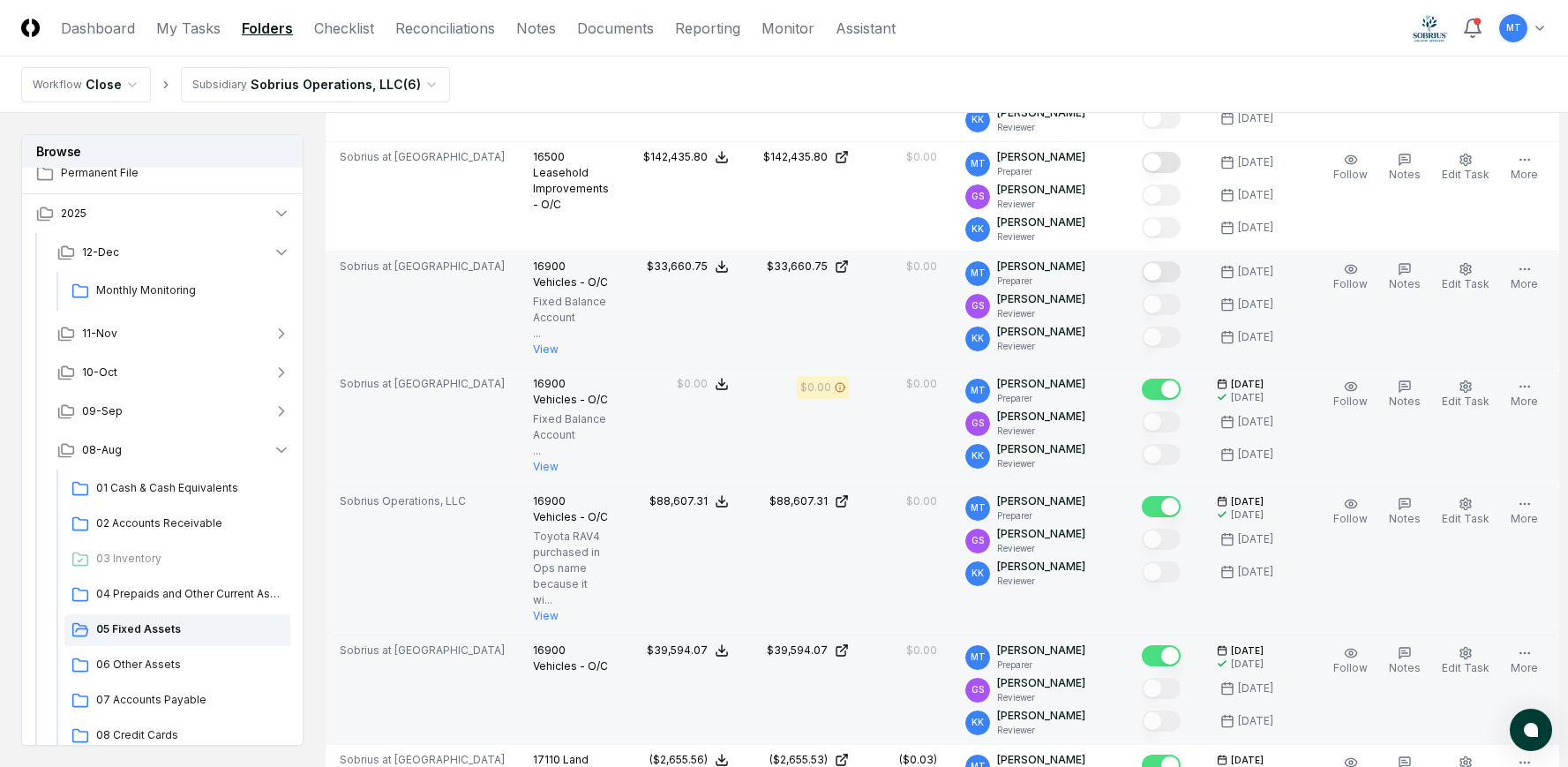
scroll to position [2646, 0]
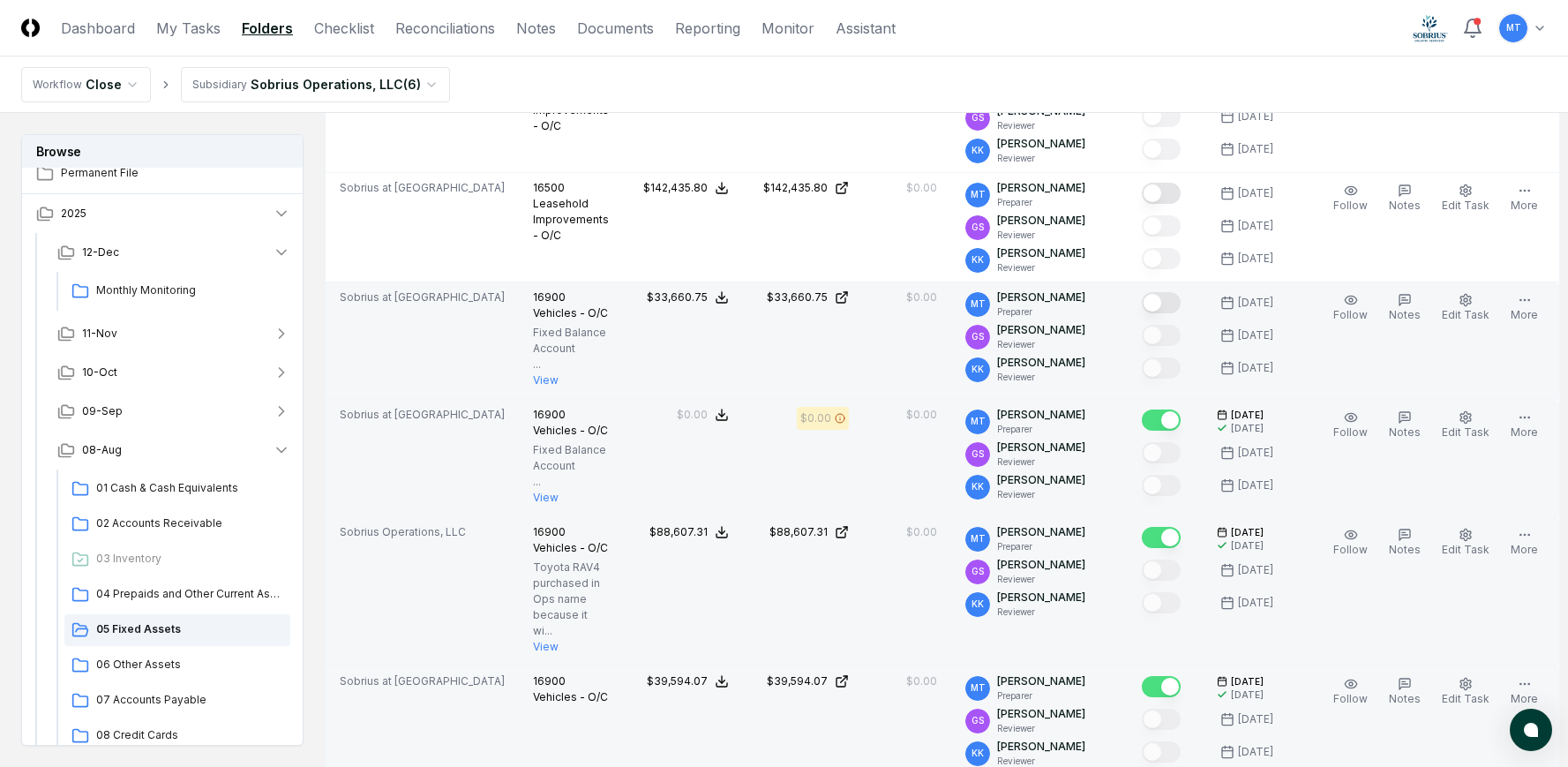
click at [1171, 300] on button "Mark complete" at bounding box center [1161, 302] width 39 height 21
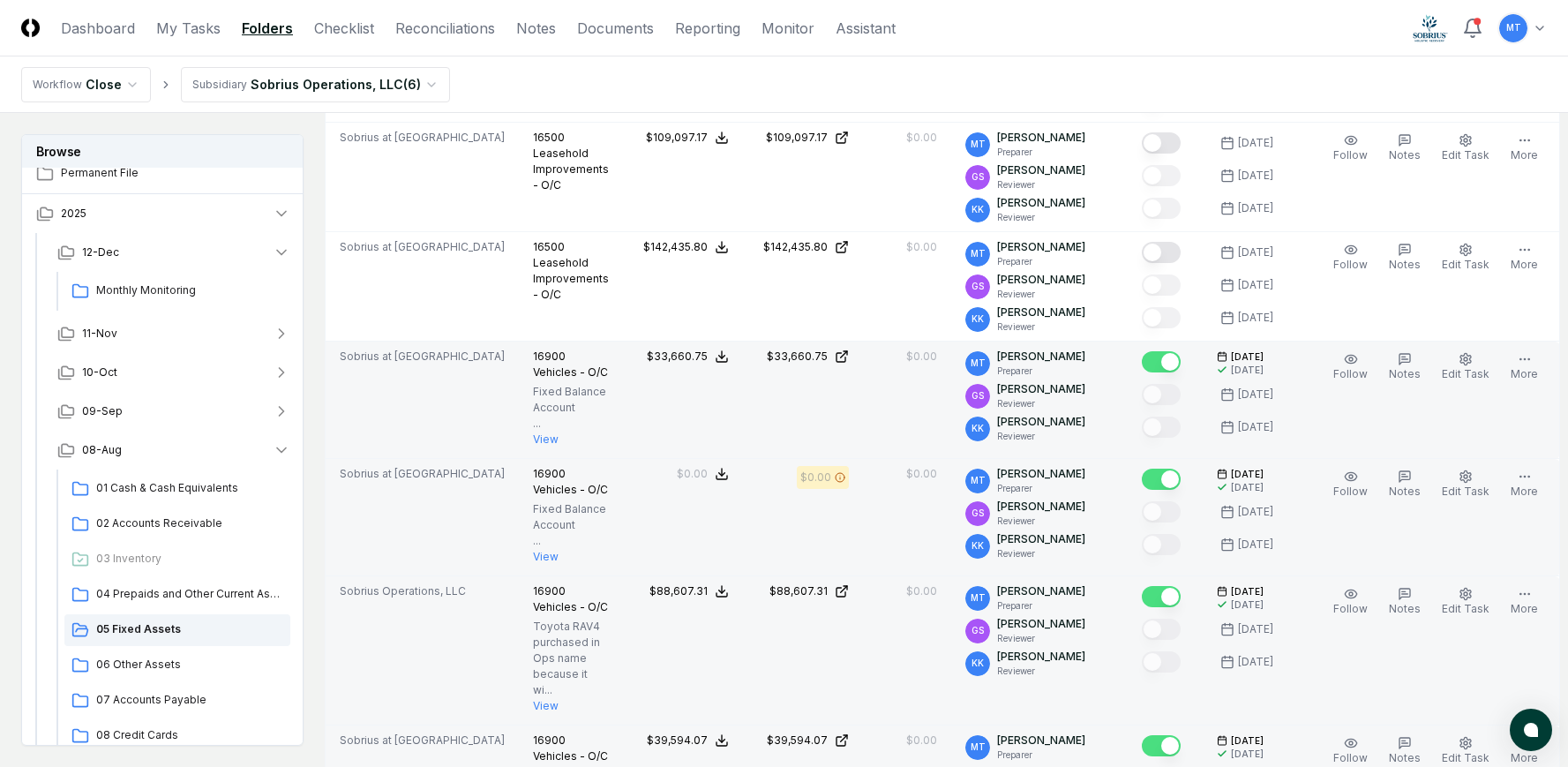
scroll to position [2559, 0]
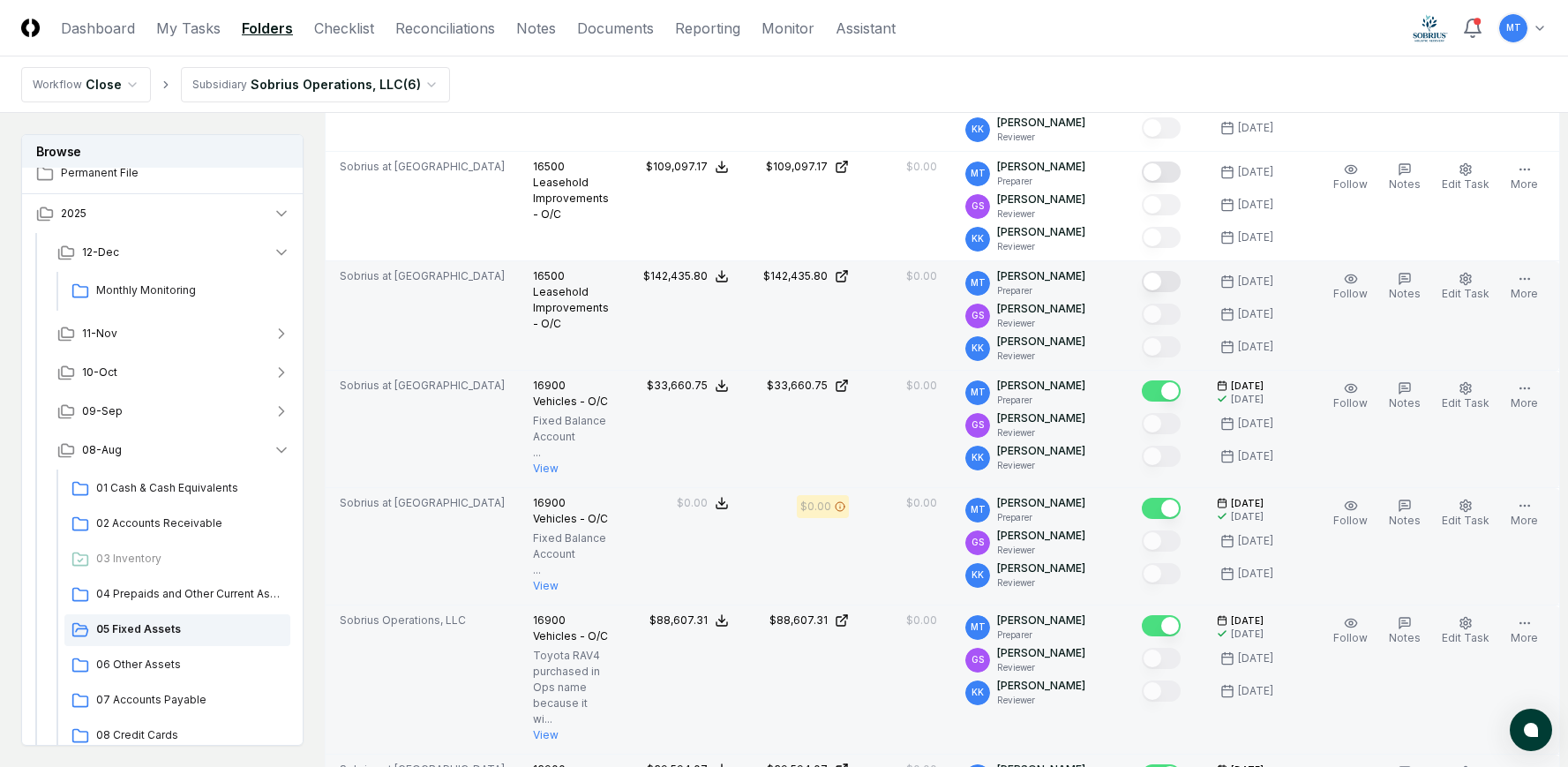
click at [1169, 283] on button "Mark complete" at bounding box center [1161, 281] width 39 height 21
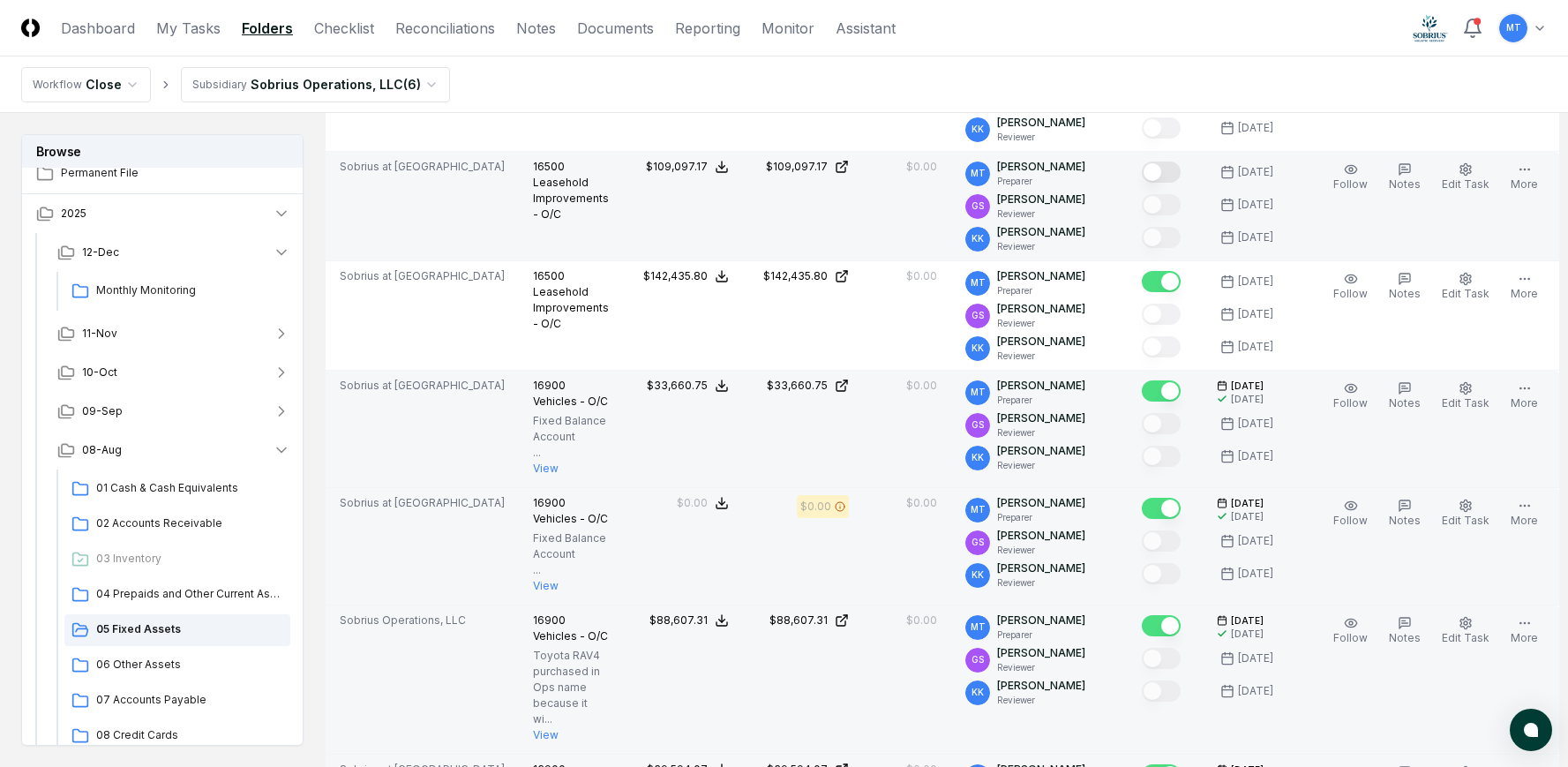
click at [1172, 170] on button "Mark complete" at bounding box center [1161, 172] width 39 height 21
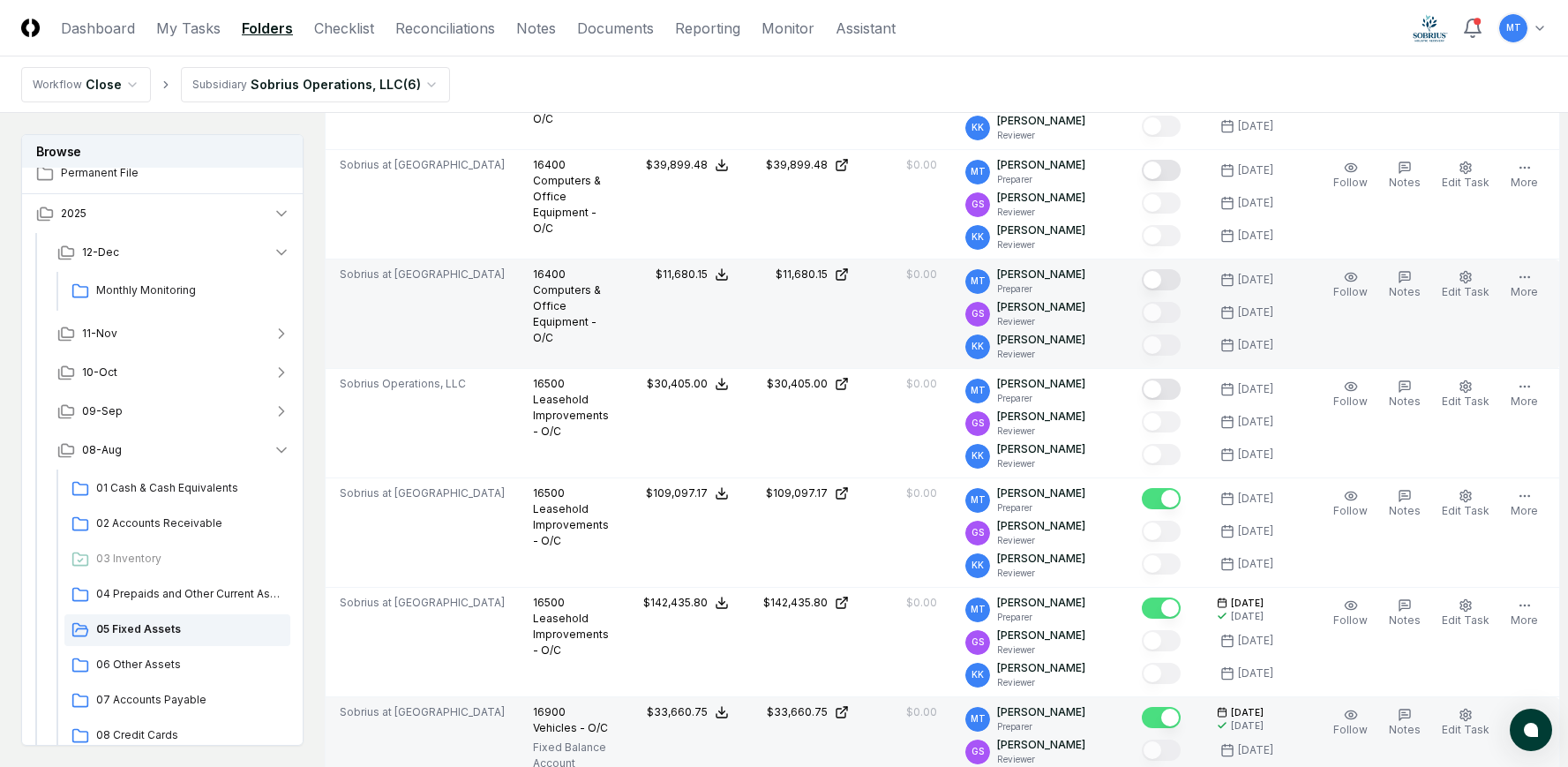
scroll to position [2206, 0]
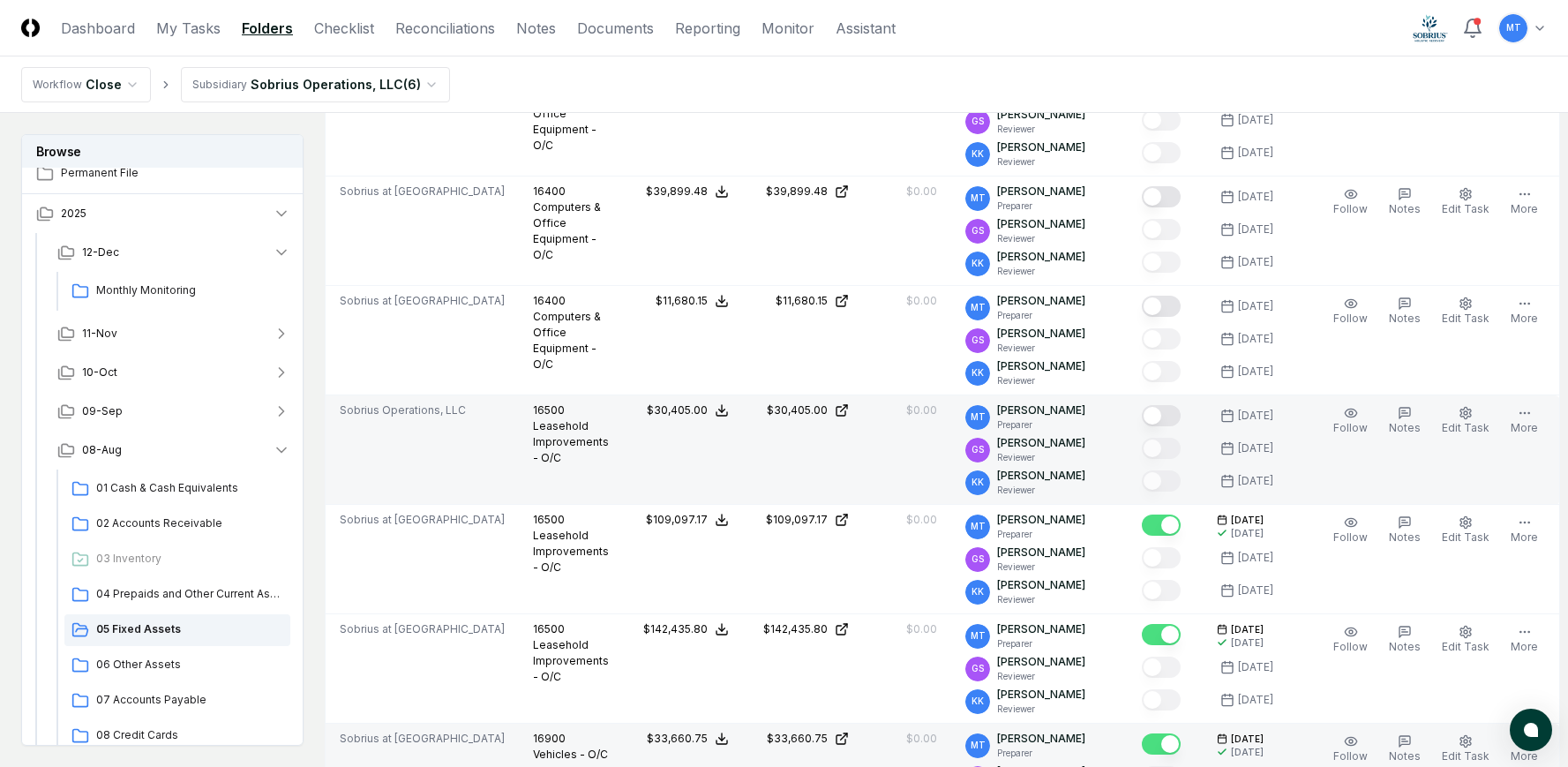
click at [1170, 421] on button "Mark complete" at bounding box center [1161, 415] width 39 height 21
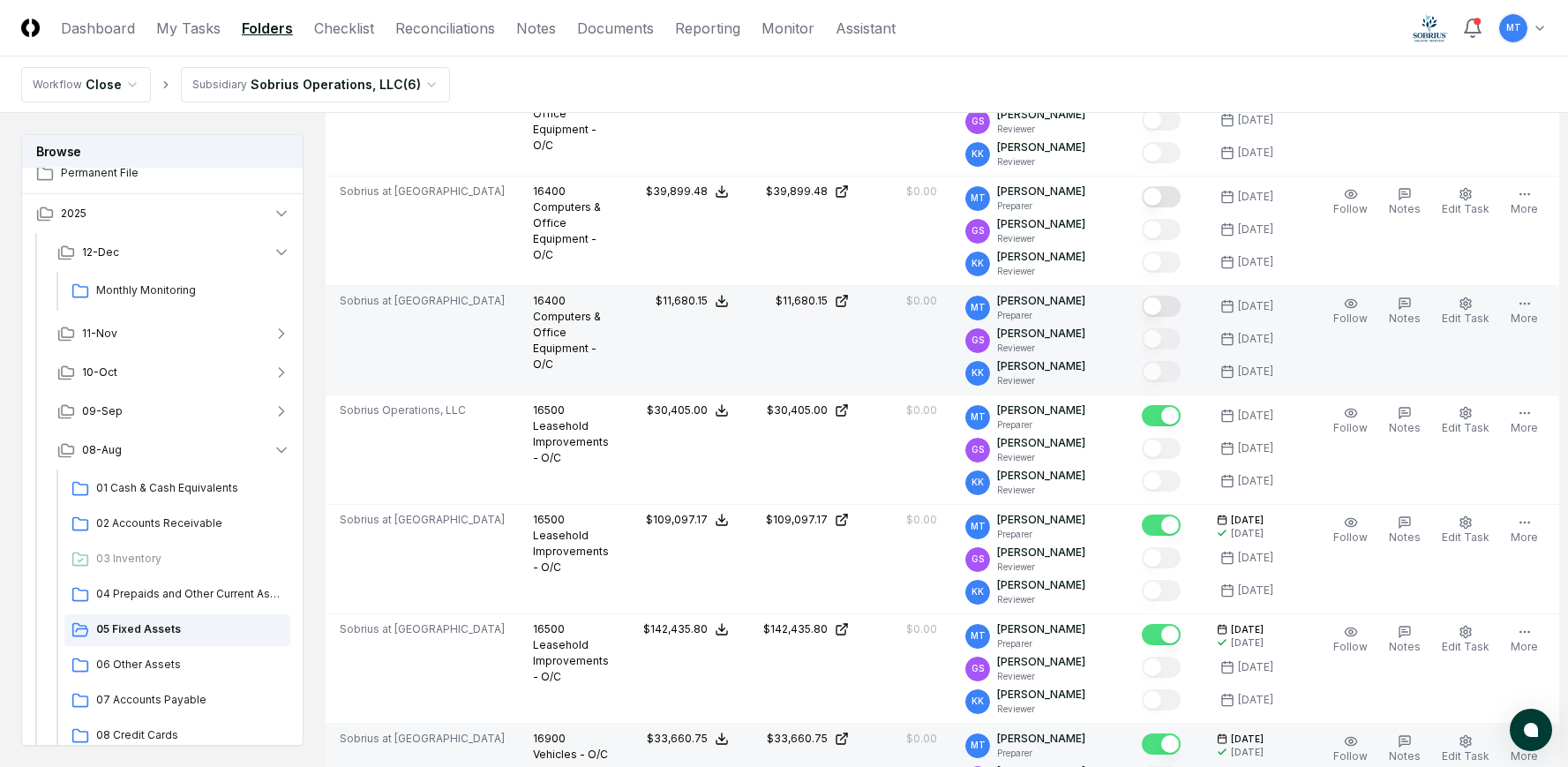
click at [1172, 301] on button "Mark complete" at bounding box center [1161, 306] width 39 height 21
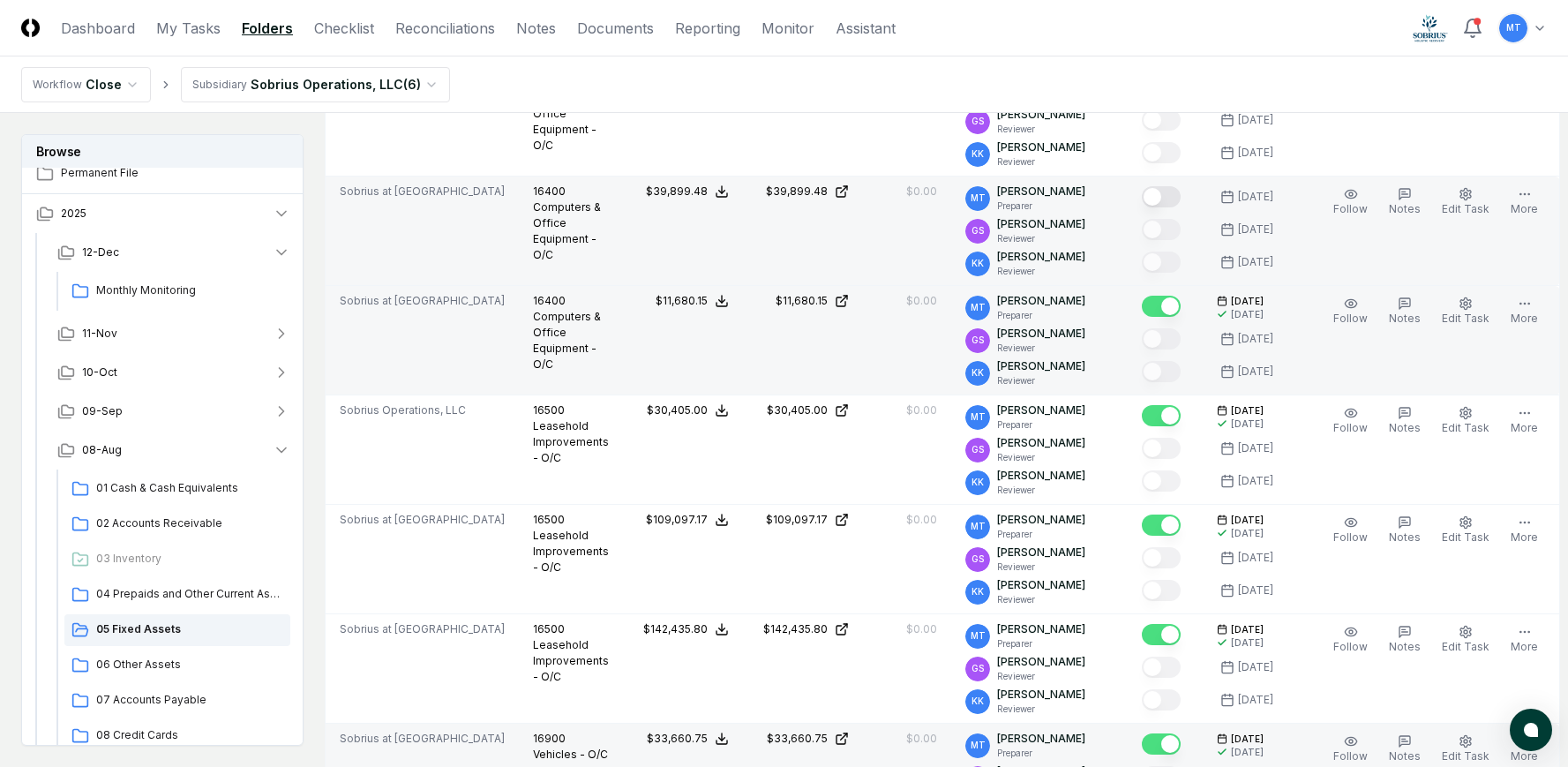
click at [1162, 193] on button "Mark complete" at bounding box center [1161, 197] width 39 height 21
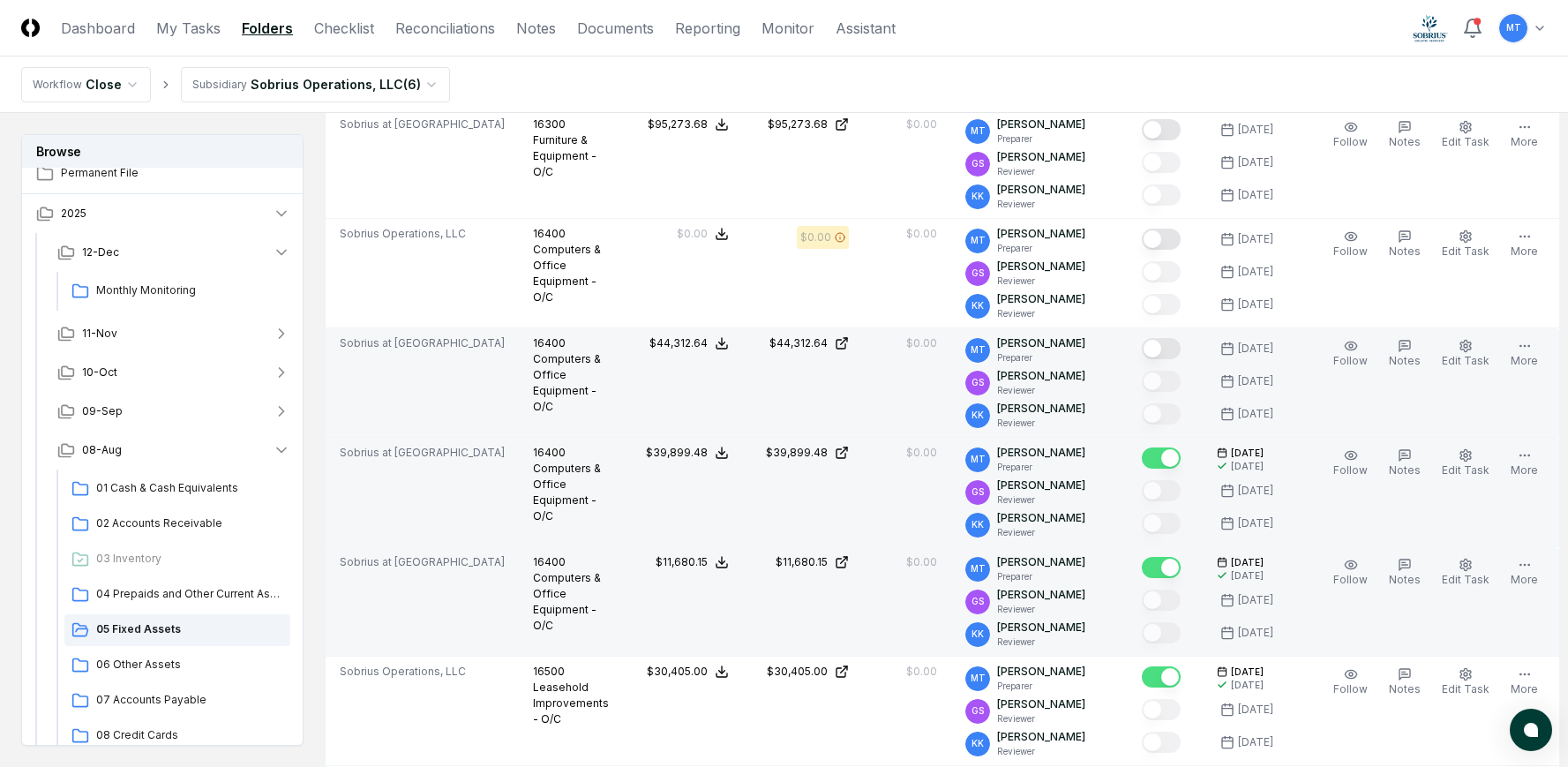
scroll to position [1940, 0]
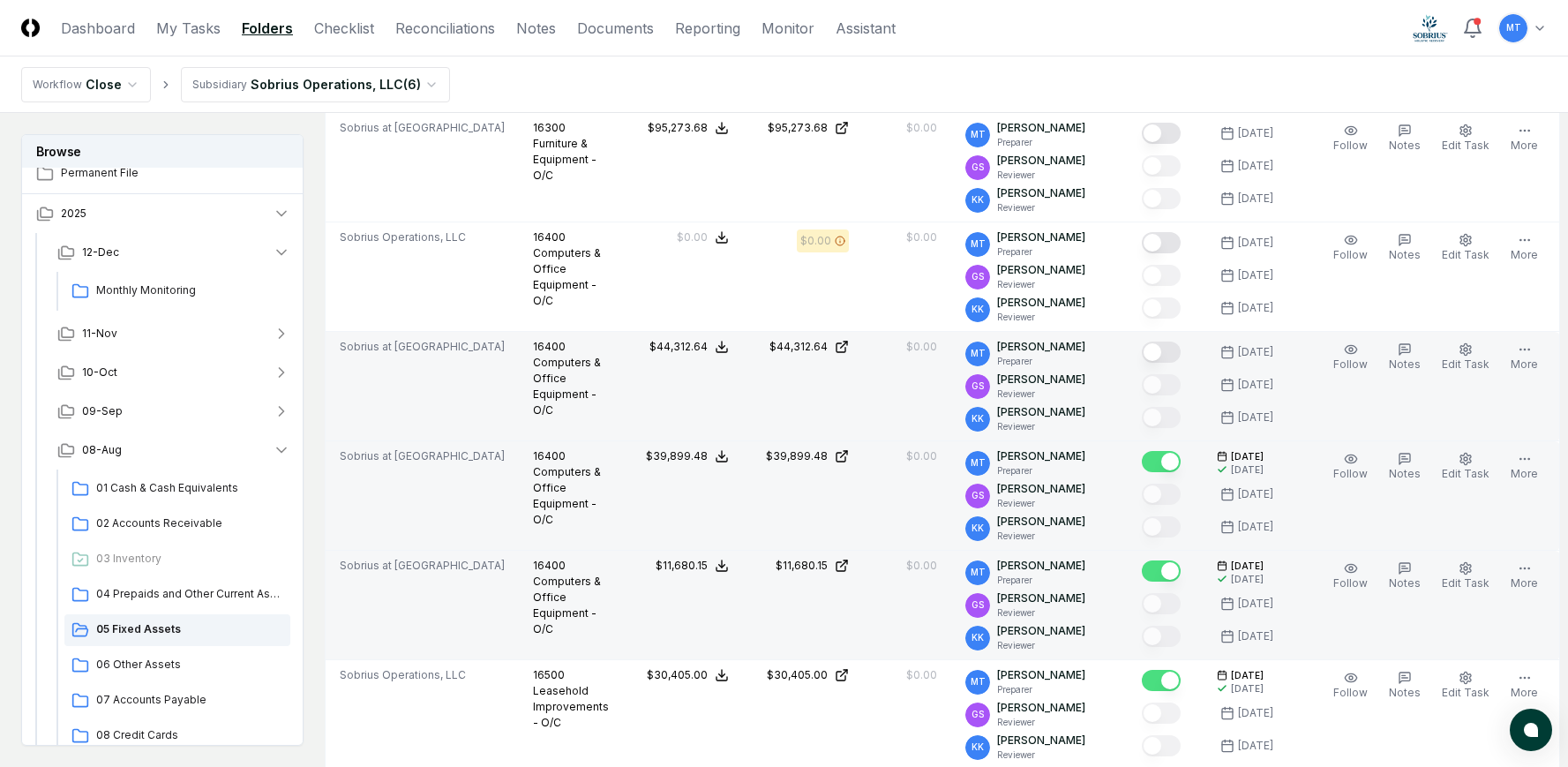
click at [1167, 351] on button "Mark complete" at bounding box center [1161, 352] width 39 height 21
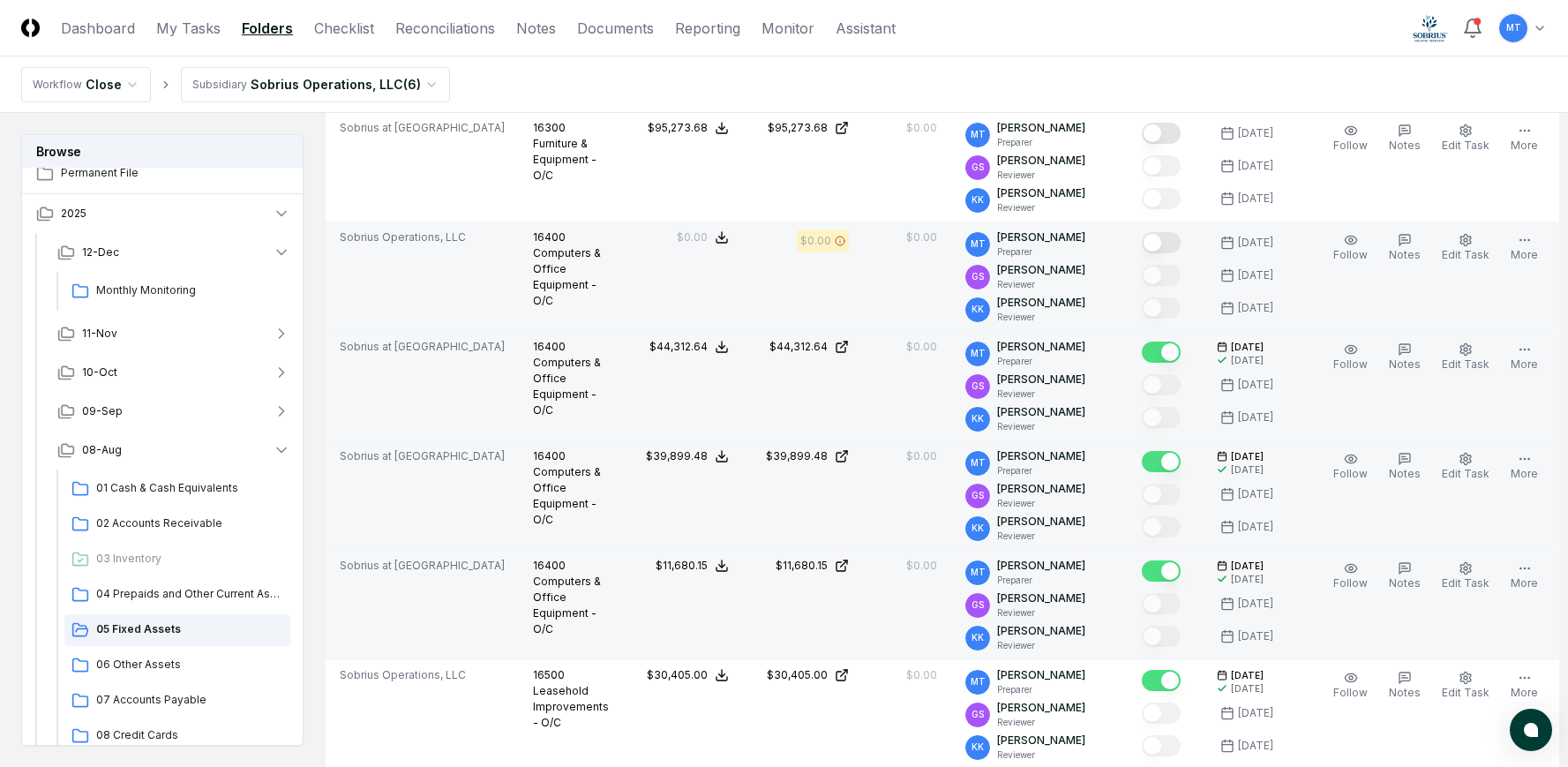
click at [1171, 242] on button "Mark complete" at bounding box center [1161, 242] width 39 height 21
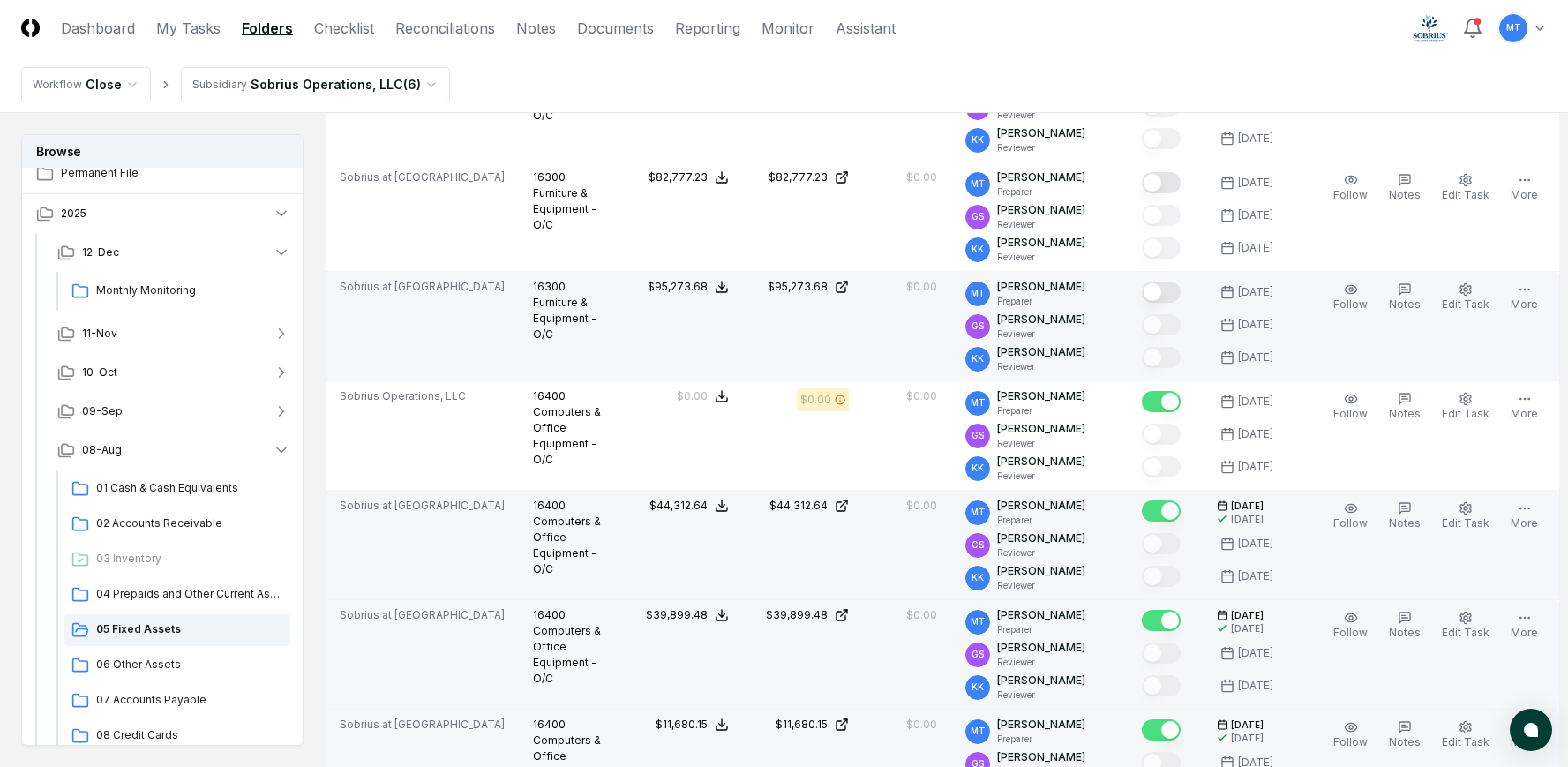
scroll to position [1765, 0]
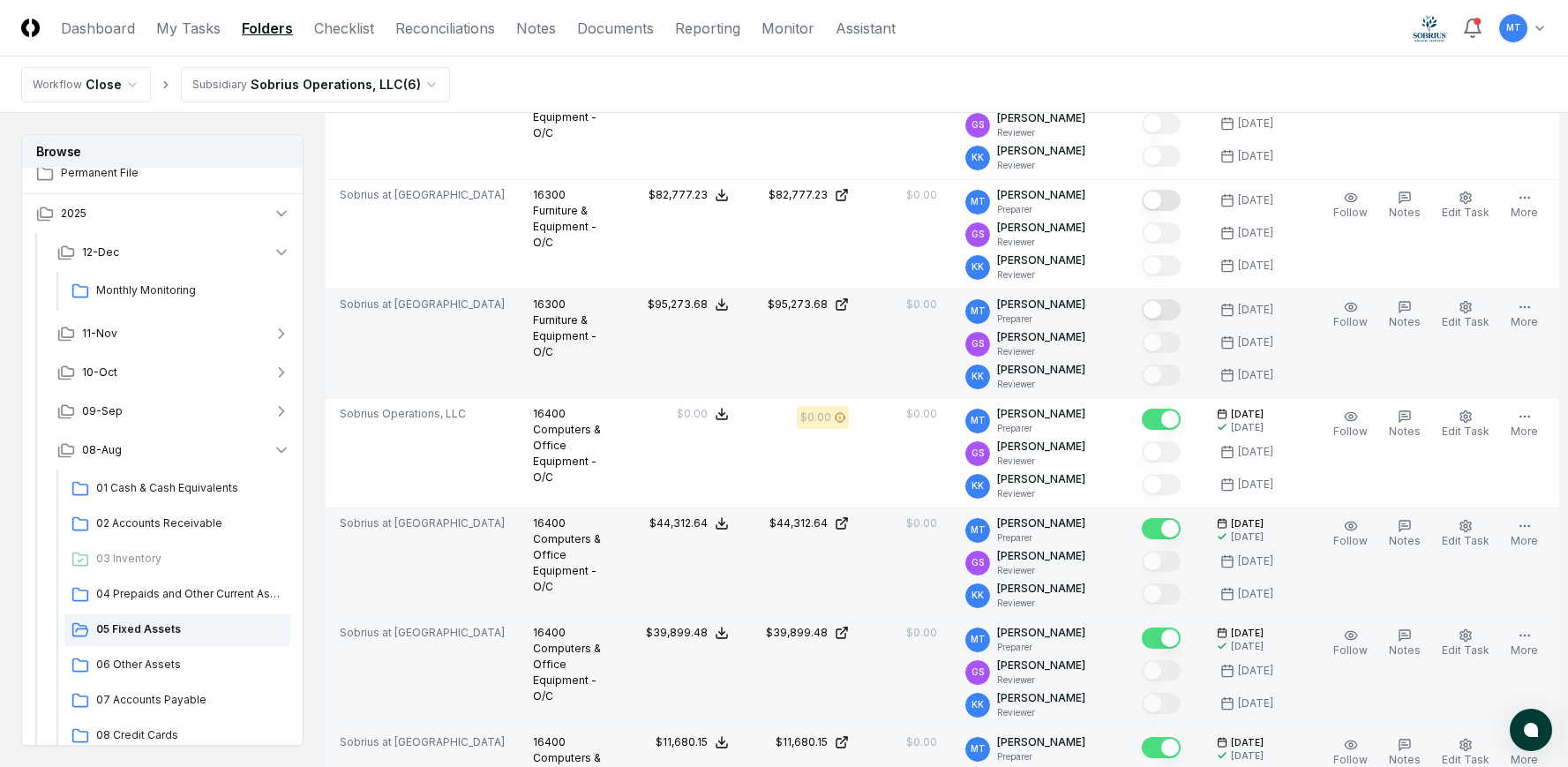
click at [1171, 311] on button "Mark complete" at bounding box center [1161, 309] width 39 height 21
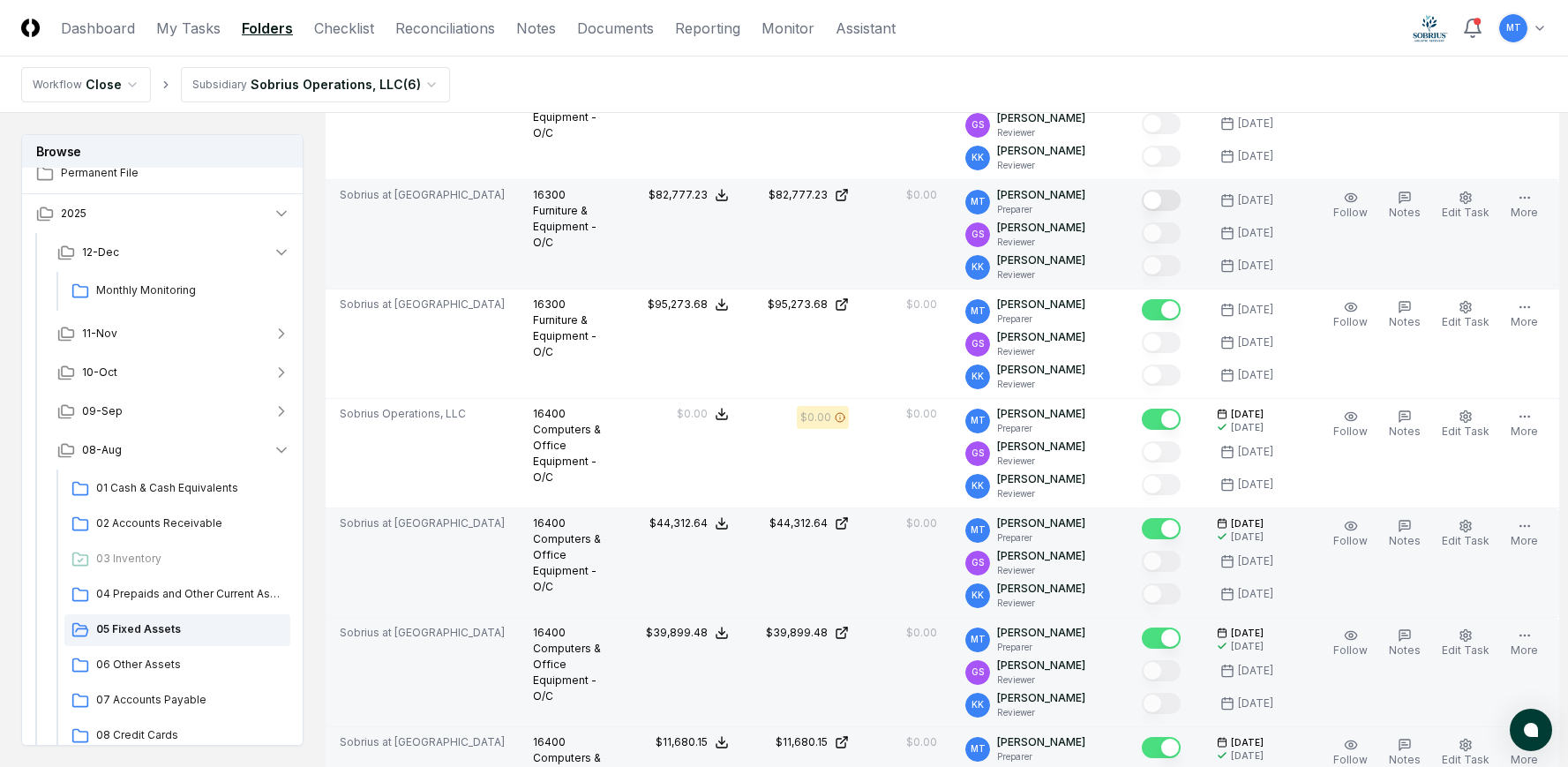
click at [1171, 198] on button "Mark complete" at bounding box center [1161, 200] width 39 height 21
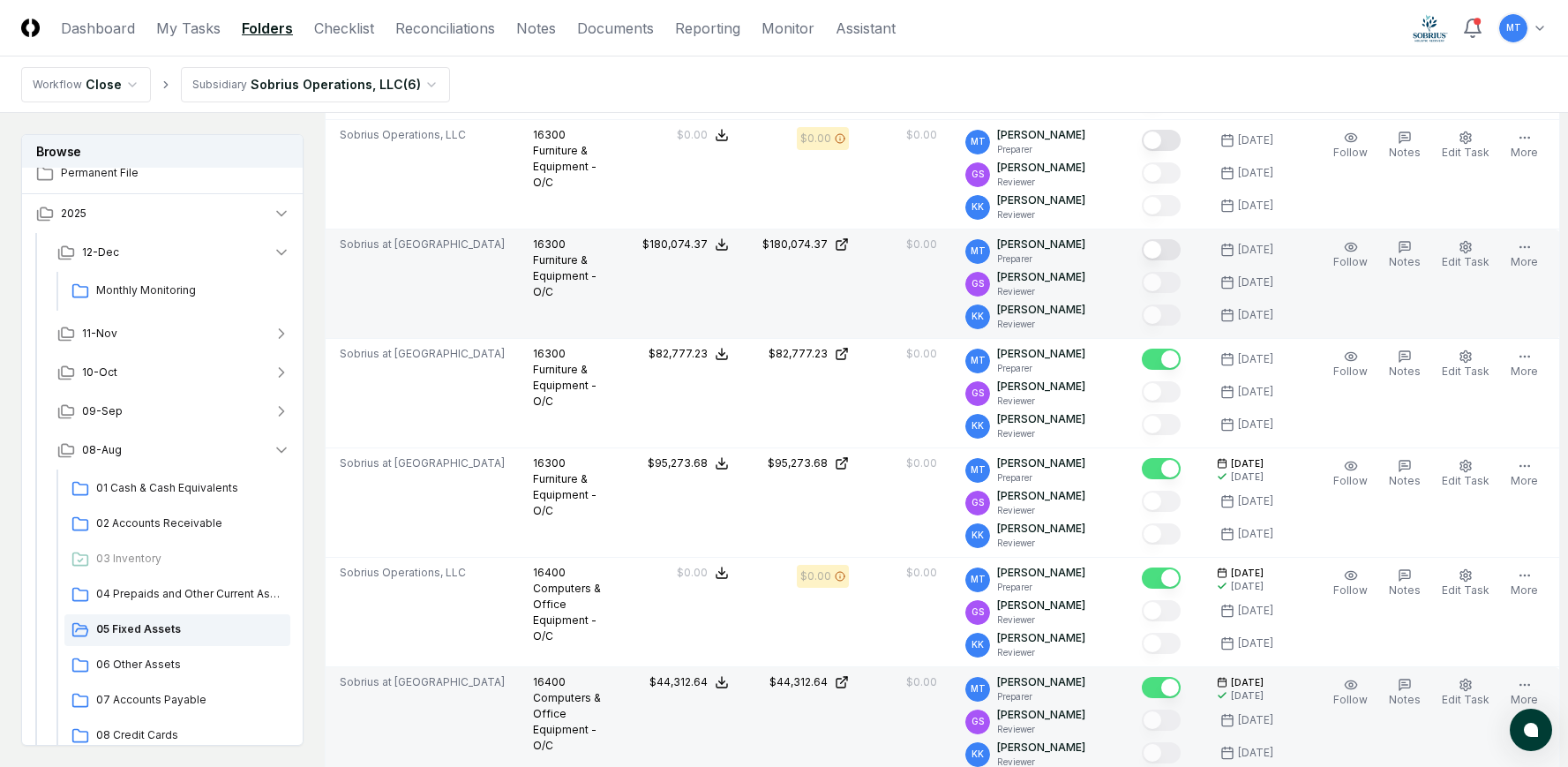
scroll to position [1588, 0]
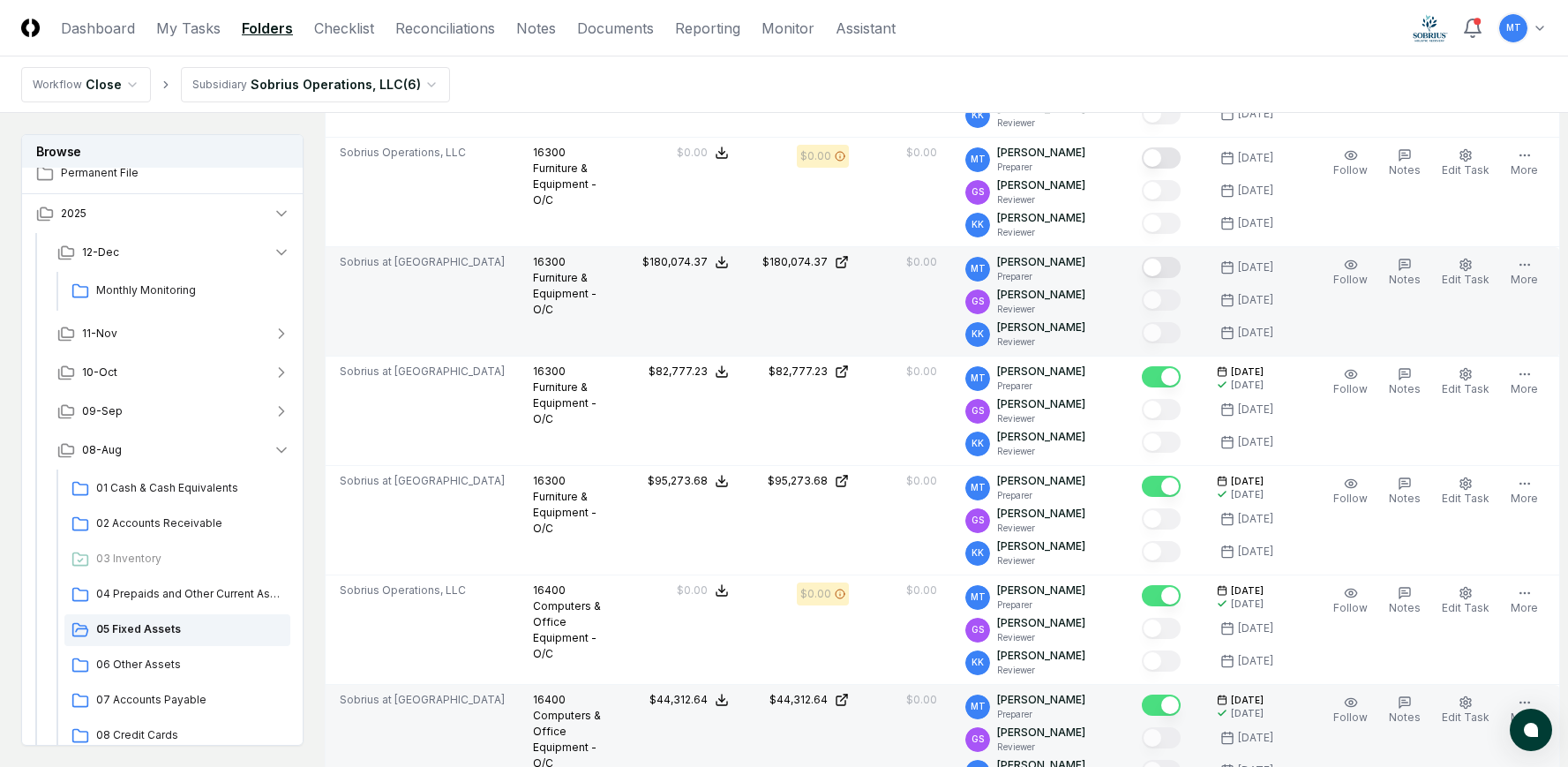
click at [1164, 261] on button "Mark complete" at bounding box center [1161, 267] width 39 height 21
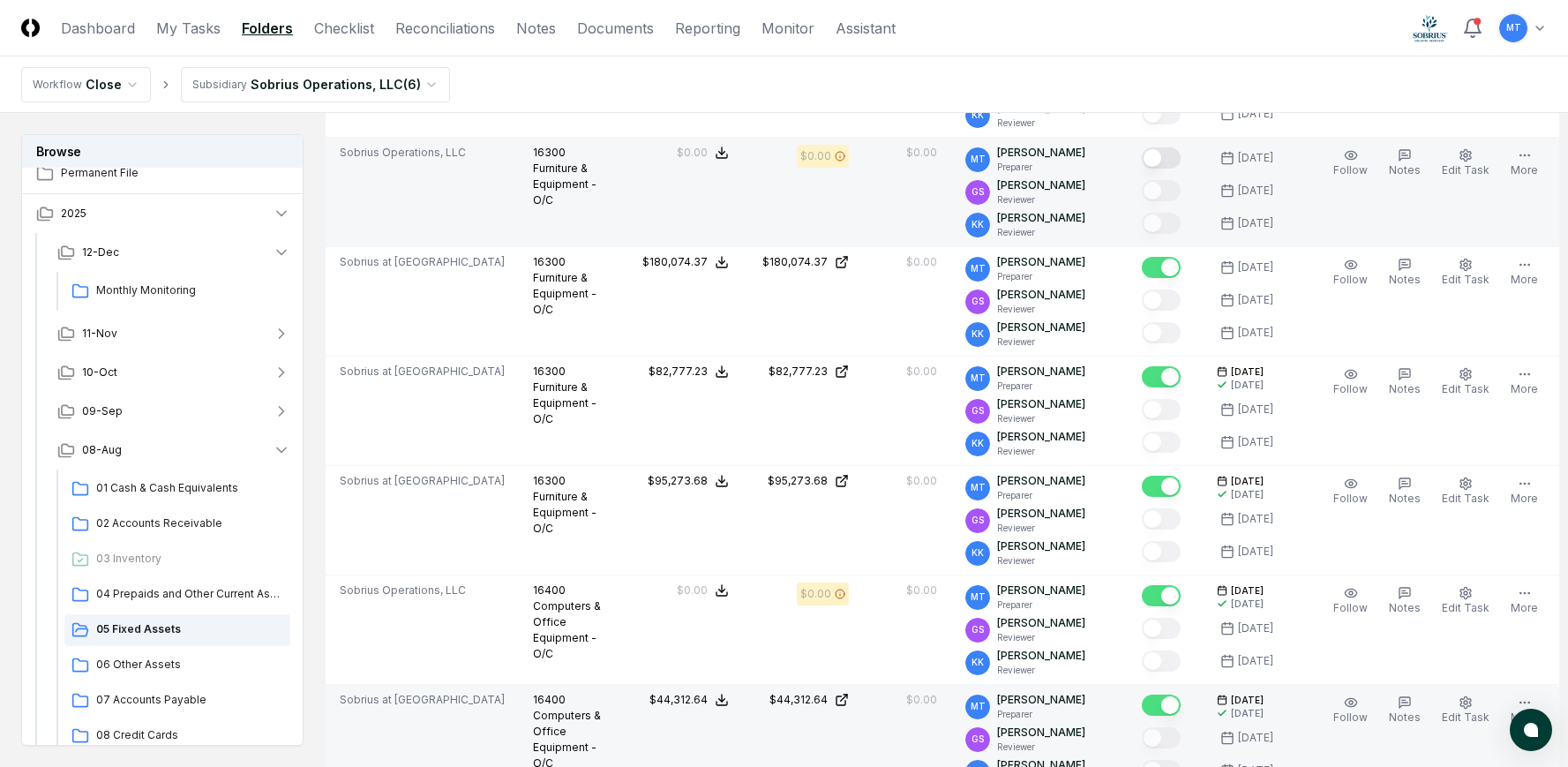
click at [1167, 155] on button "Mark complete" at bounding box center [1161, 157] width 39 height 21
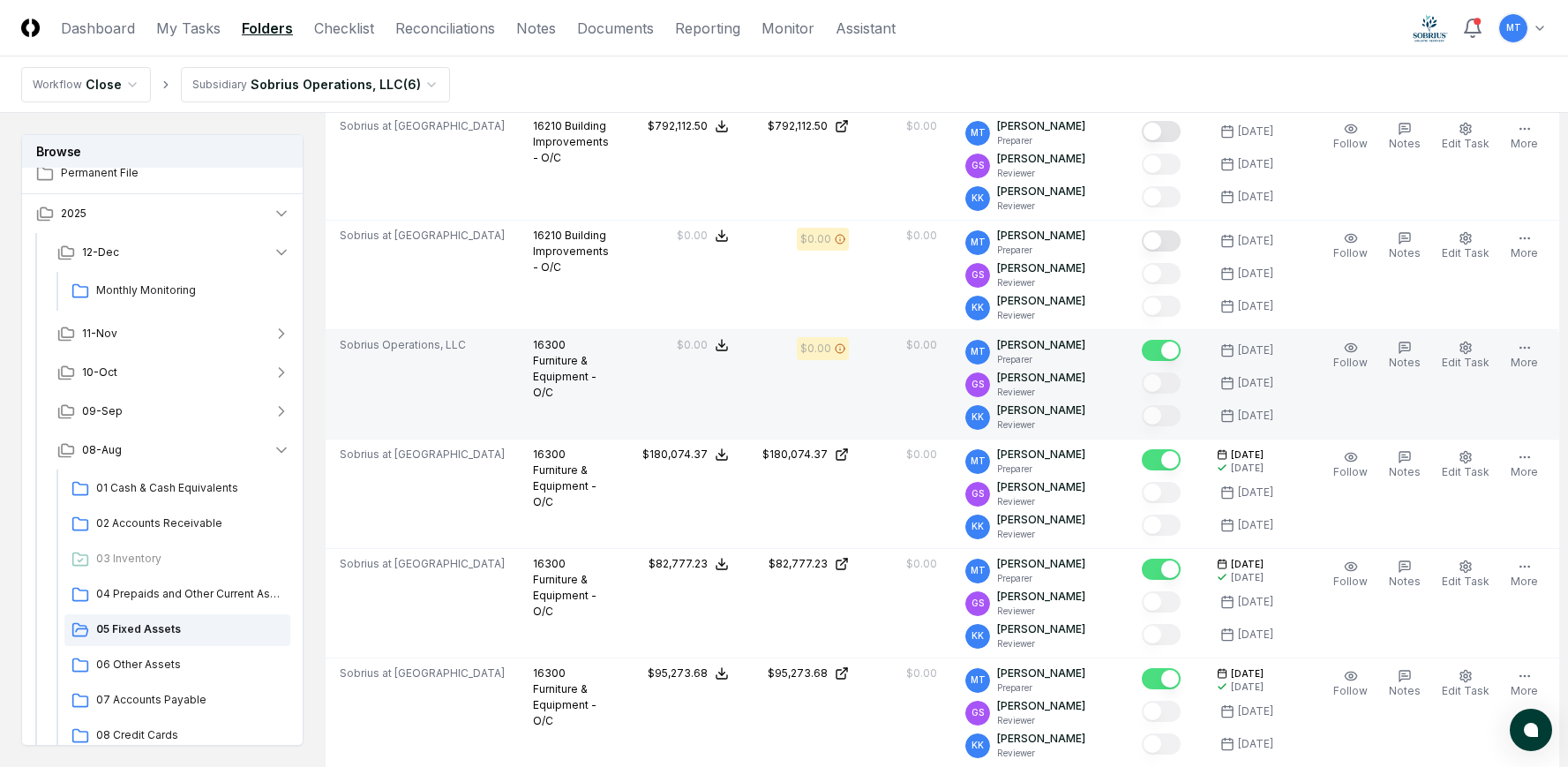
scroll to position [1323, 0]
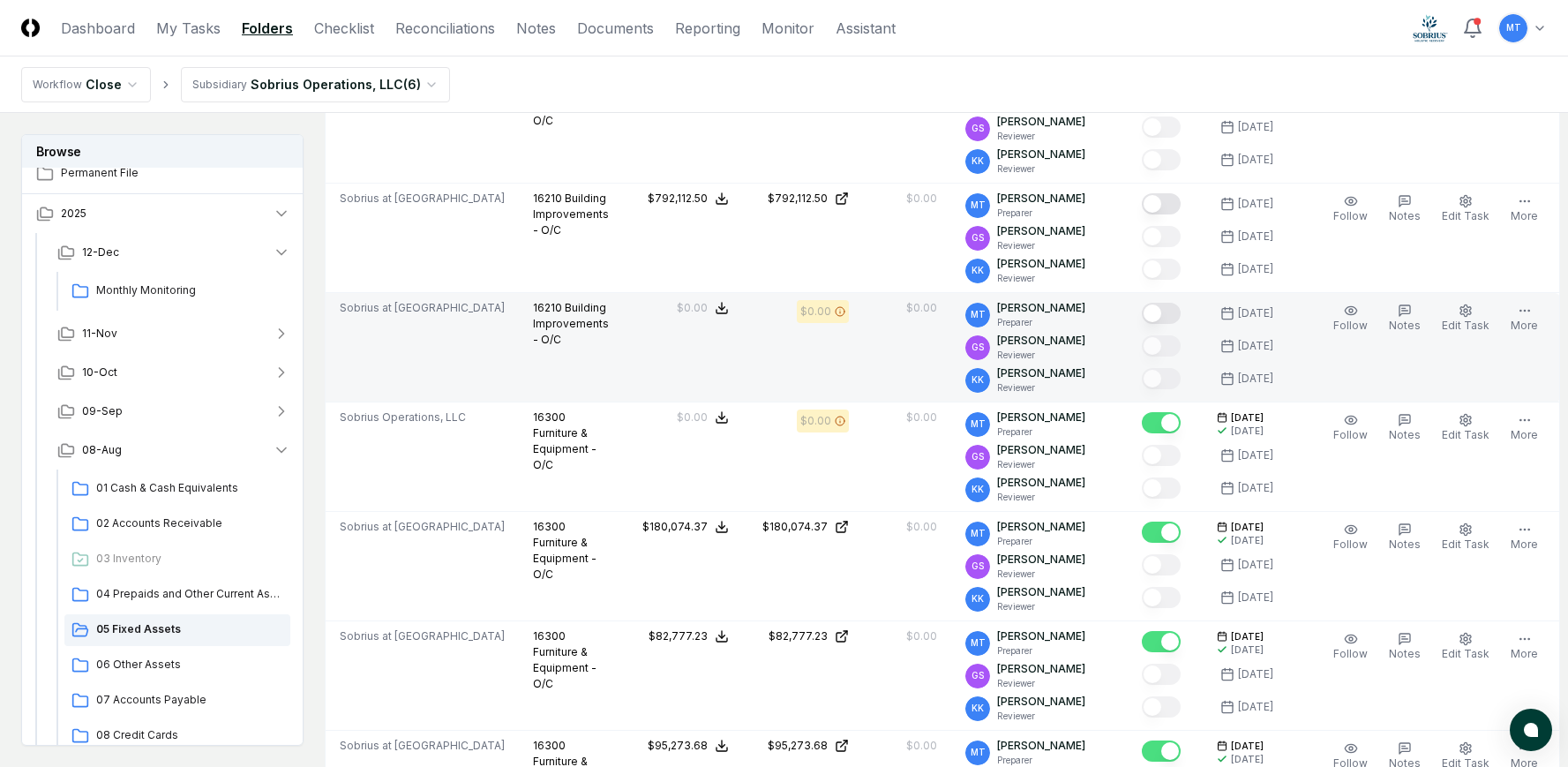
click at [1165, 313] on button "Mark complete" at bounding box center [1161, 313] width 39 height 21
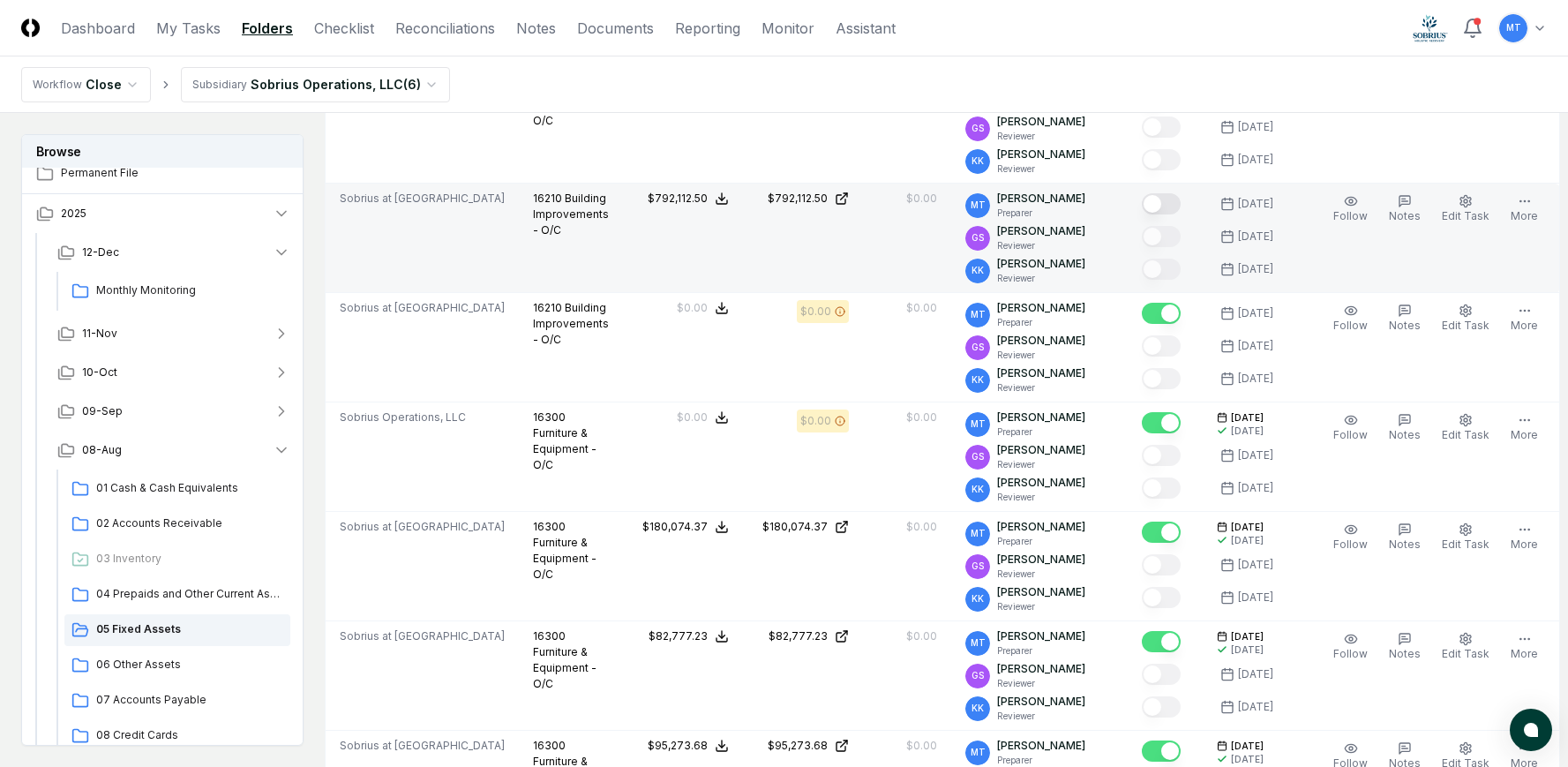
click at [1162, 207] on button "Mark complete" at bounding box center [1161, 204] width 39 height 21
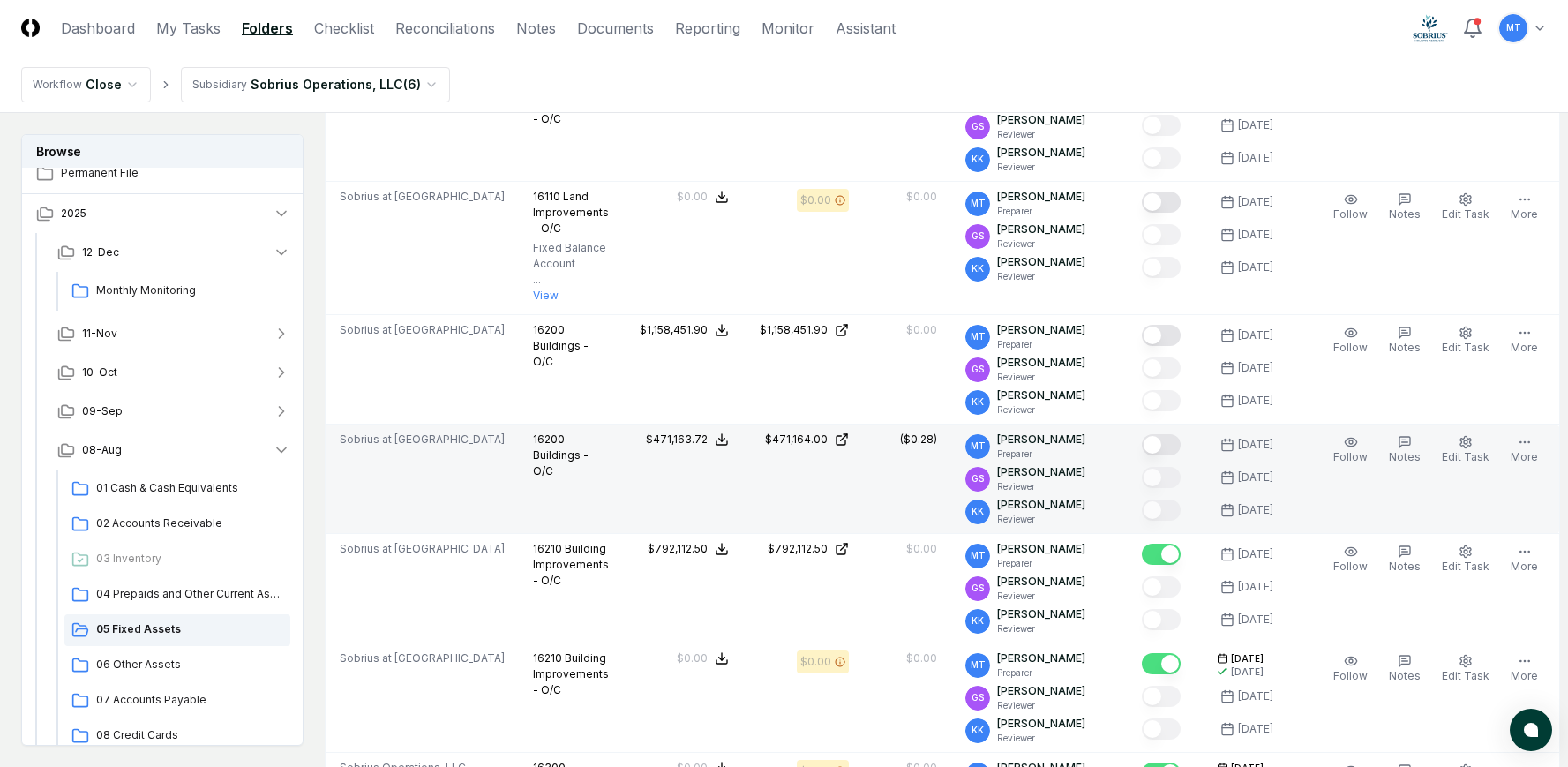
scroll to position [970, 0]
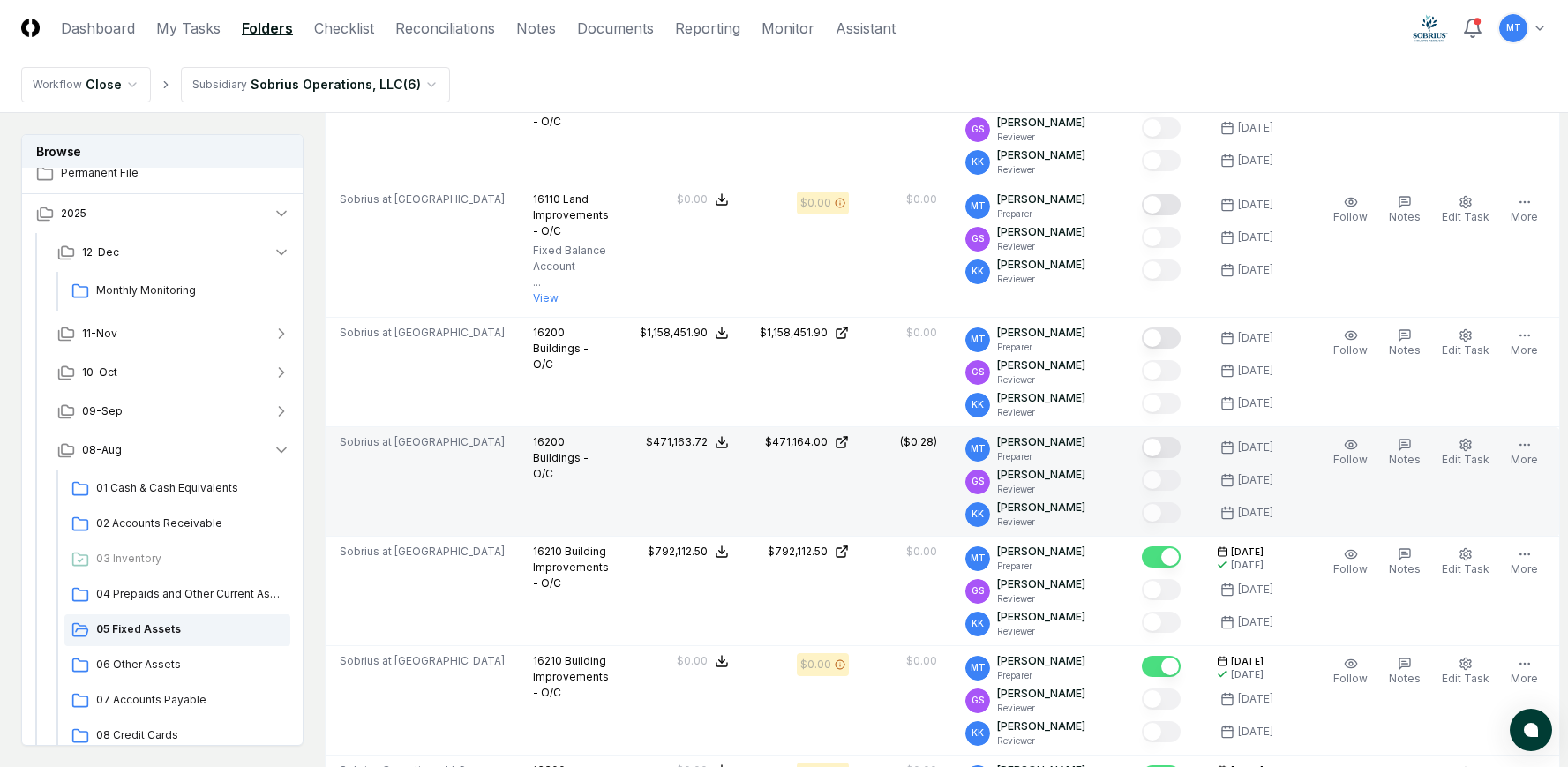
click at [1171, 448] on button "Mark complete" at bounding box center [1161, 447] width 39 height 21
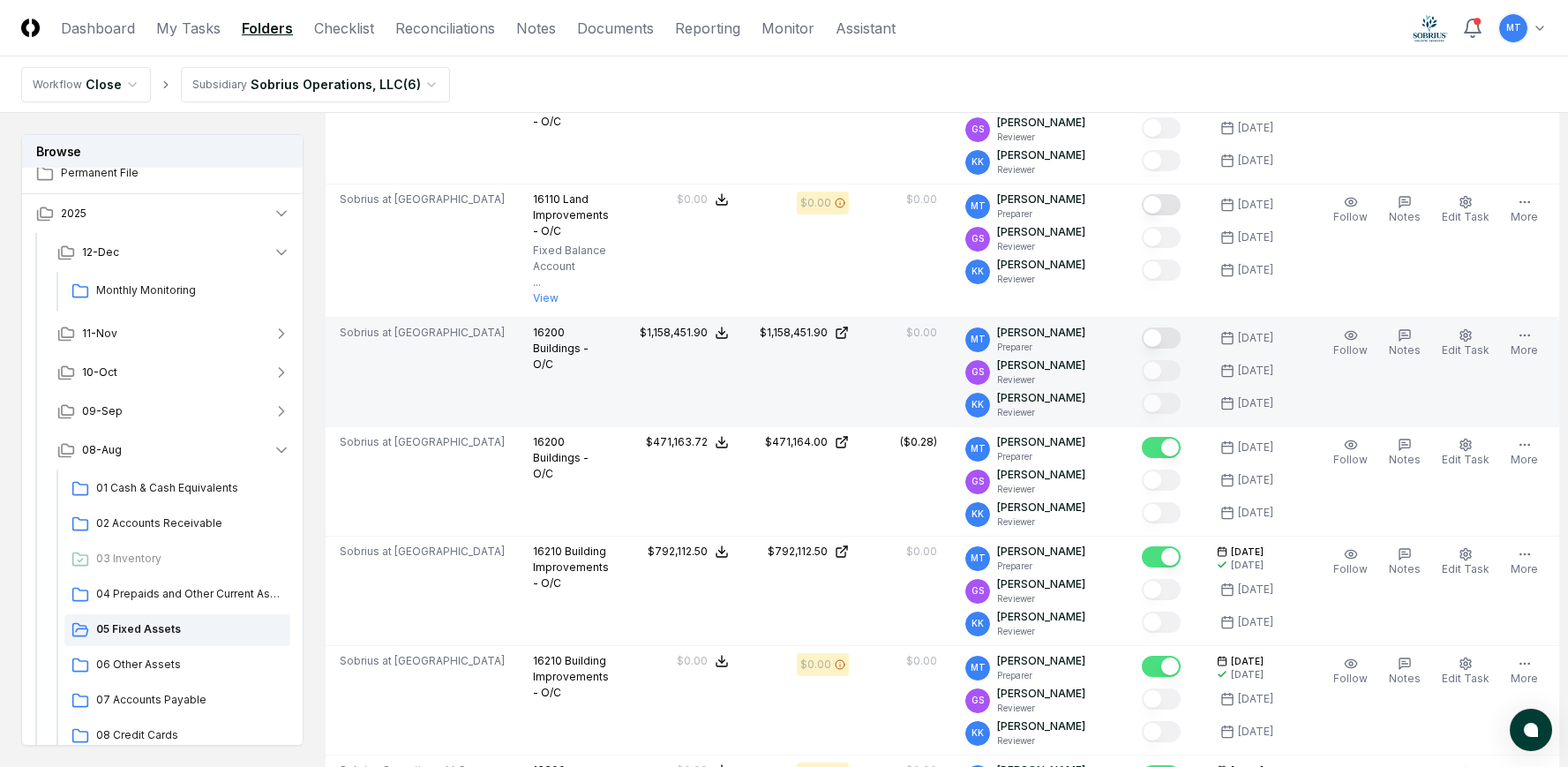
click at [1170, 338] on button "Mark complete" at bounding box center [1161, 338] width 39 height 21
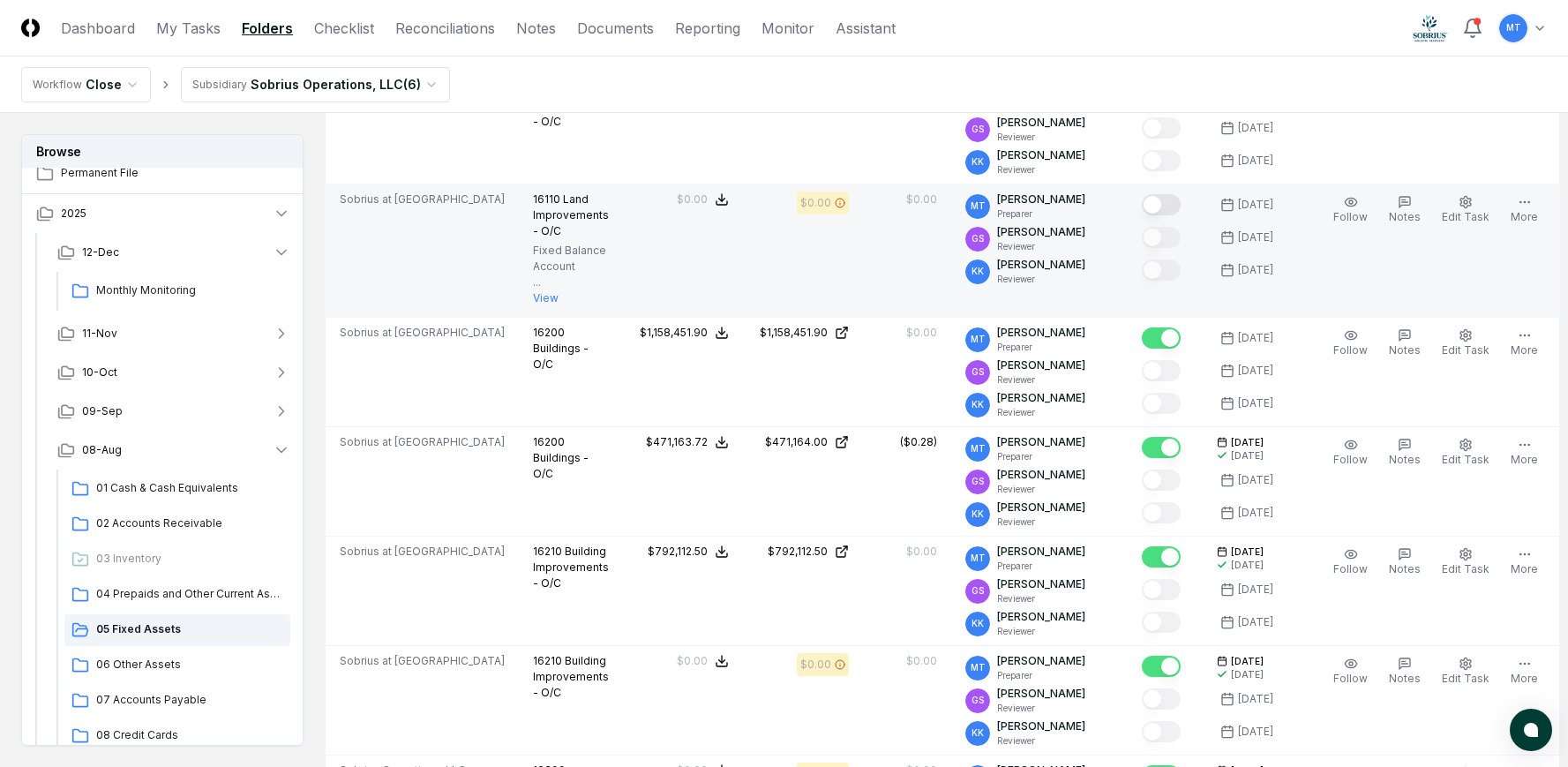
click at [1169, 200] on button "Mark complete" at bounding box center [1161, 204] width 39 height 21
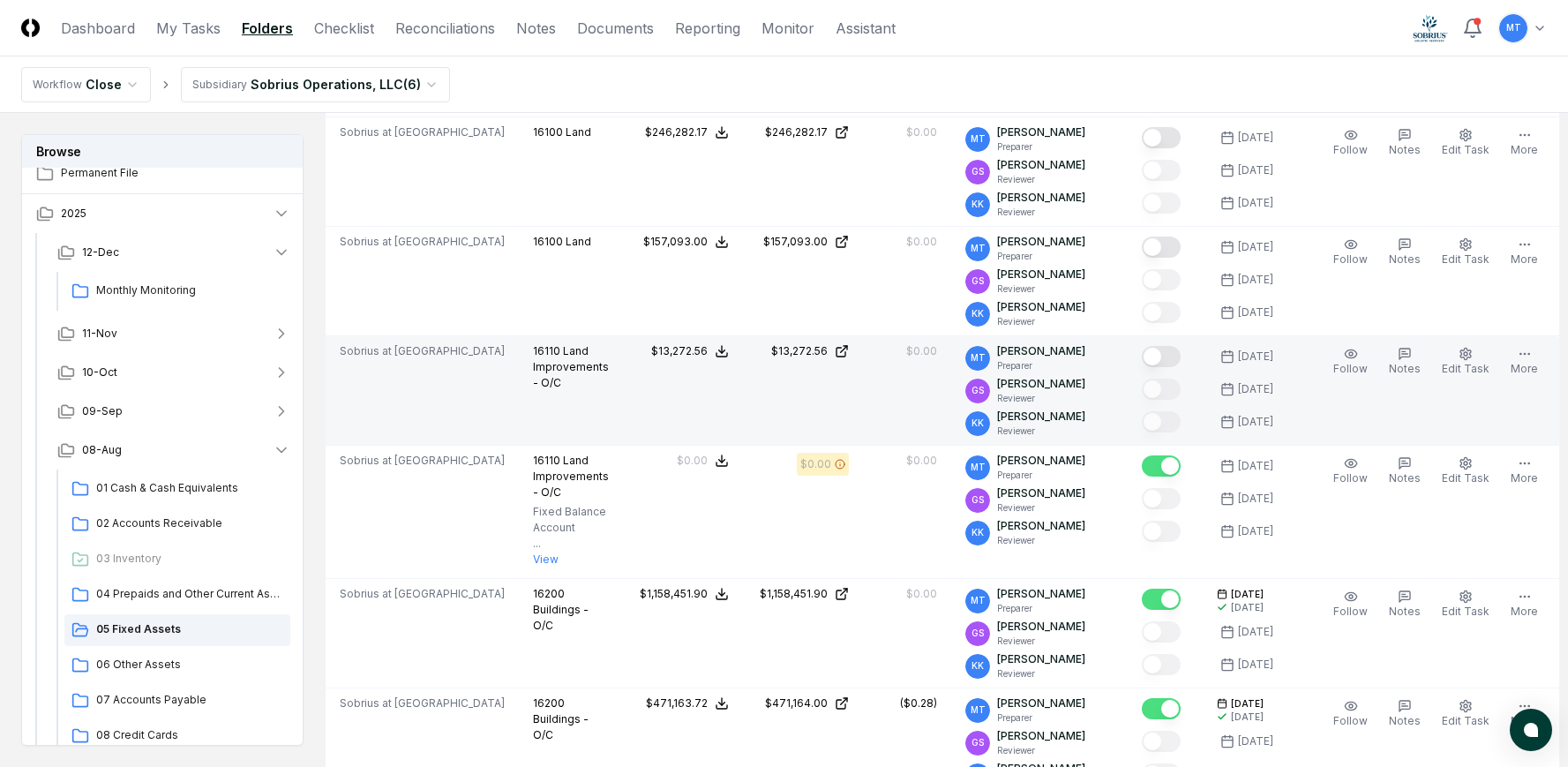
scroll to position [706, 0]
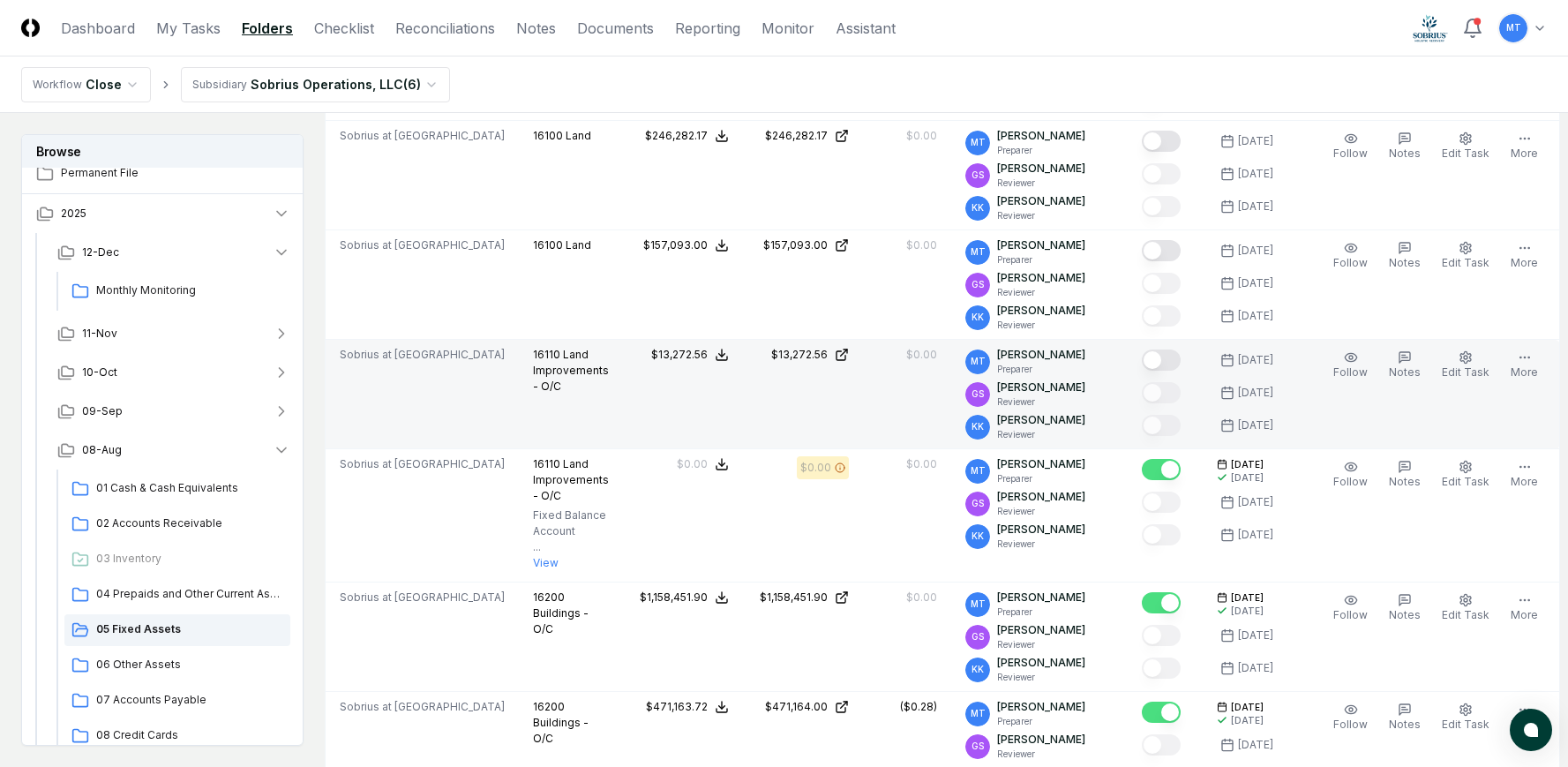
click at [1166, 357] on button "Mark complete" at bounding box center [1161, 360] width 39 height 21
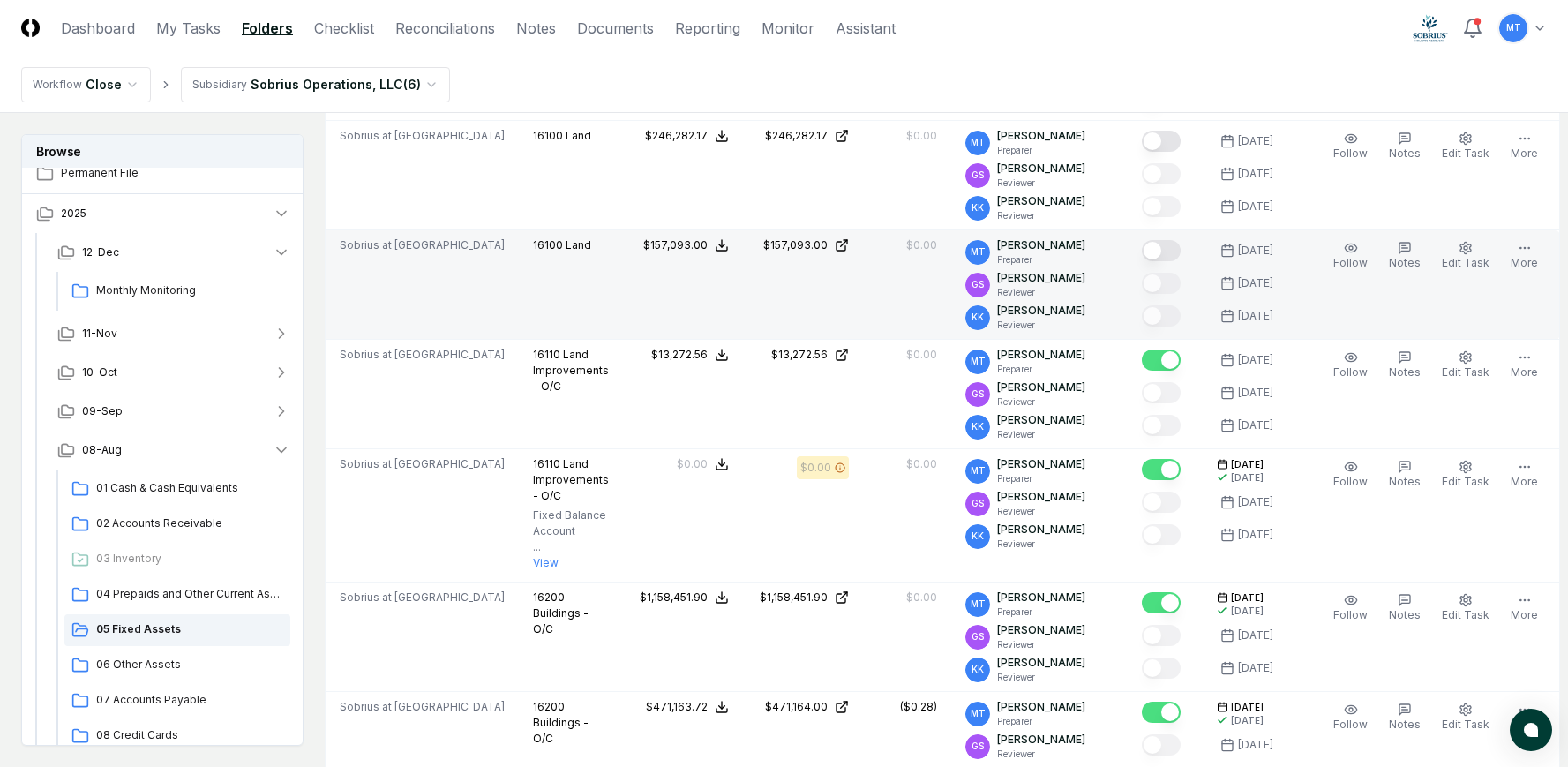
click at [1164, 243] on button "Mark complete" at bounding box center [1161, 251] width 39 height 21
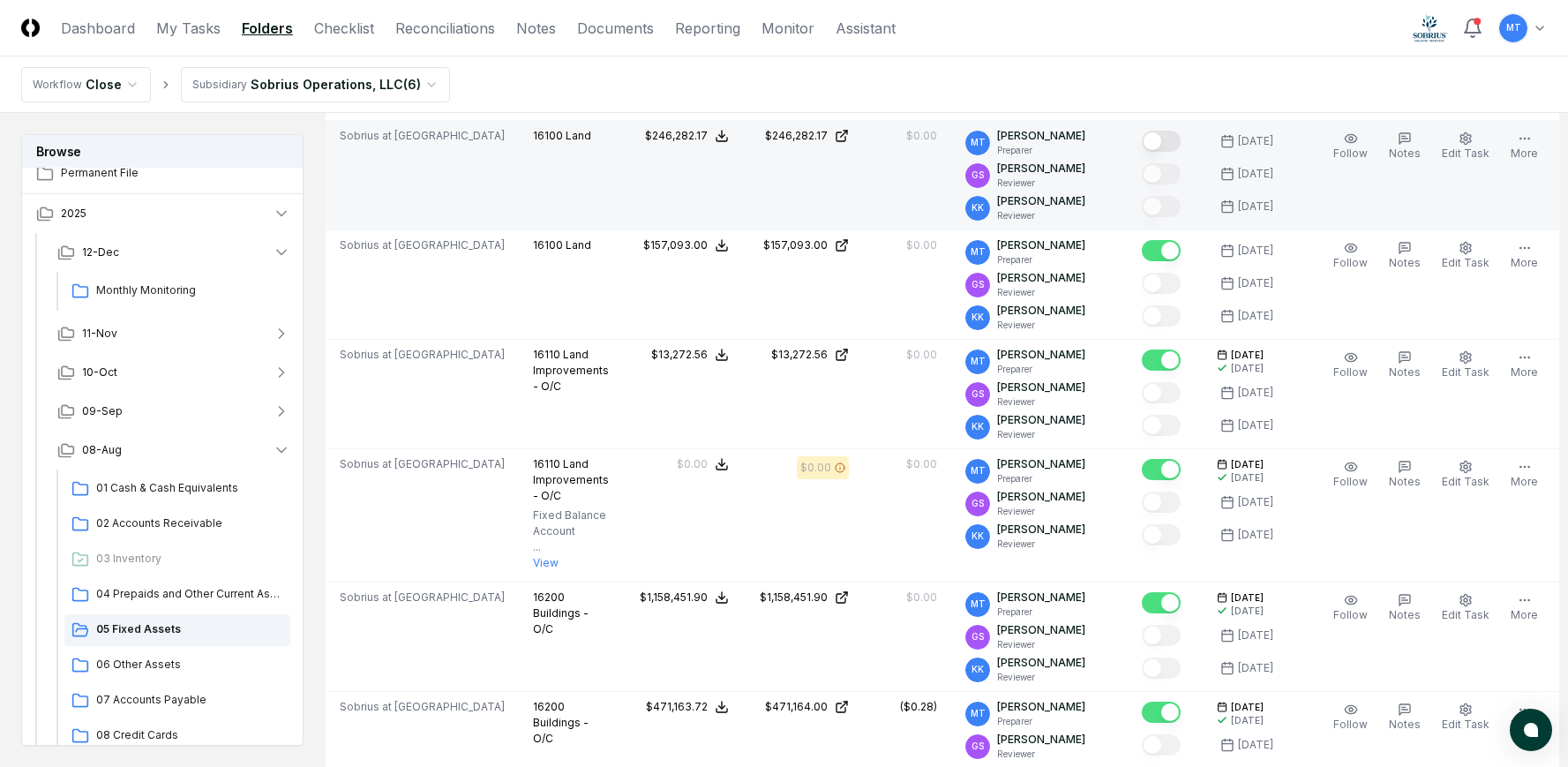
click at [1170, 138] on button "Mark complete" at bounding box center [1161, 141] width 39 height 21
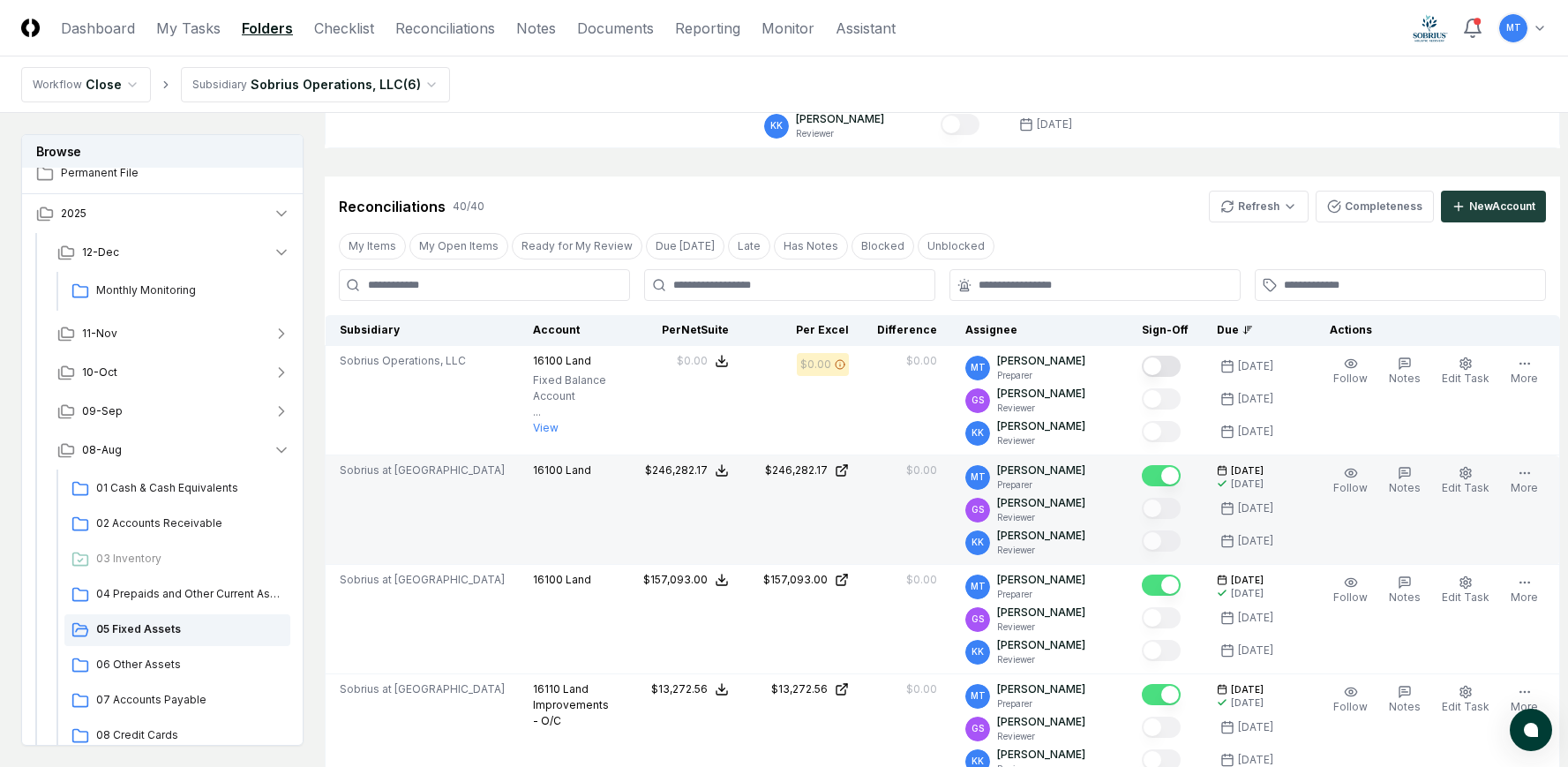
scroll to position [353, 0]
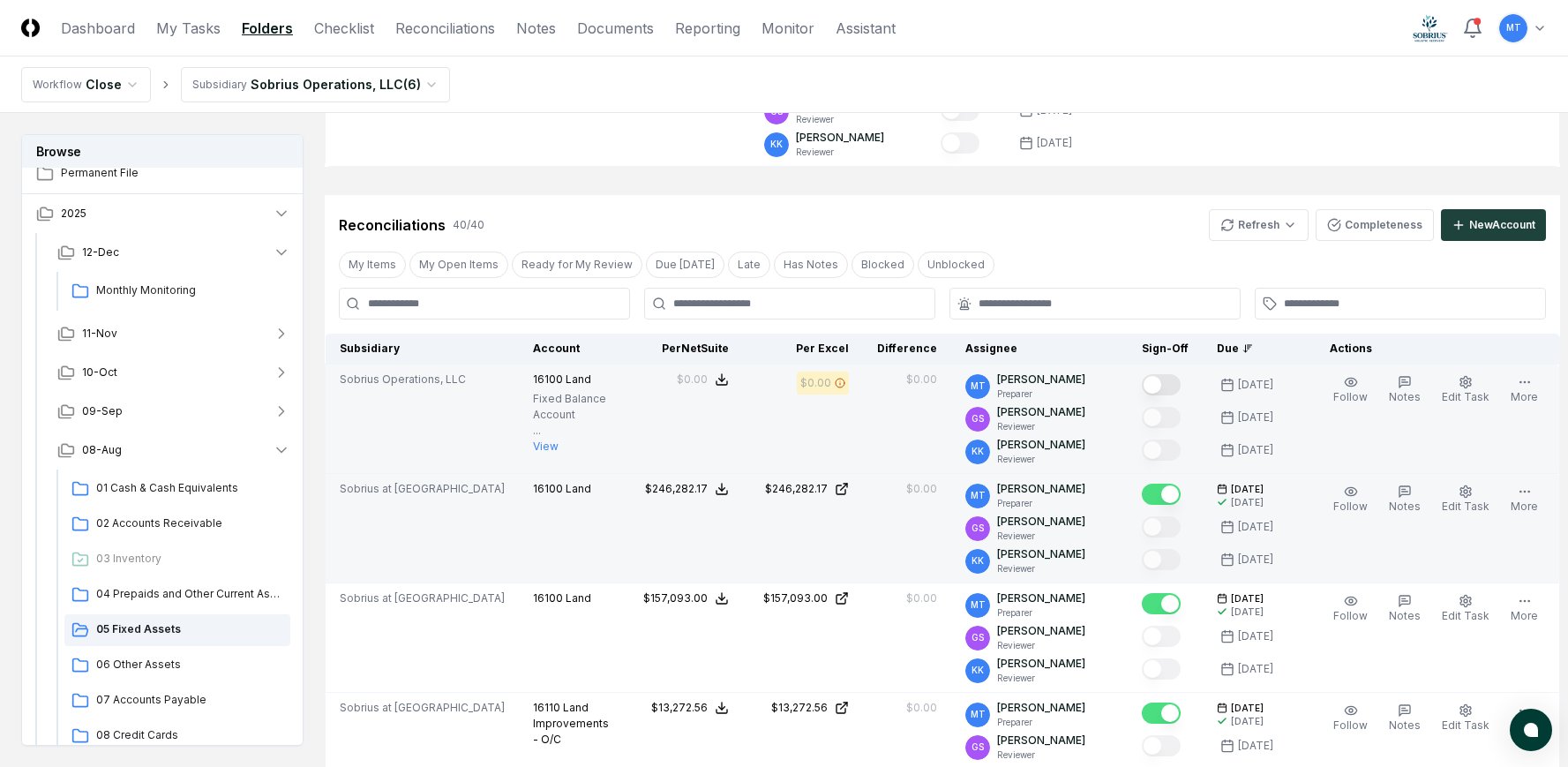
click at [1171, 385] on button "Mark complete" at bounding box center [1161, 384] width 39 height 21
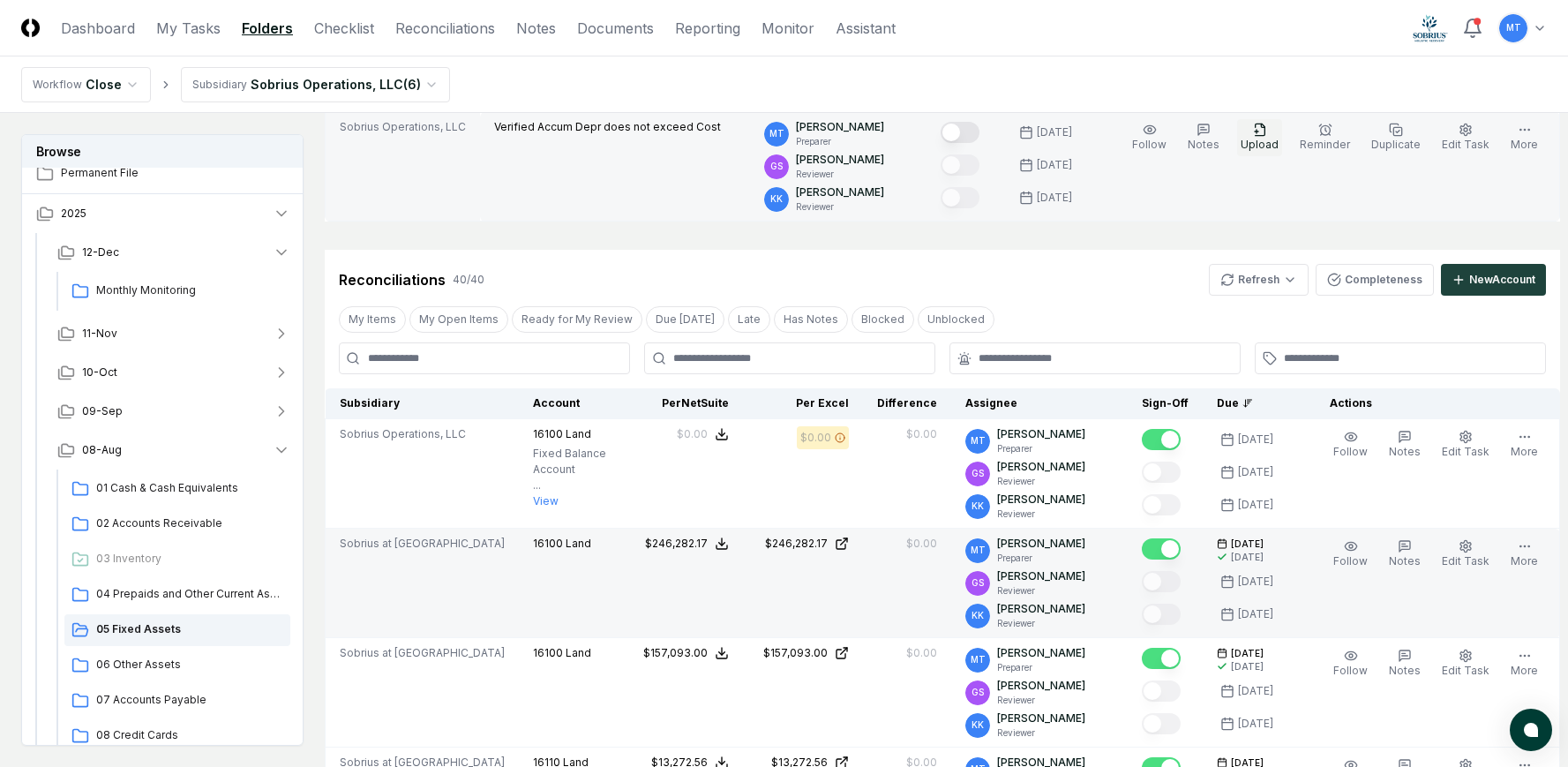
scroll to position [176, 0]
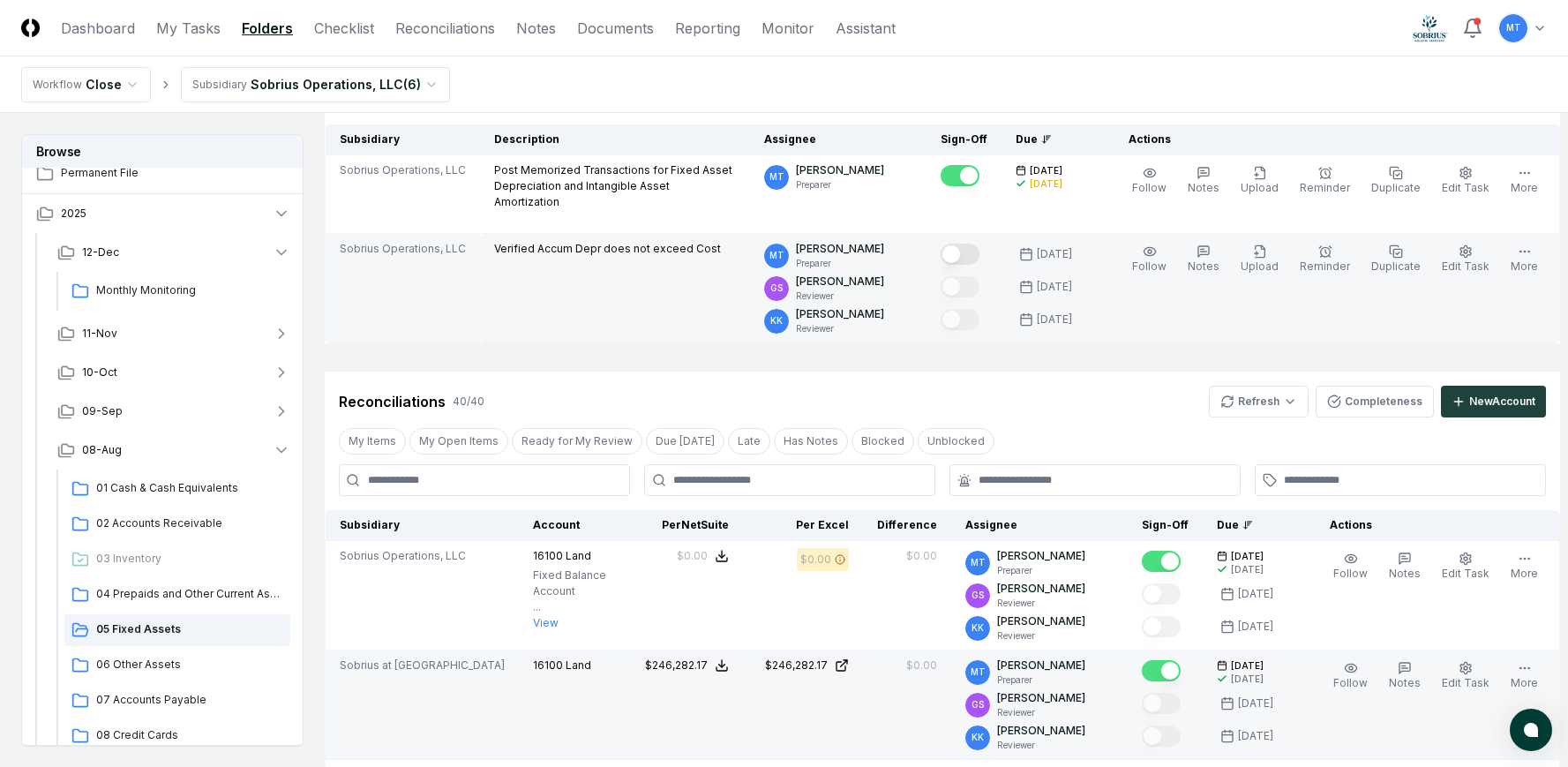
click at [969, 253] on button "Mark complete" at bounding box center [960, 254] width 39 height 21
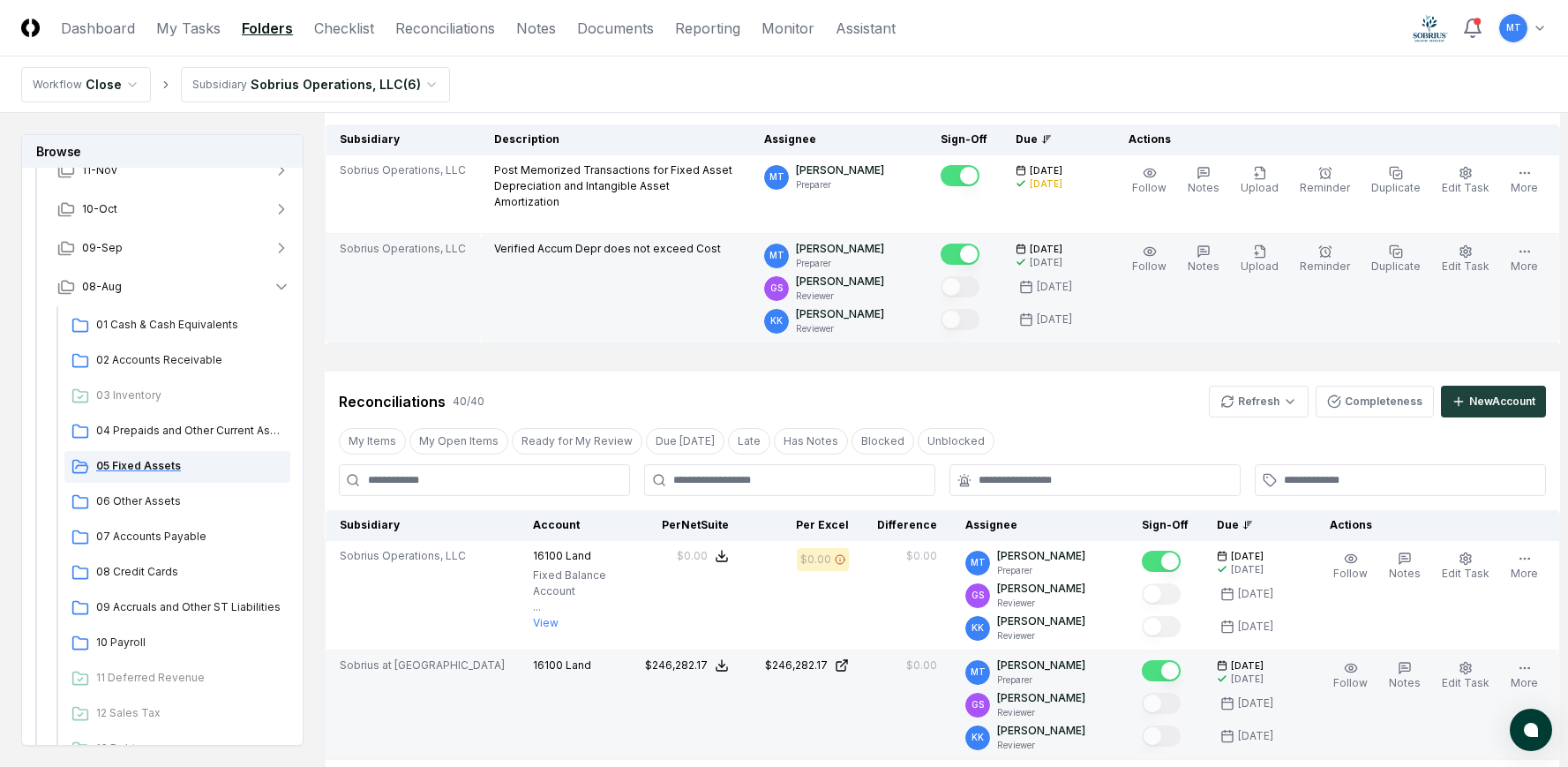
scroll to position [190, 0]
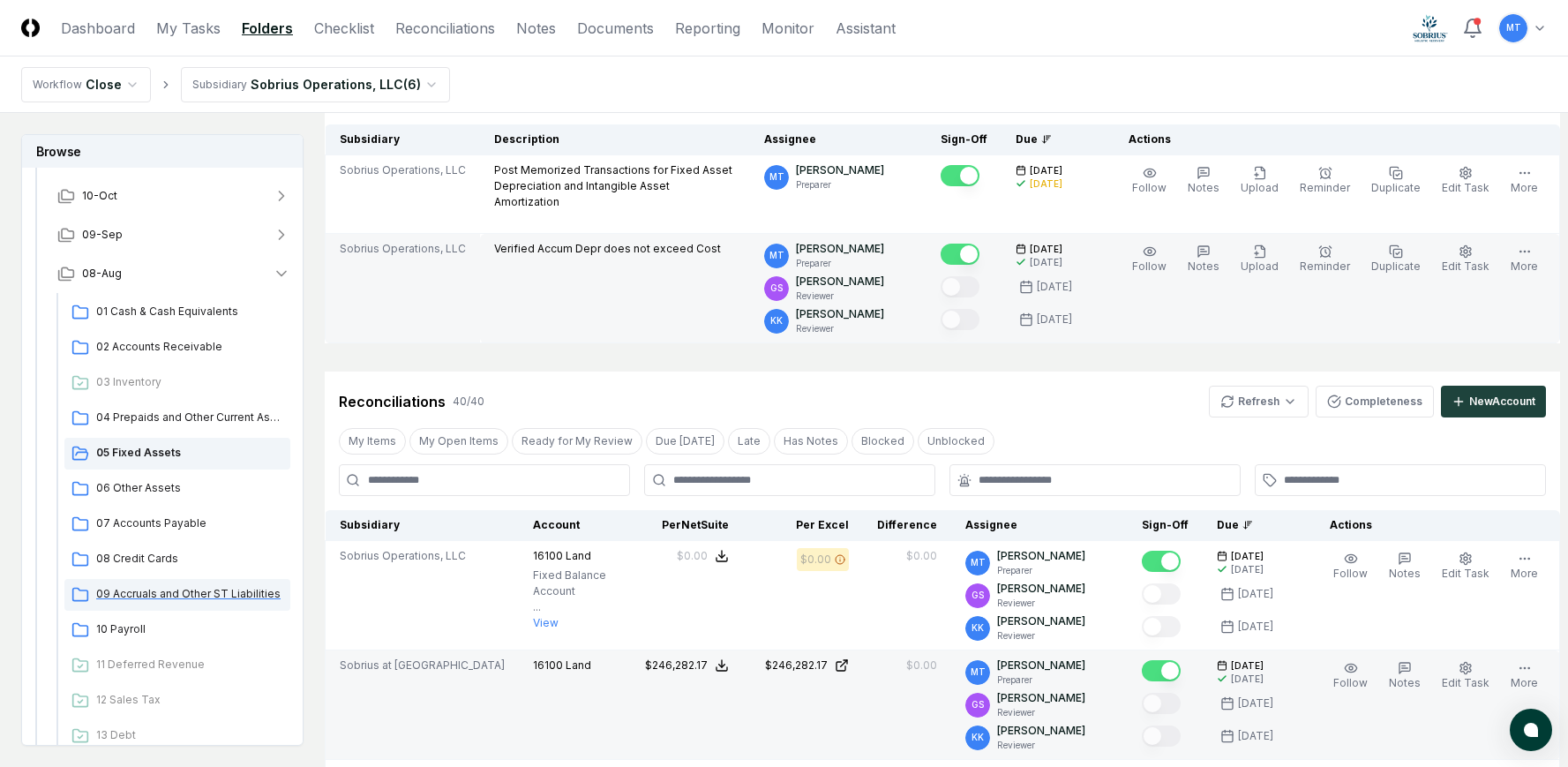
click at [160, 594] on span "09 Accruals and Other ST Liabilities" at bounding box center [190, 593] width 187 height 16
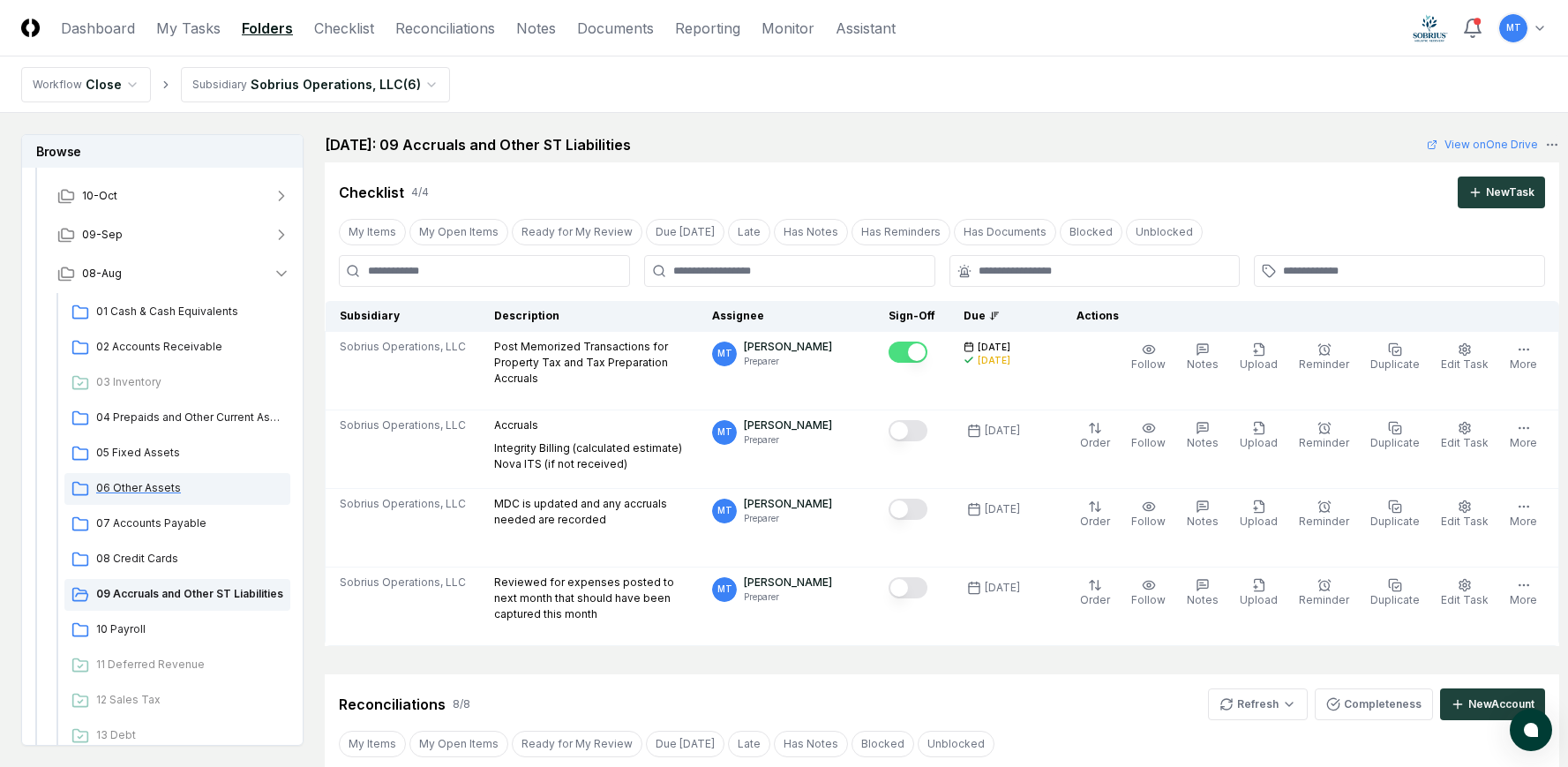
click at [162, 485] on span "06 Other Assets" at bounding box center [190, 487] width 187 height 16
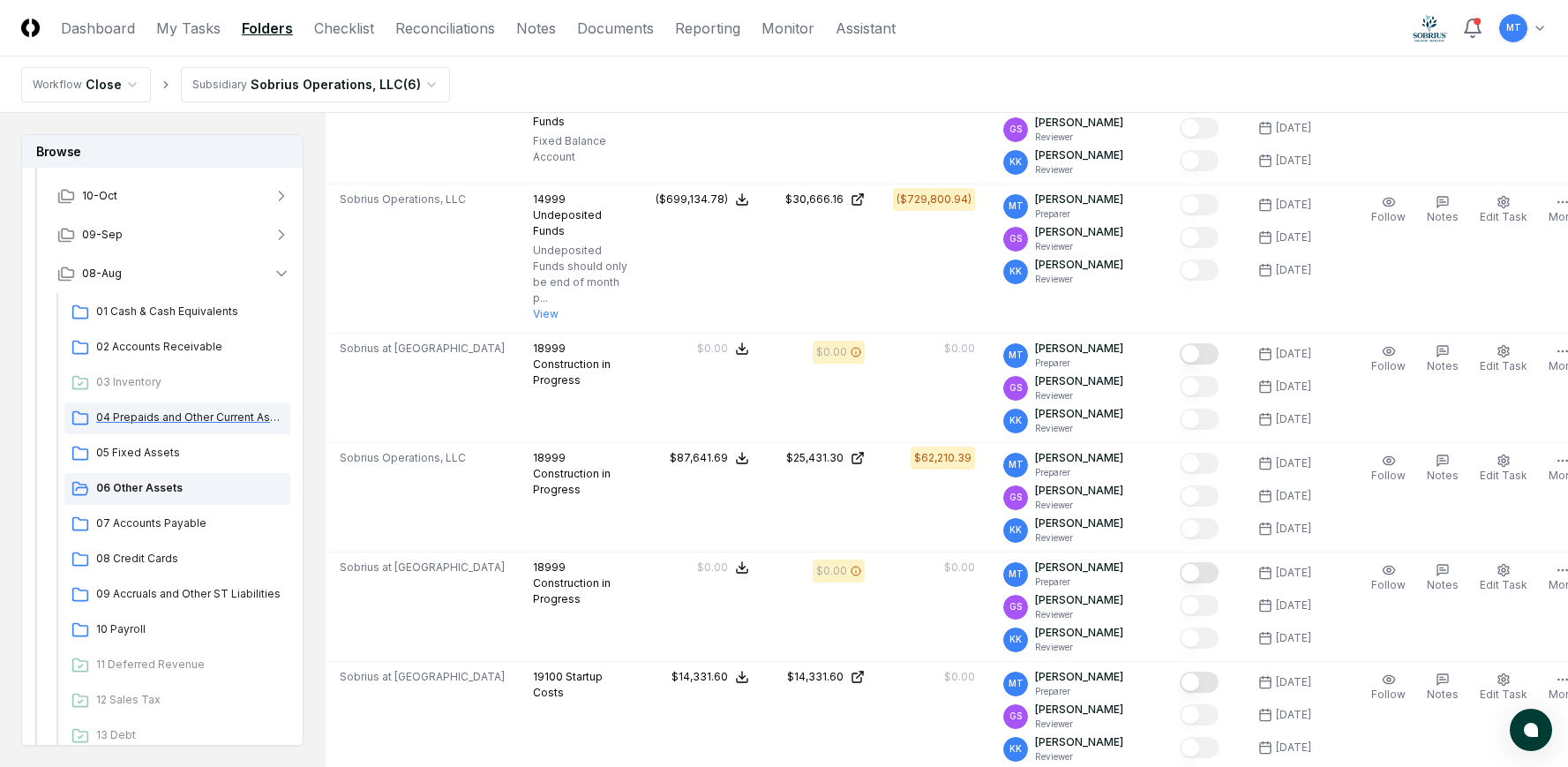
scroll to position [101, 0]
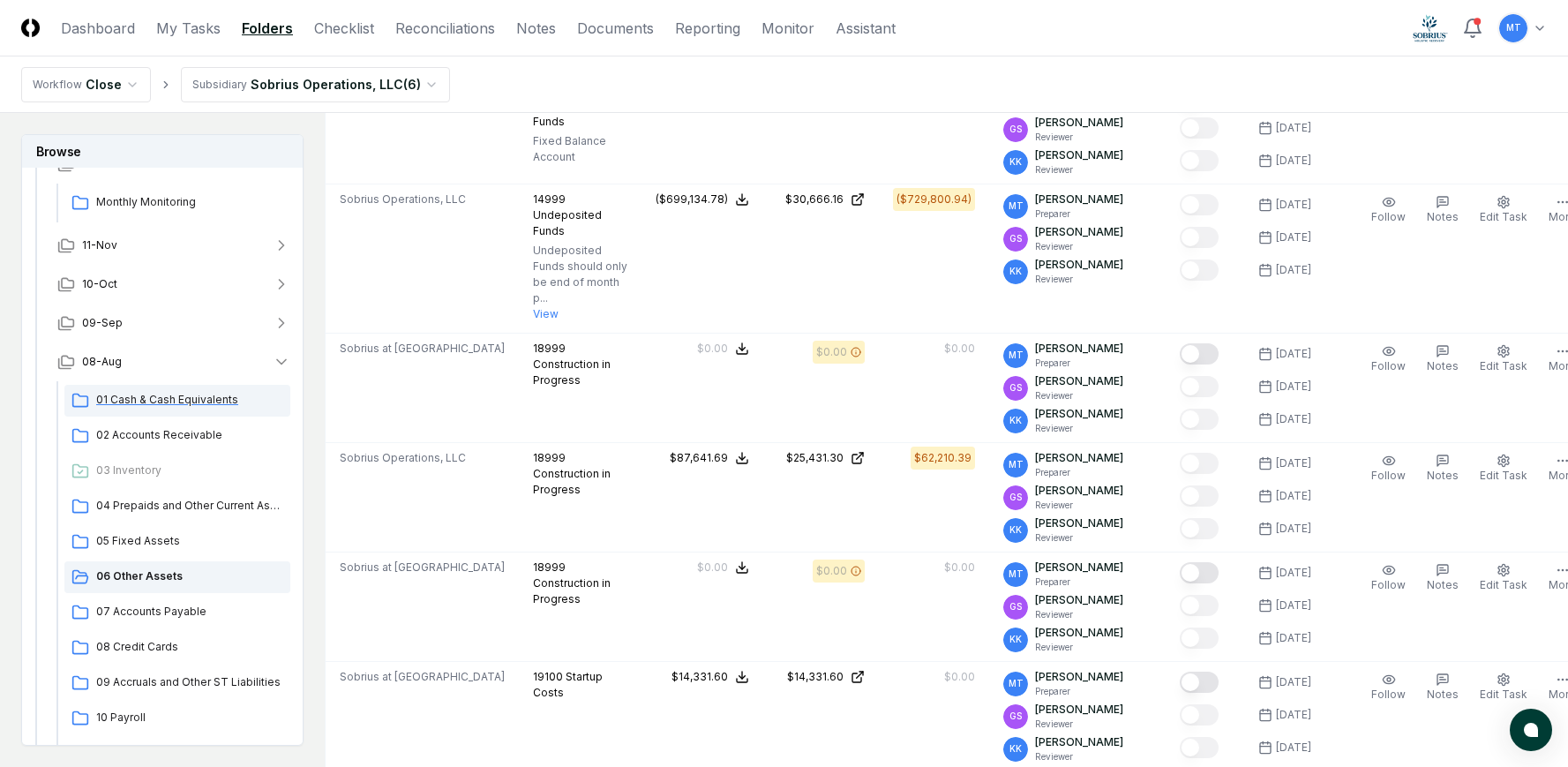
click at [185, 397] on span "01 Cash & Cash Equivalents" at bounding box center [190, 400] width 187 height 16
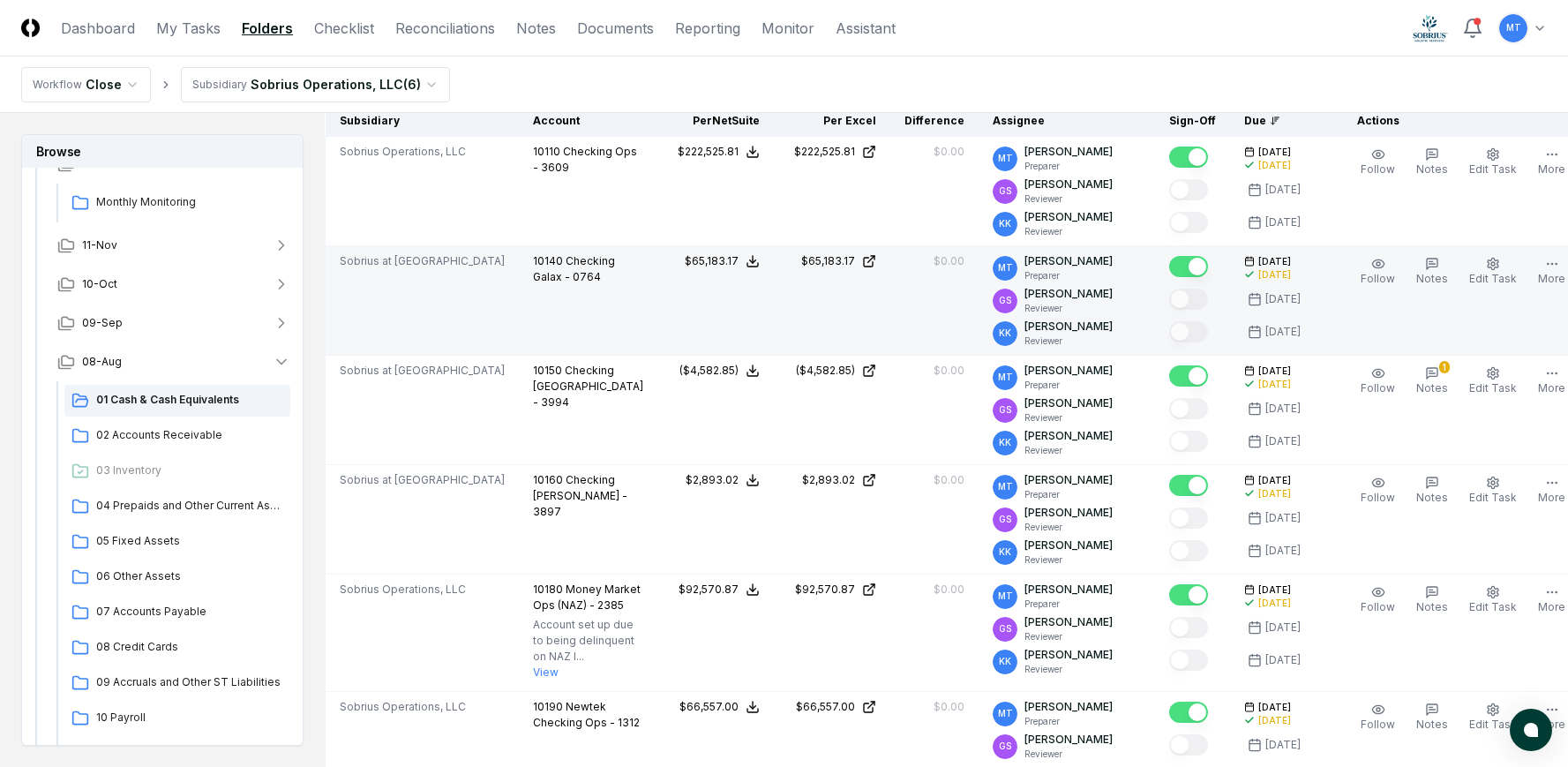
scroll to position [706, 0]
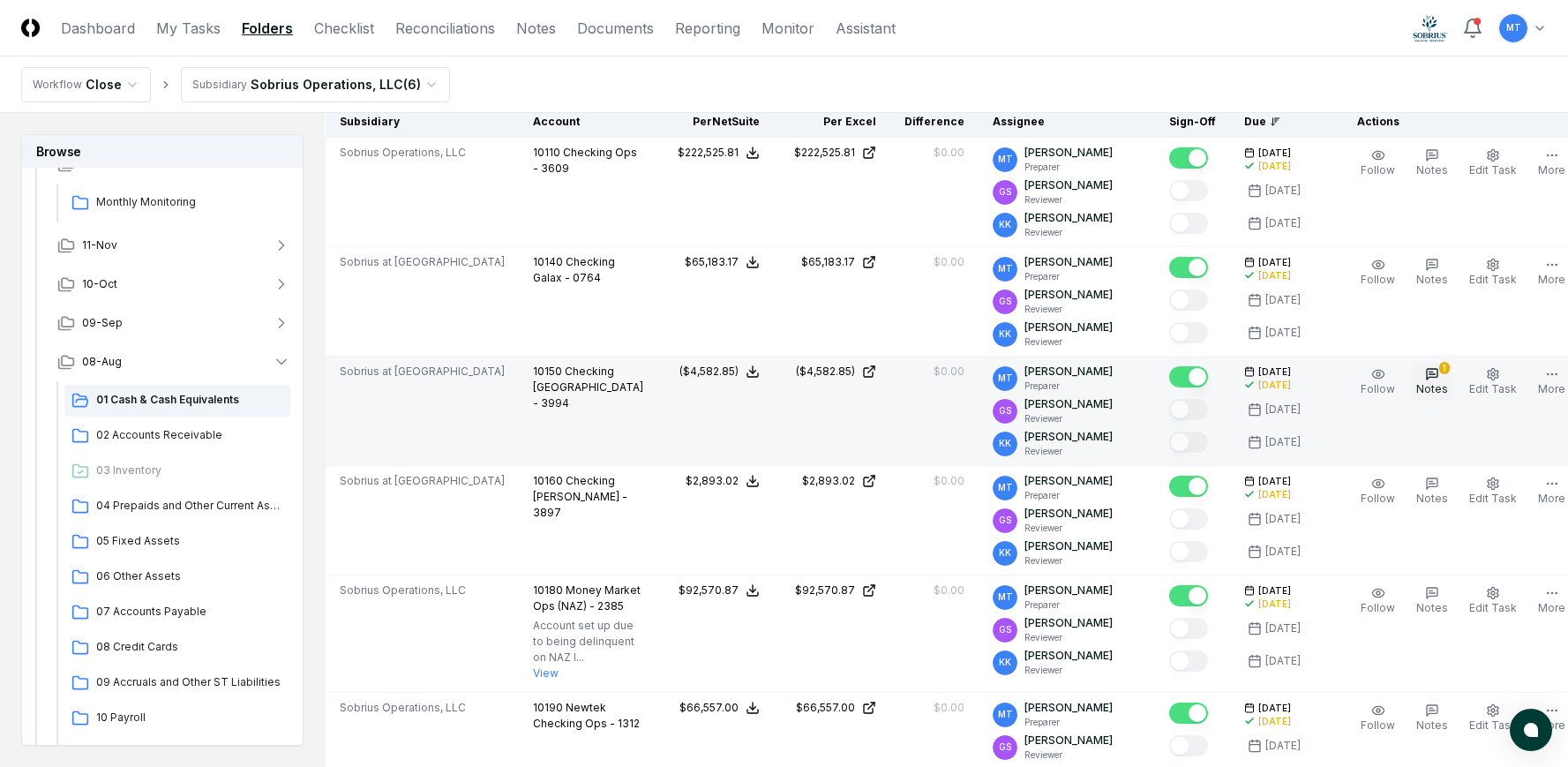
click at [1427, 376] on icon "button" at bounding box center [1432, 374] width 10 height 10
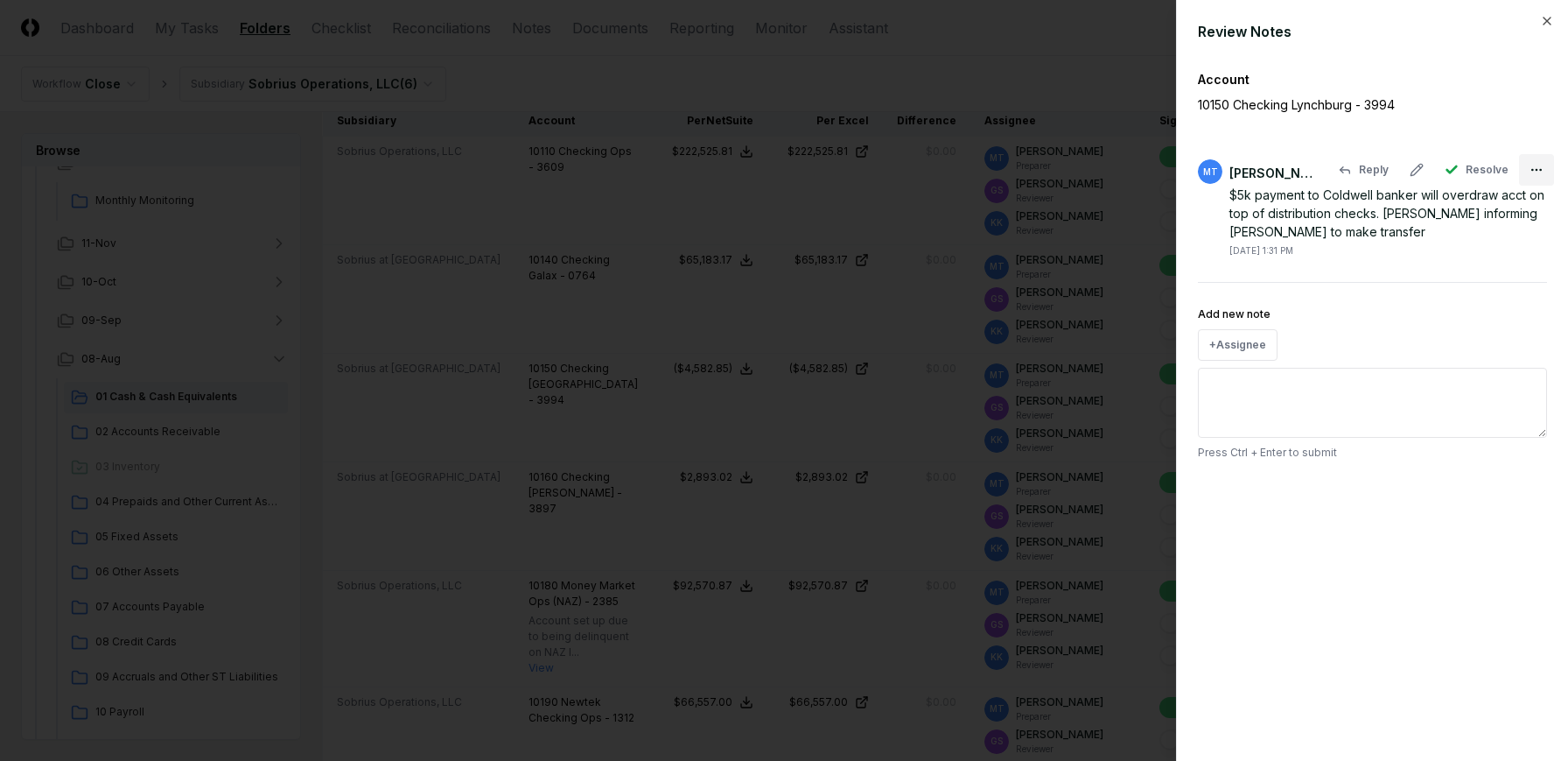
click at [1539, 168] on body "CloseCore Dashboard My Tasks Folders Checklist Reconciliations Notes Documents …" at bounding box center [777, 734] width 1555 height 2871
click at [1330, 221] on div at bounding box center [784, 380] width 1568 height 761
click at [1422, 165] on icon at bounding box center [1417, 169] width 11 height 11
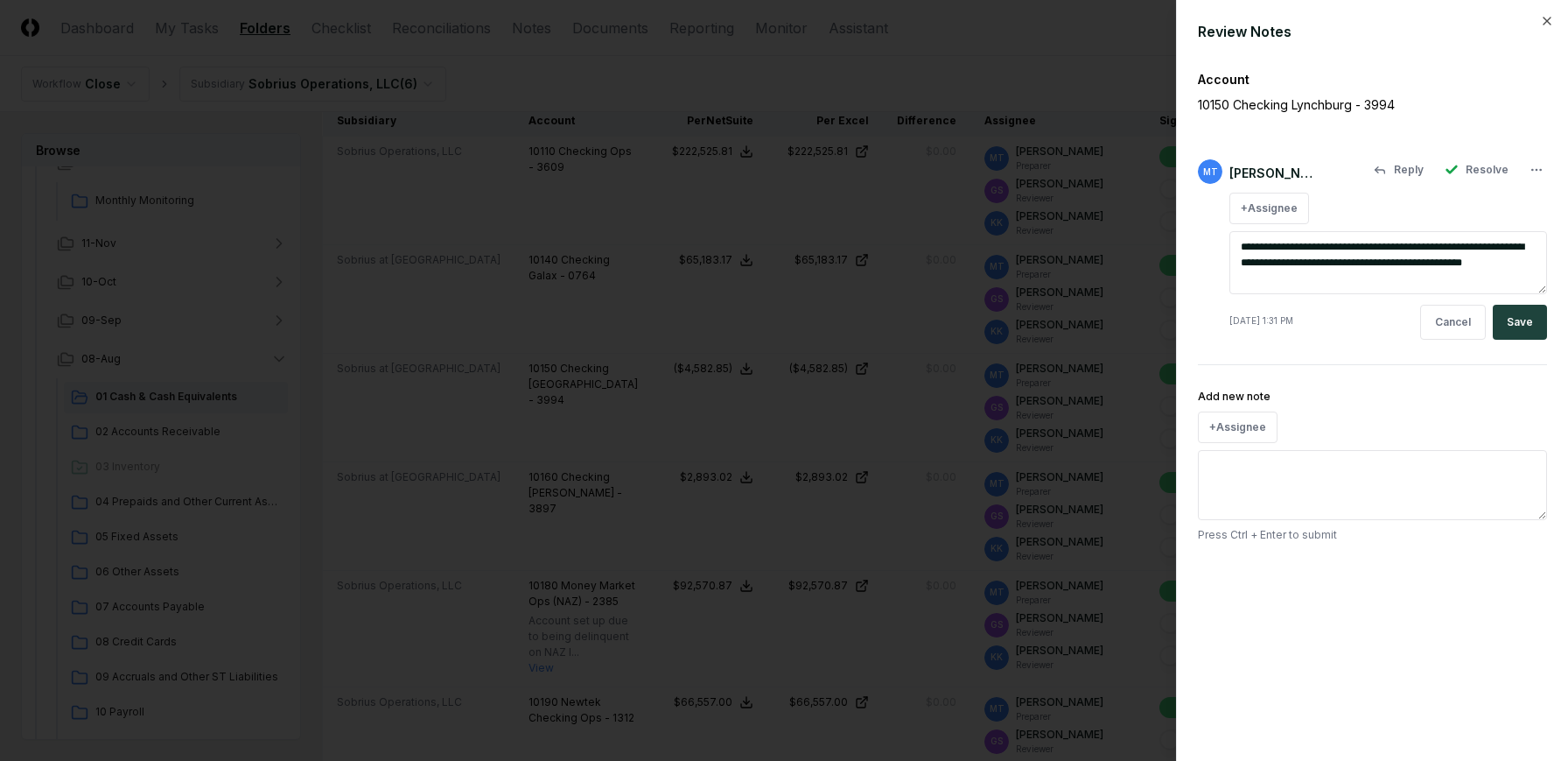
click at [1290, 278] on textarea "**********" at bounding box center [1388, 262] width 318 height 63
drag, startPoint x: 1285, startPoint y: 275, endPoint x: 1355, endPoint y: 269, distance: 70.3
click at [1355, 269] on textarea "**********" at bounding box center [1388, 262] width 318 height 63
type textarea "*"
type textarea "**********"
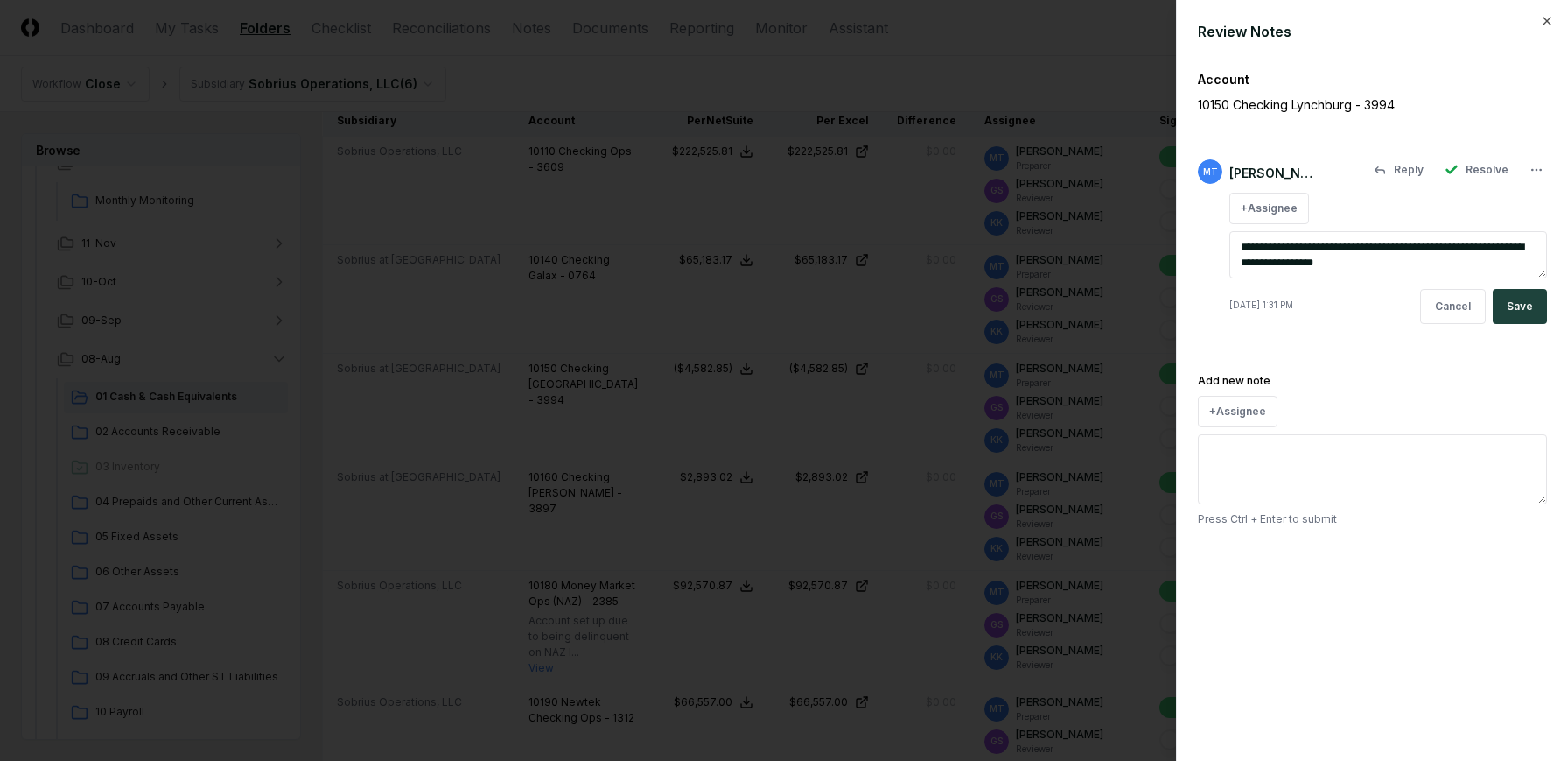
type textarea "*"
type textarea "**********"
type textarea "*"
type textarea "**********"
type textarea "*"
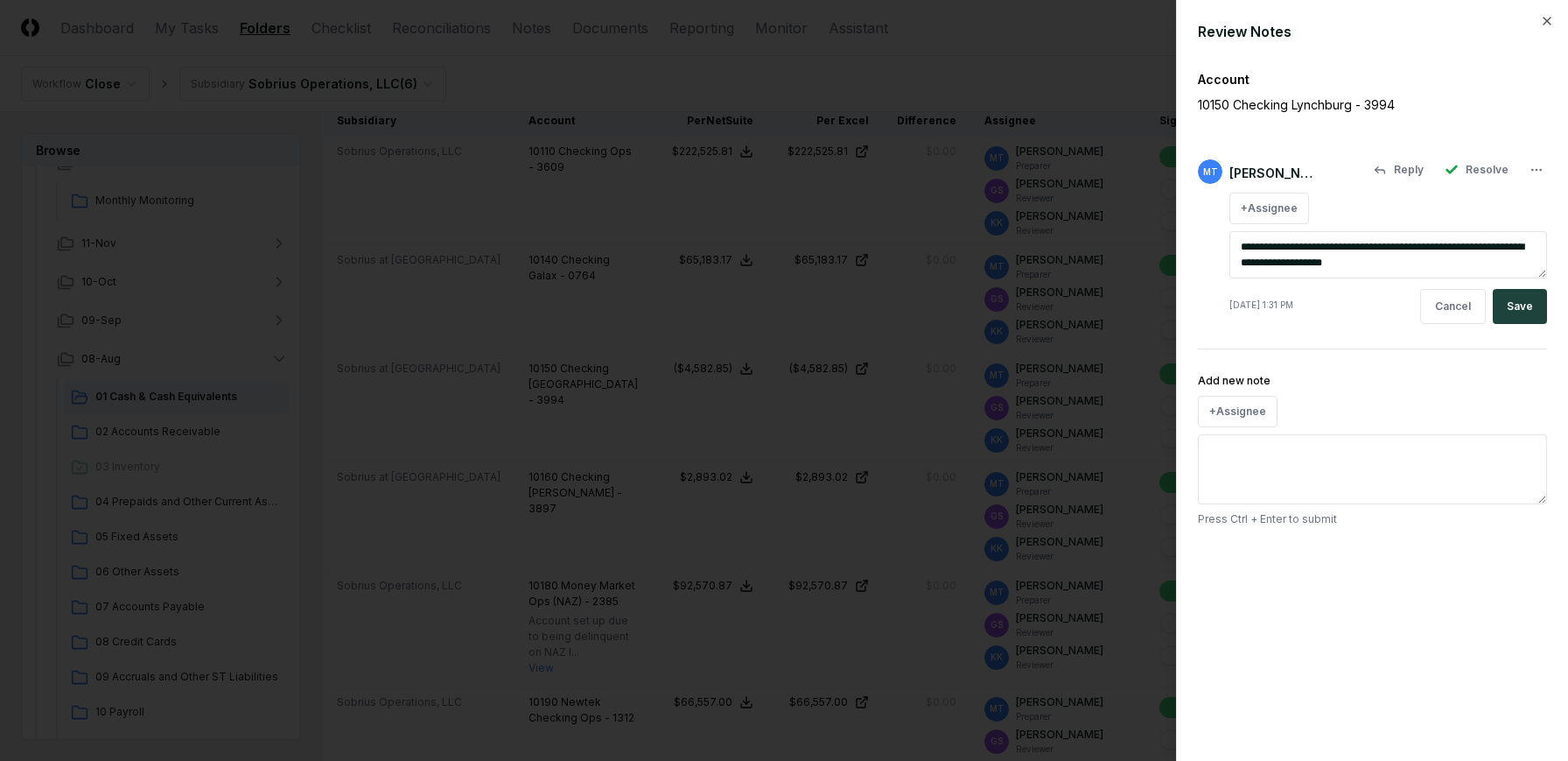
type textarea "**********"
type textarea "*"
type textarea "**********"
type textarea "*"
type textarea "**********"
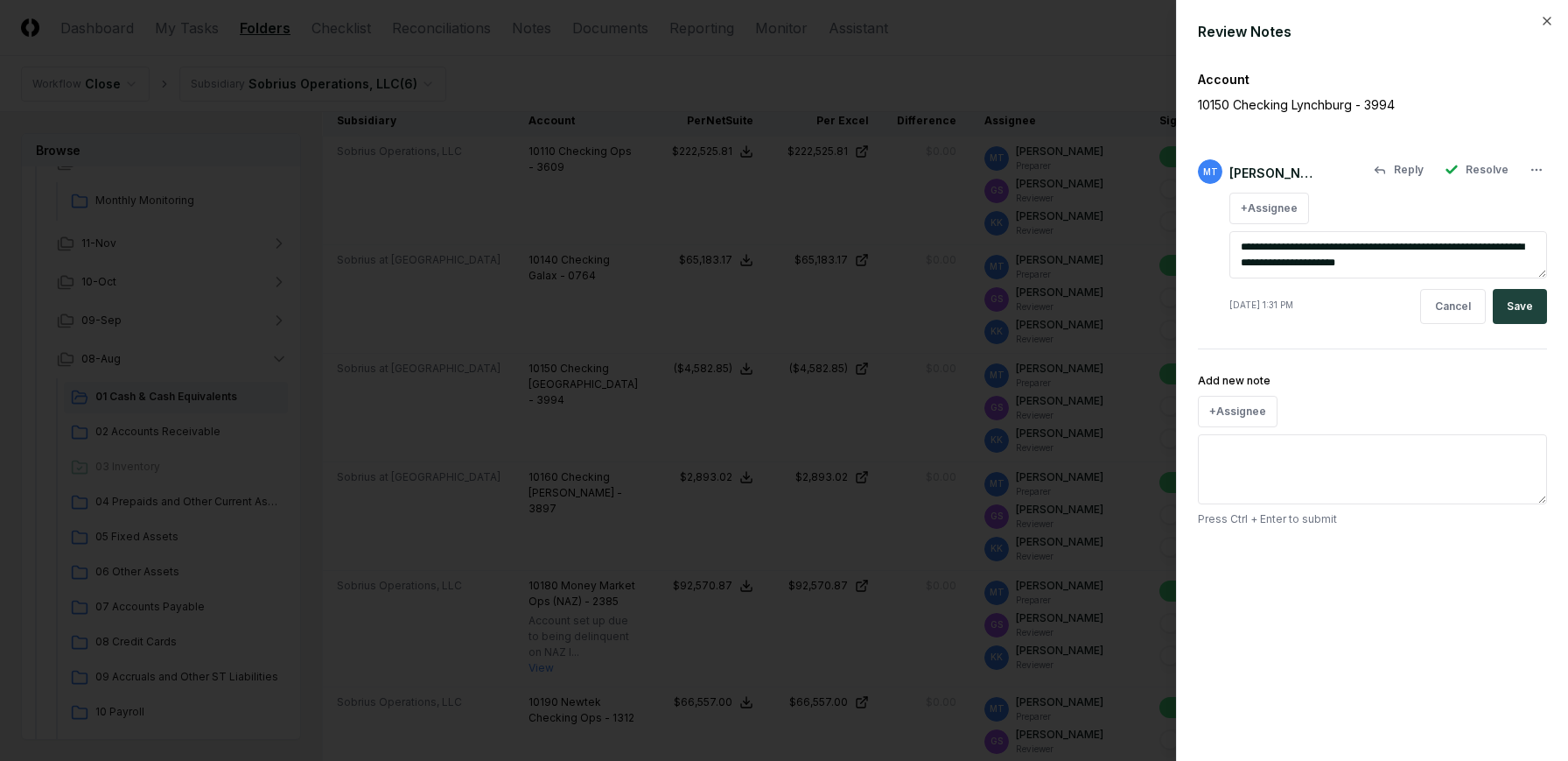
type textarea "*"
type textarea "**********"
type textarea "*"
type textarea "**********"
type textarea "*"
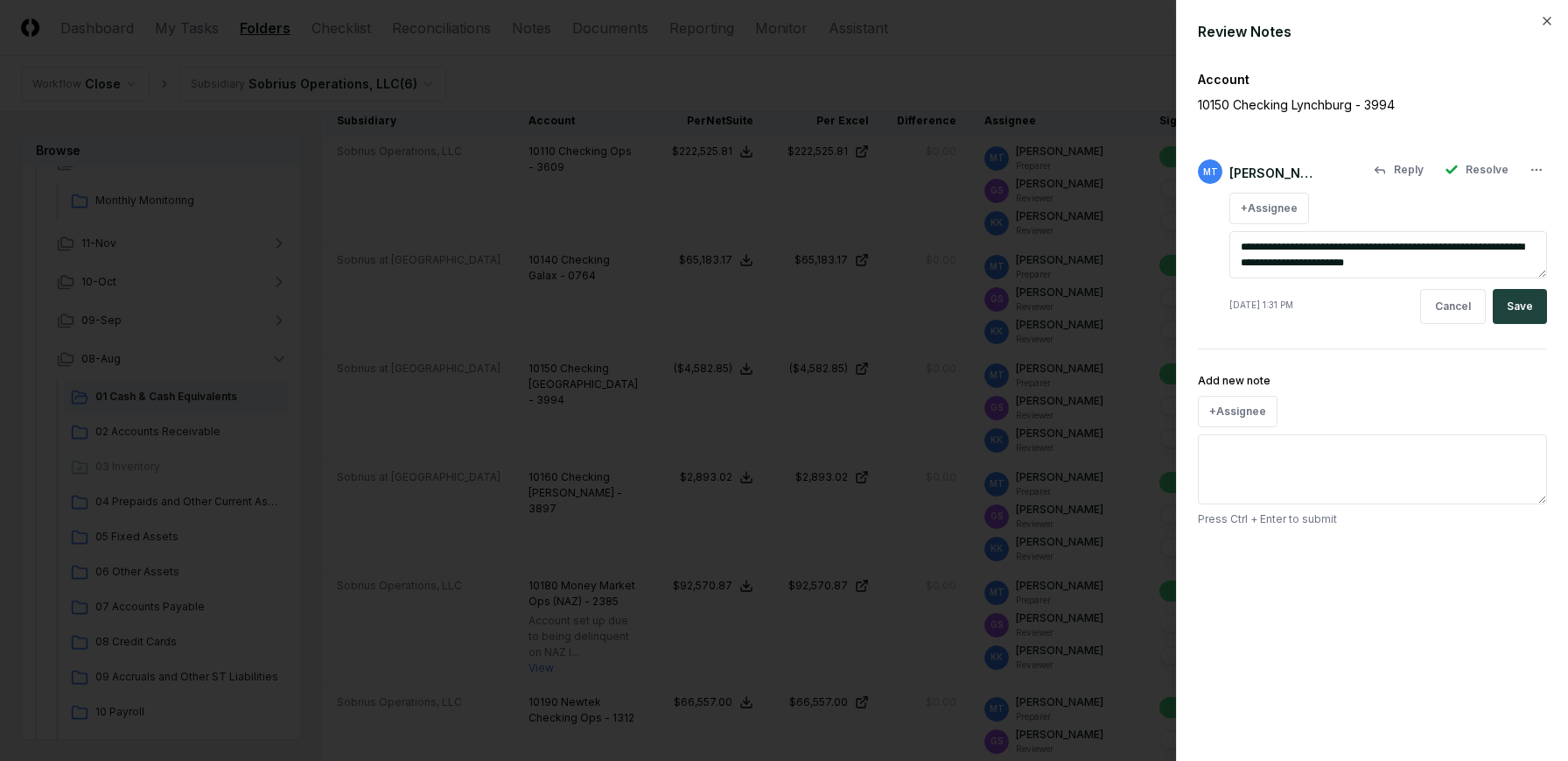
type textarea "**********"
type textarea "*"
type textarea "**********"
type textarea "*"
type textarea "**********"
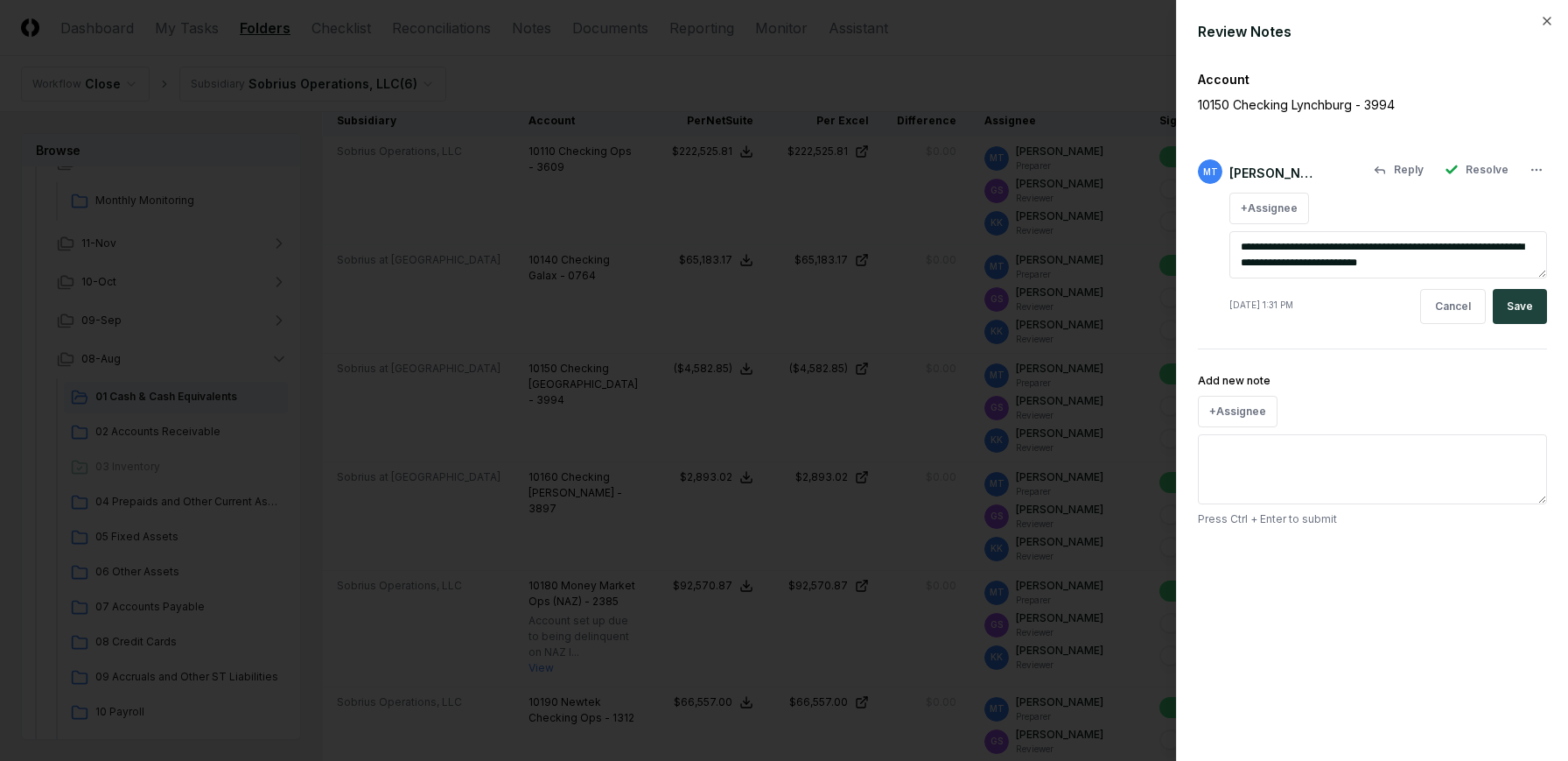
type textarea "*"
type textarea "**********"
type textarea "*"
type textarea "**********"
type textarea "*"
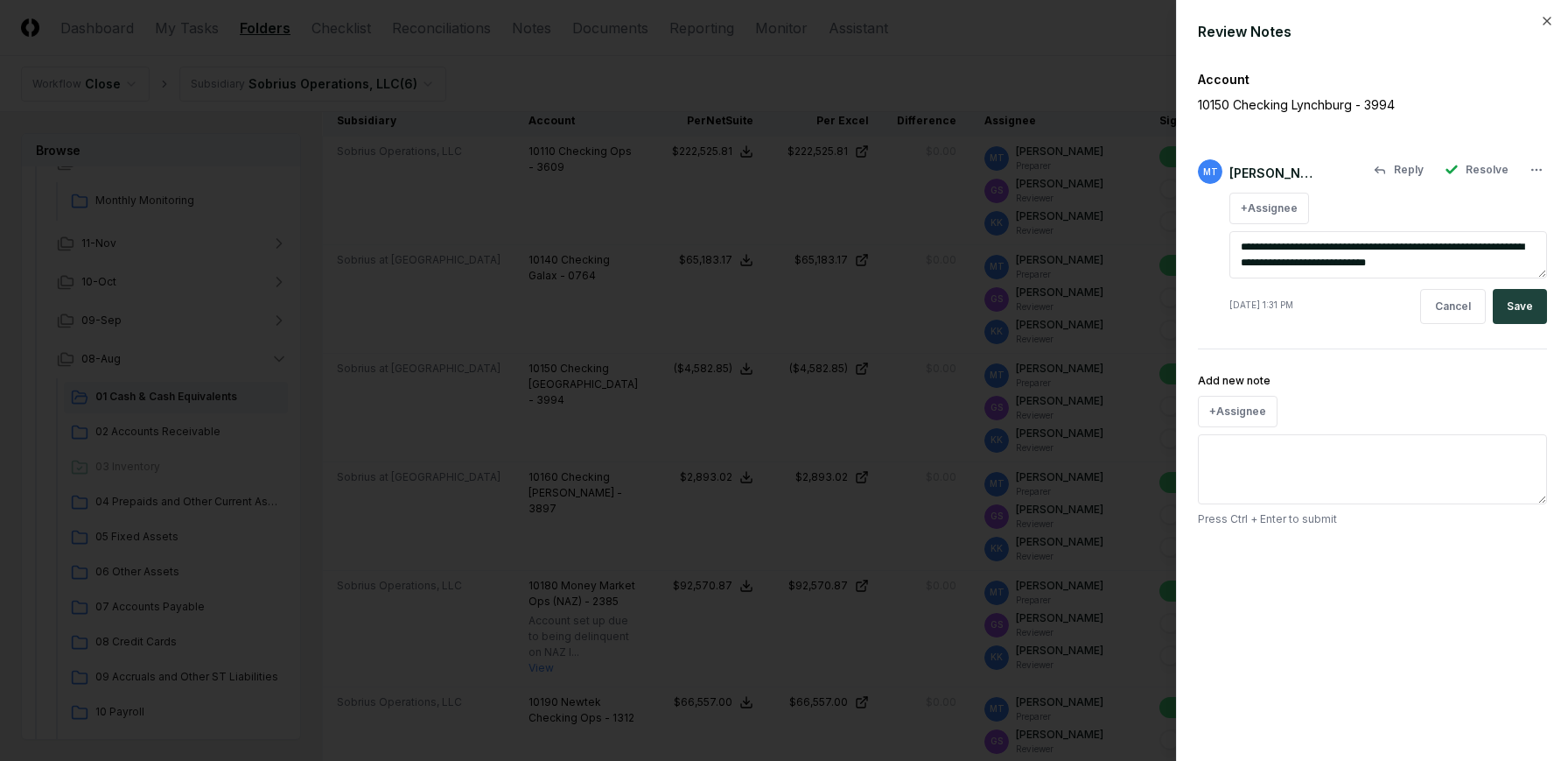
type textarea "**********"
type textarea "*"
type textarea "**********"
type textarea "*"
type textarea "**********"
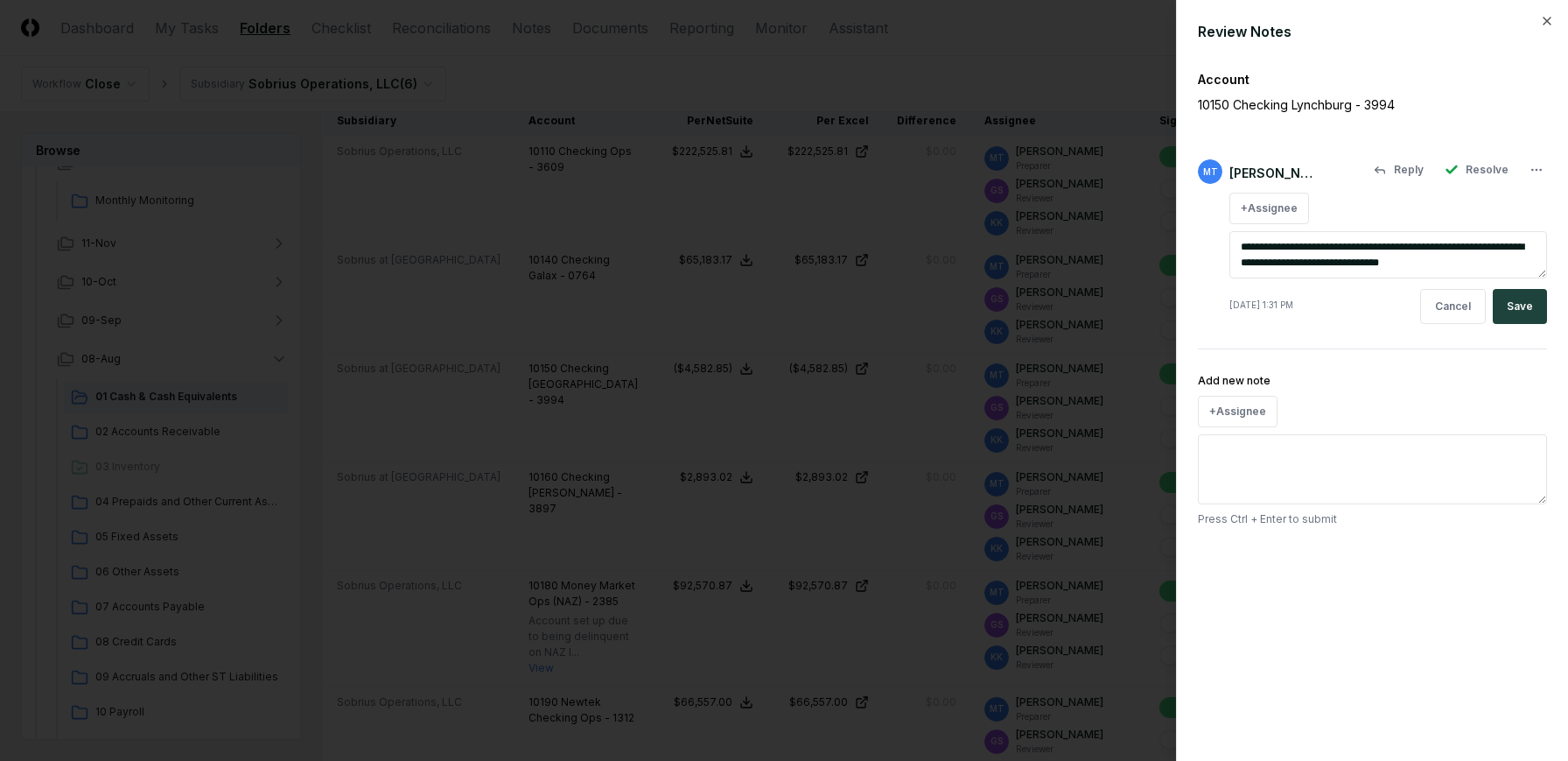
type textarea "*"
type textarea "**********"
type textarea "*"
type textarea "**********"
type textarea "*"
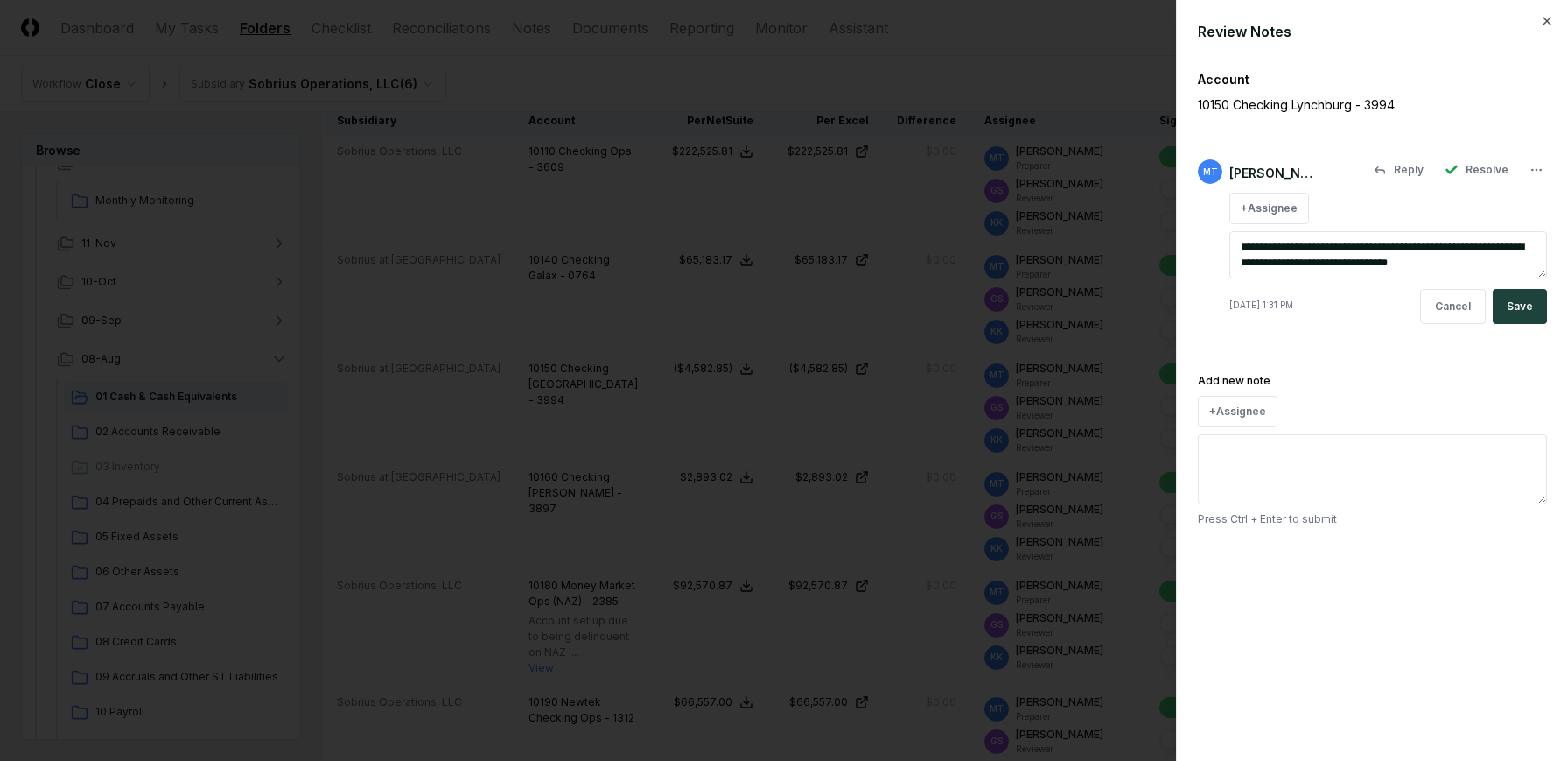
type textarea "**********"
type textarea "*"
type textarea "**********"
type textarea "*"
type textarea "**********"
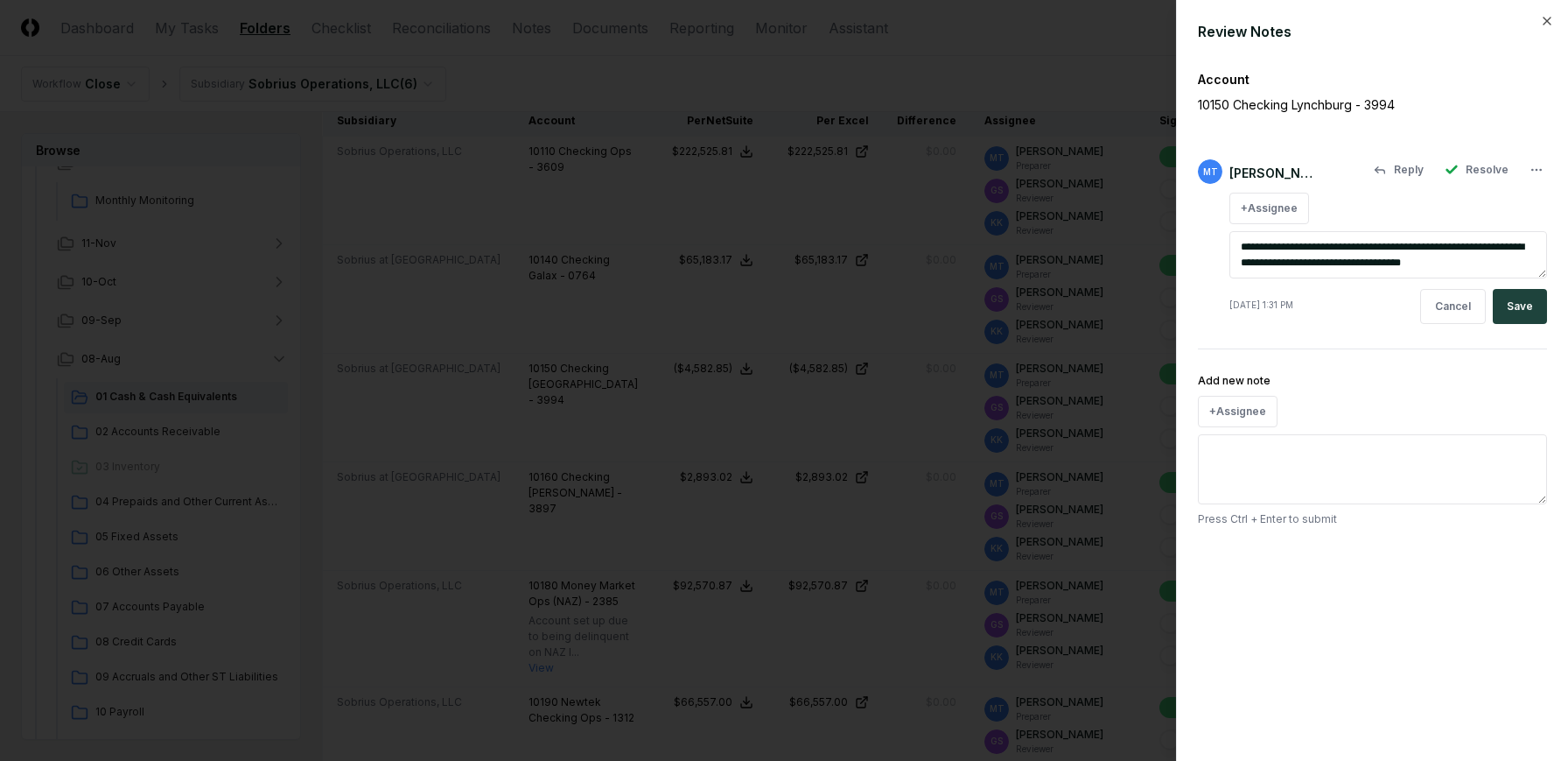
type textarea "*"
type textarea "**********"
type textarea "*"
type textarea "**********"
type textarea "*"
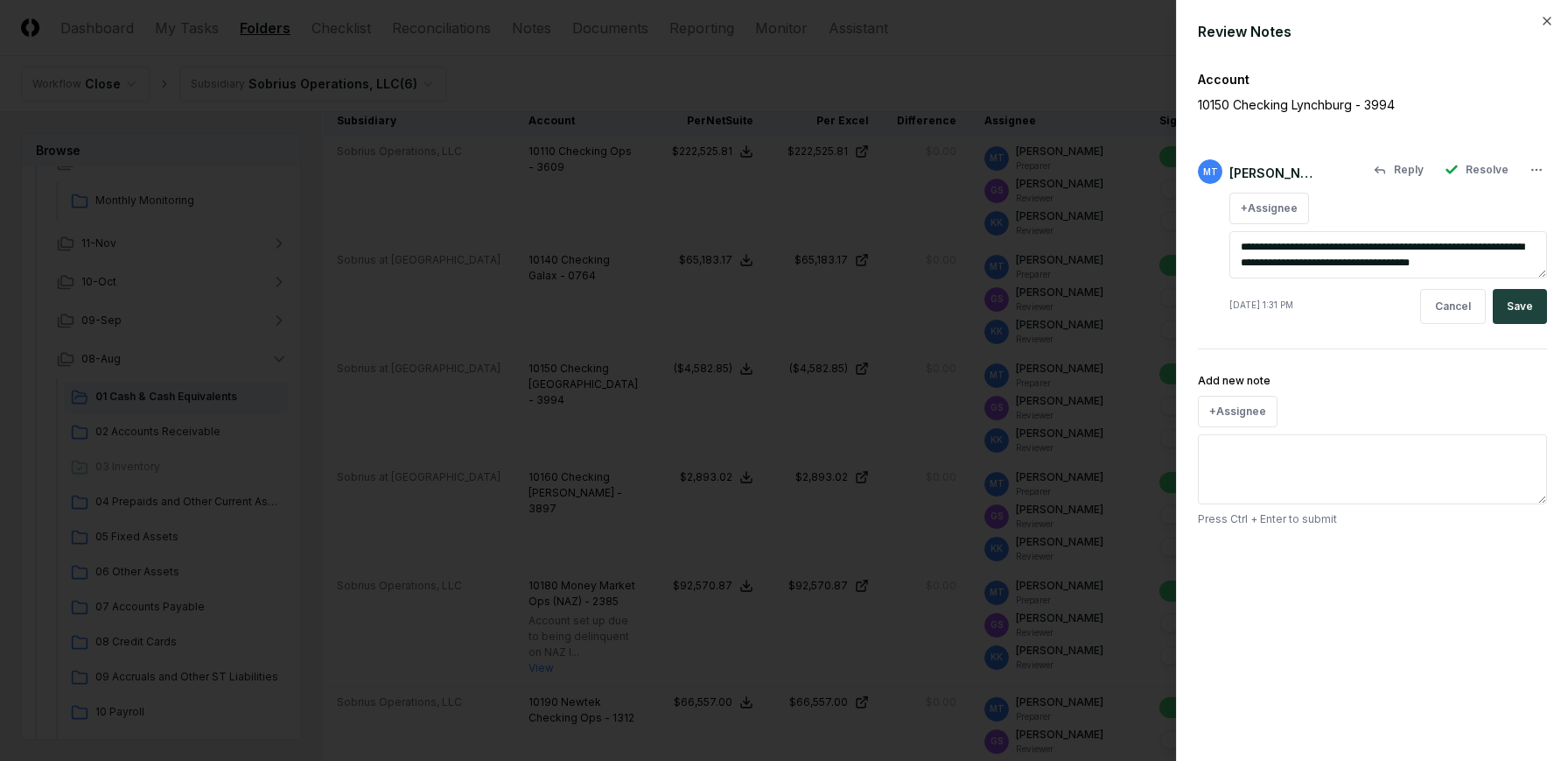
type textarea "**********"
type textarea "*"
type textarea "**********"
click at [1527, 309] on button "Save" at bounding box center [1520, 306] width 54 height 35
type textarea "*"
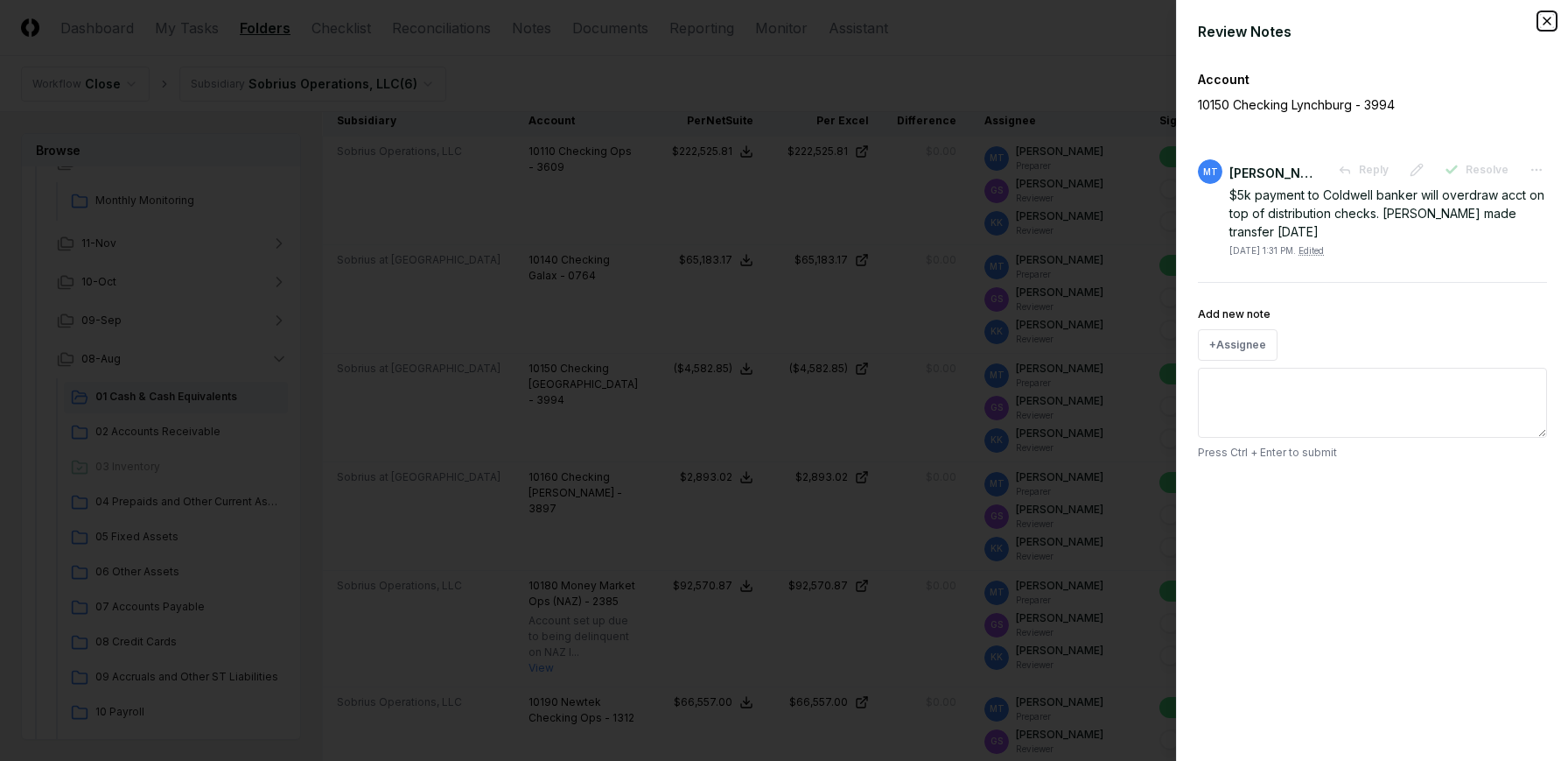
click at [1551, 23] on icon "button" at bounding box center [1547, 21] width 14 height 14
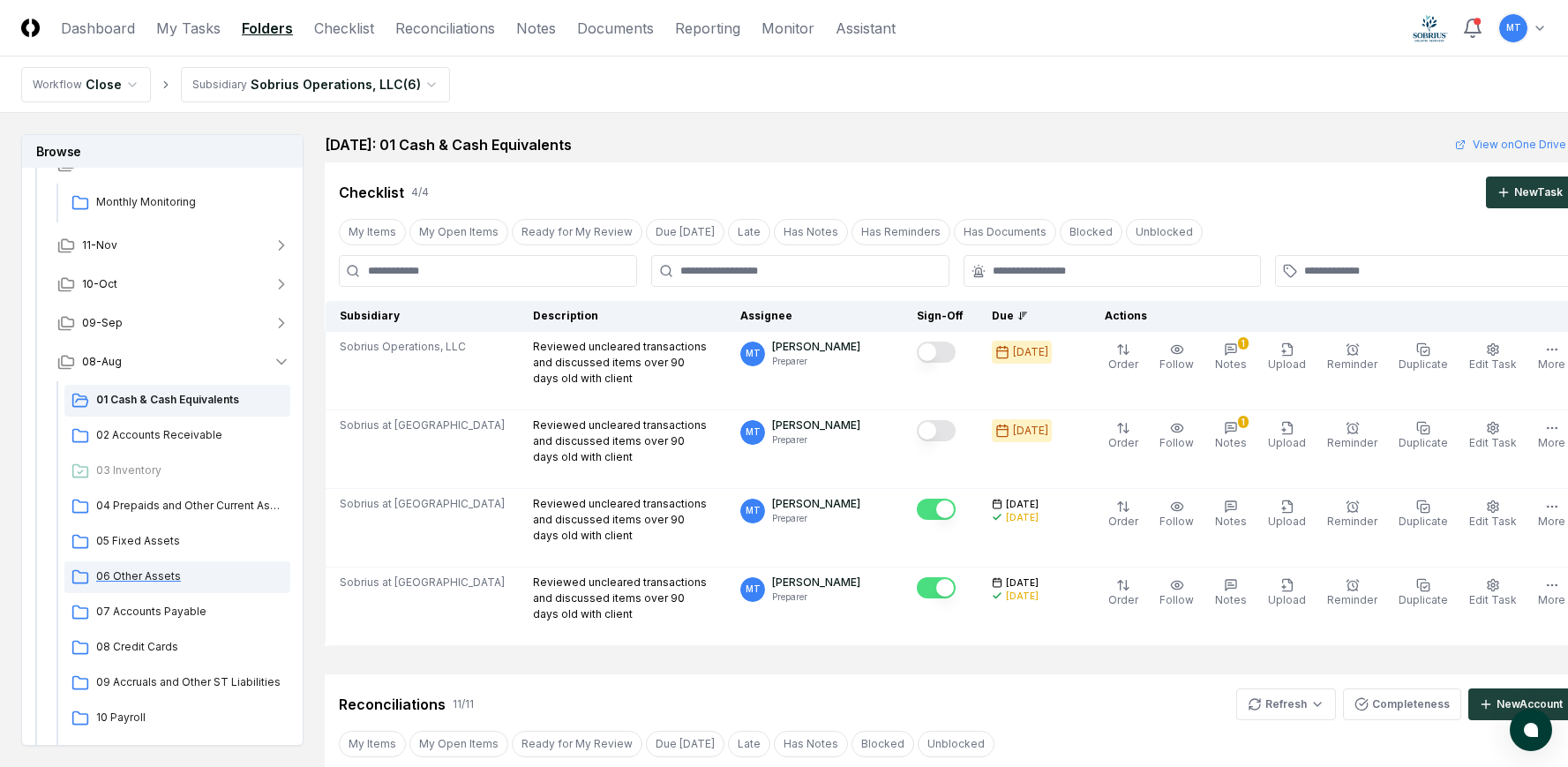
click at [165, 582] on span "06 Other Assets" at bounding box center [190, 576] width 187 height 16
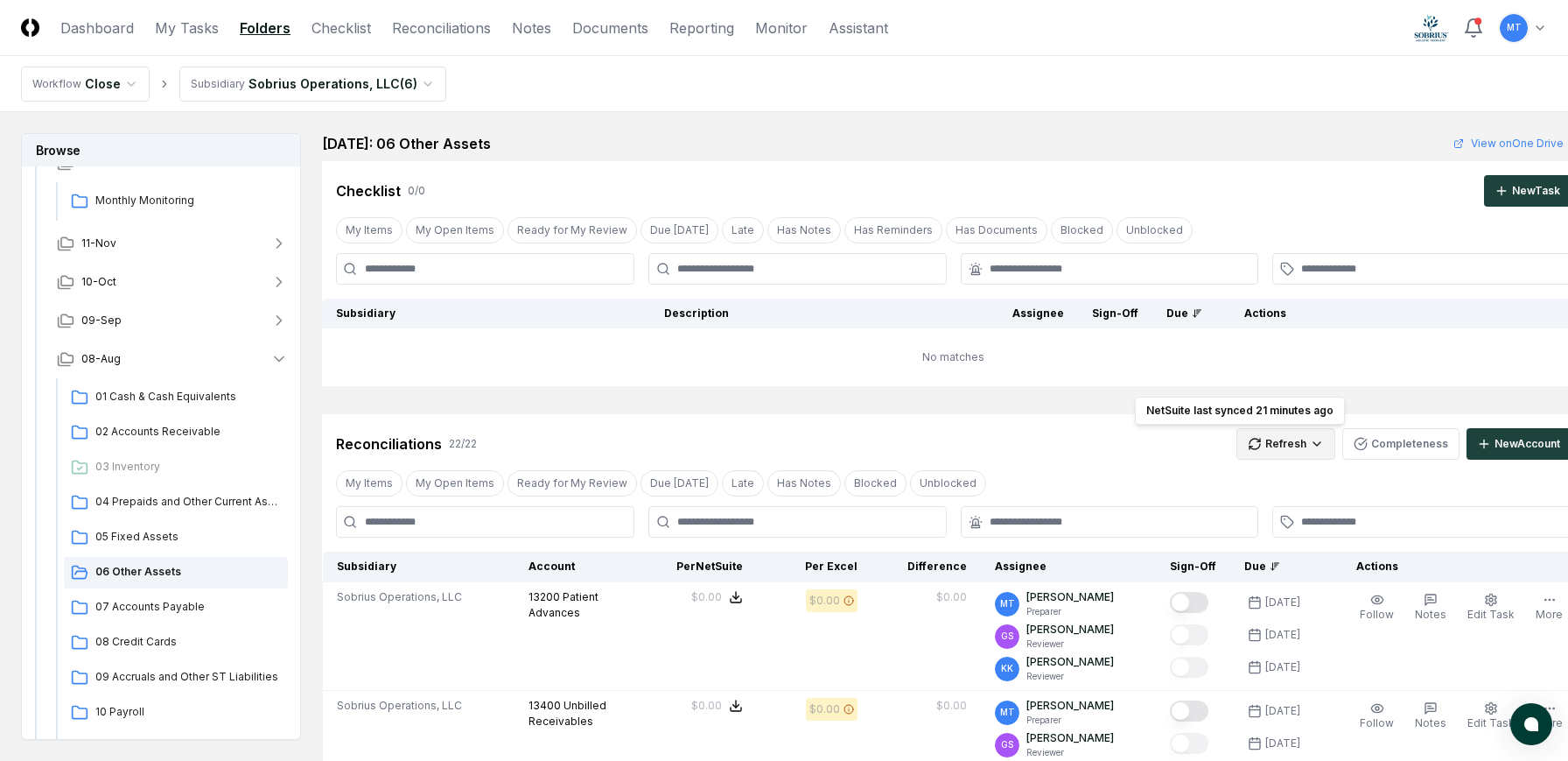
click at [1252, 534] on div "All" at bounding box center [1237, 533] width 103 height 27
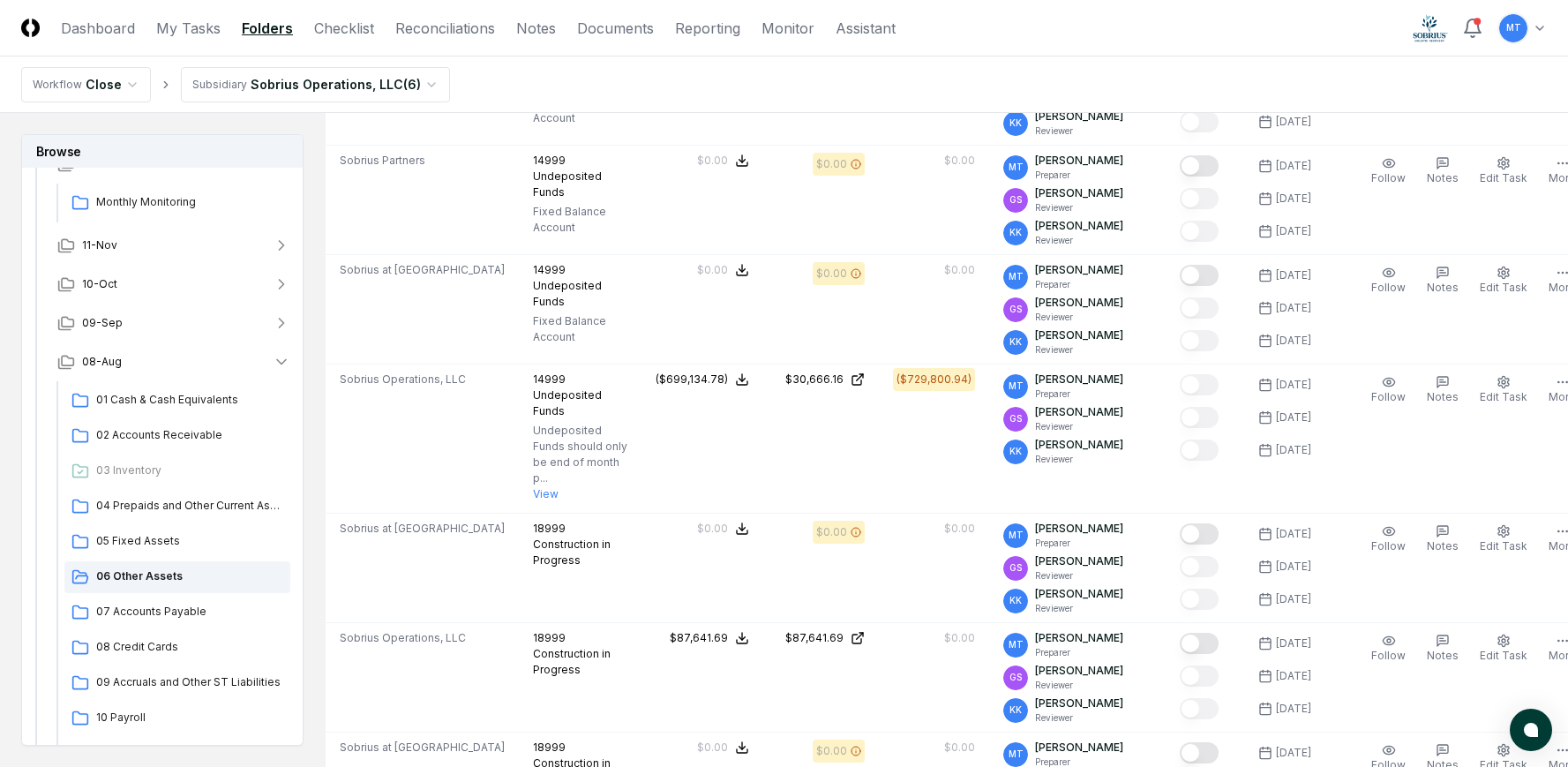
scroll to position [970, 0]
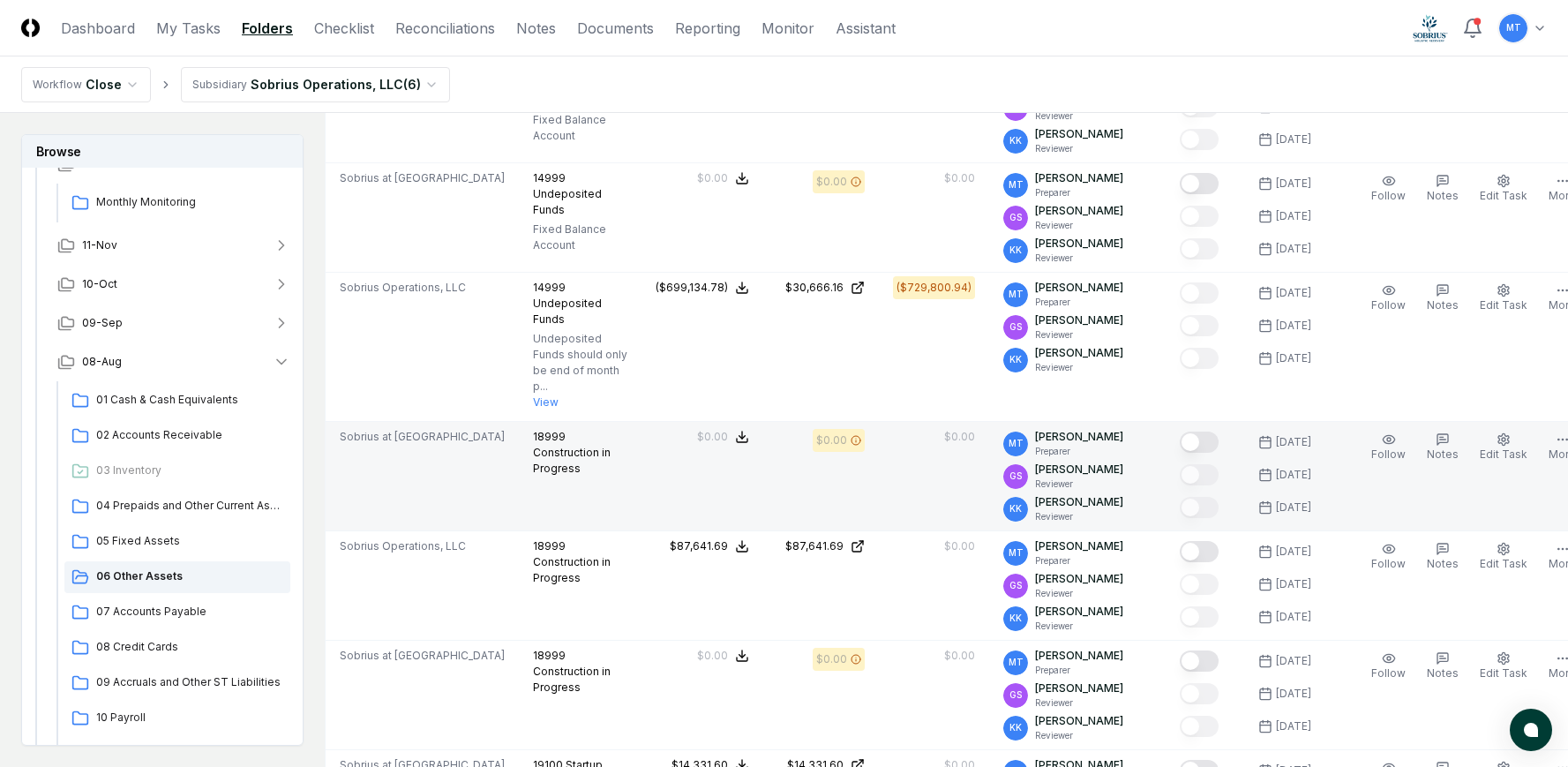
click at [1180, 445] on button "Mark complete" at bounding box center [1199, 442] width 39 height 21
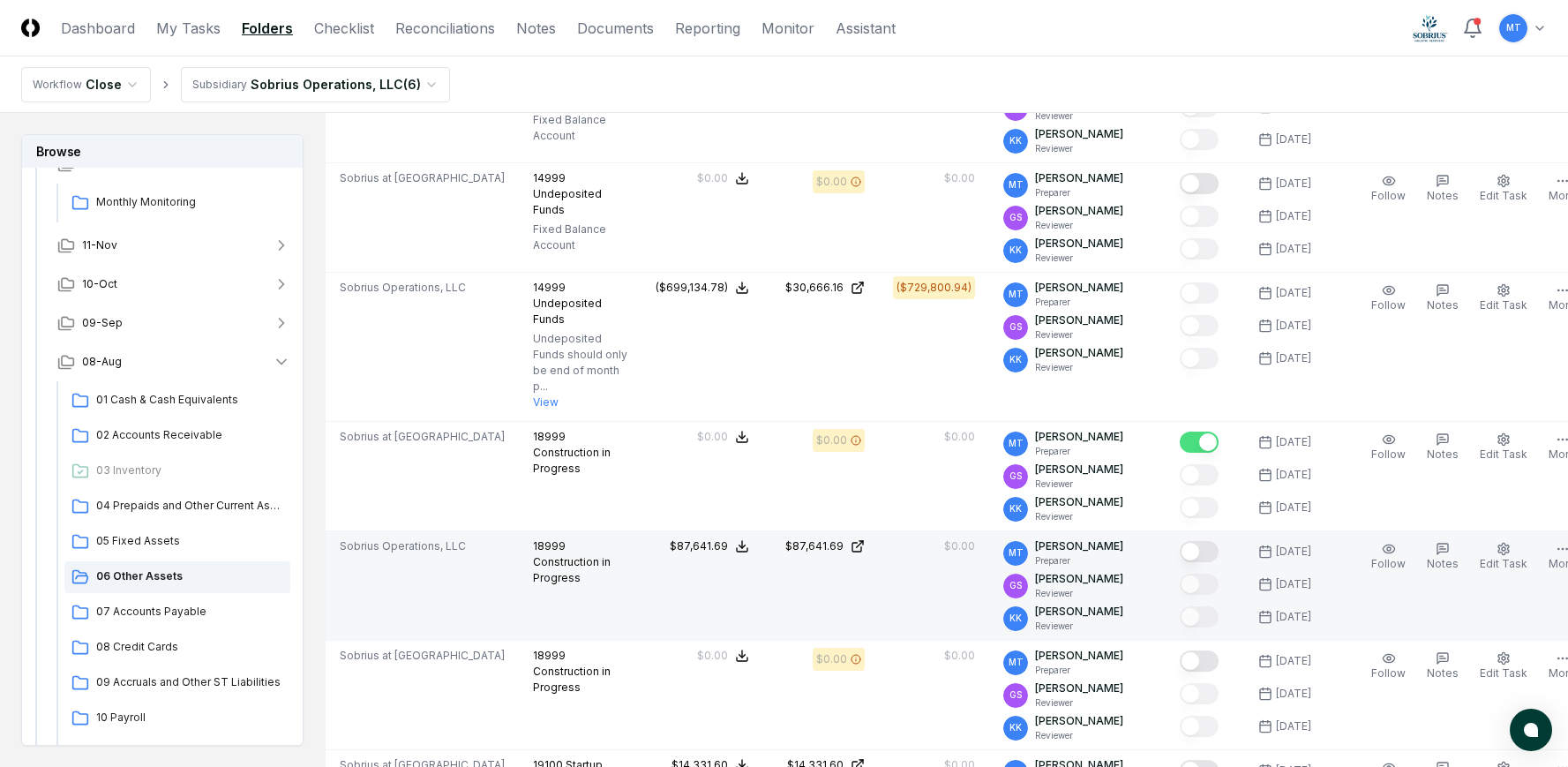
click at [1180, 548] on button "Mark complete" at bounding box center [1199, 551] width 39 height 21
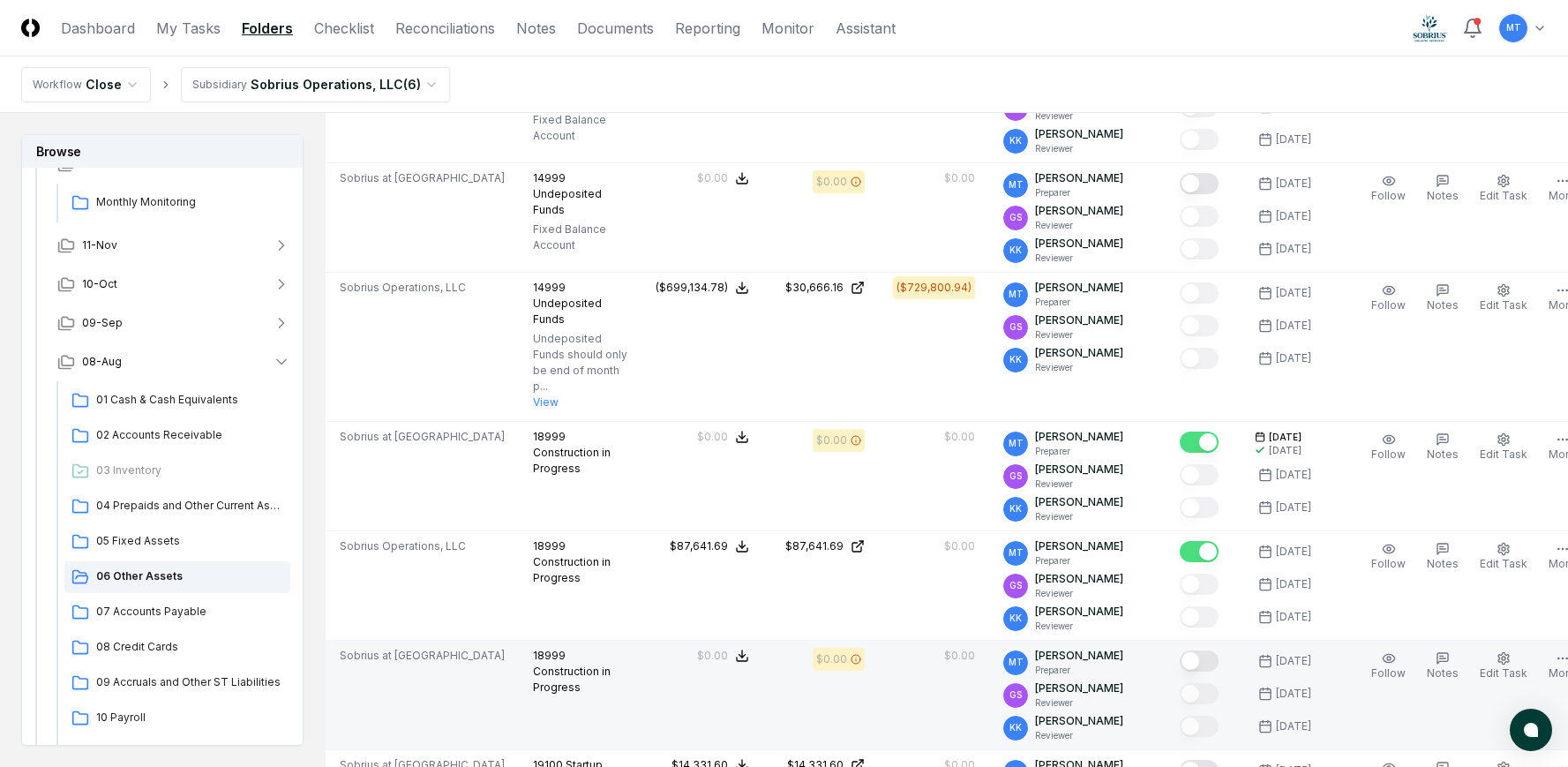
click at [1180, 659] on button "Mark complete" at bounding box center [1199, 661] width 39 height 21
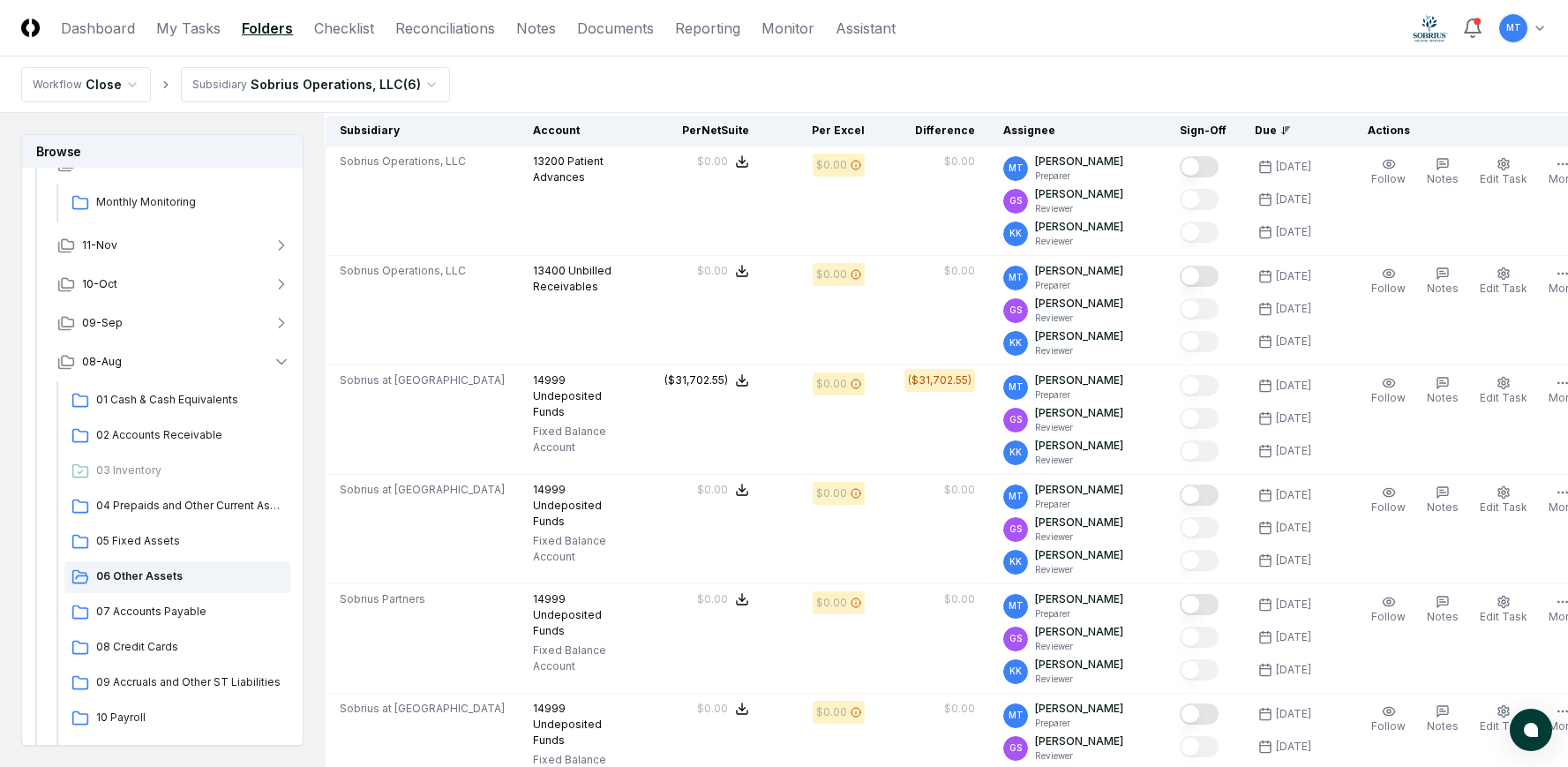
scroll to position [0, 0]
